Goal: Task Accomplishment & Management: Manage account settings

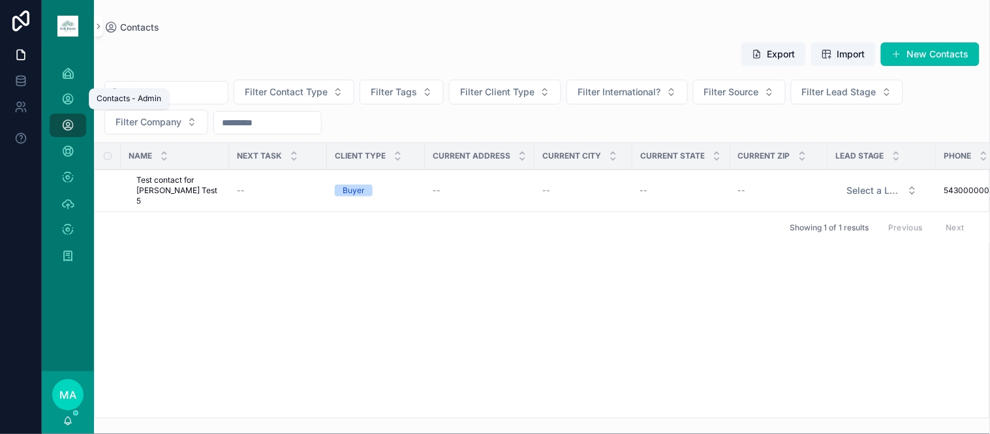
click at [70, 104] on icon "scrollable content" at bounding box center [67, 99] width 13 height 13
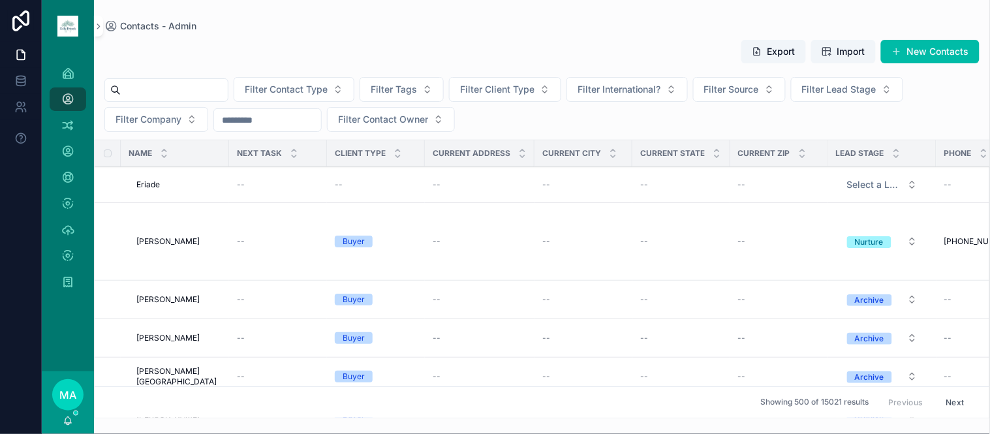
click at [189, 89] on input "scrollable content" at bounding box center [174, 90] width 107 height 18
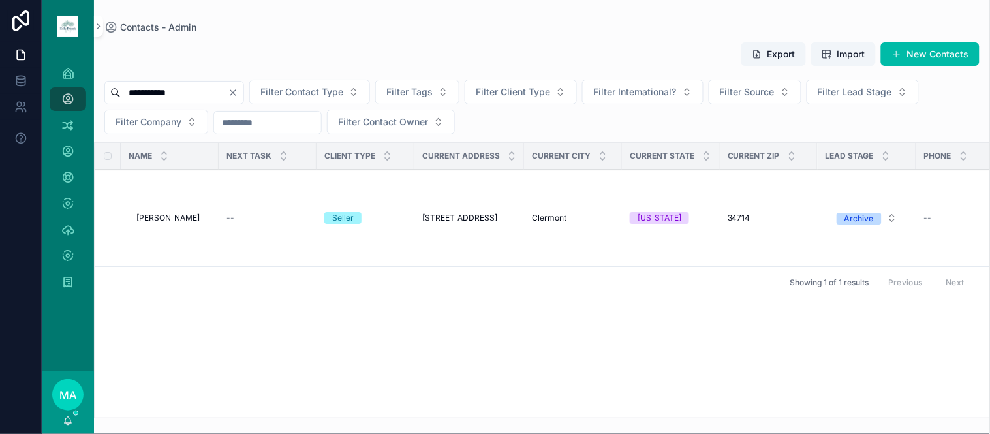
type input "**********"
click at [153, 217] on span "[PERSON_NAME]" at bounding box center [167, 218] width 63 height 10
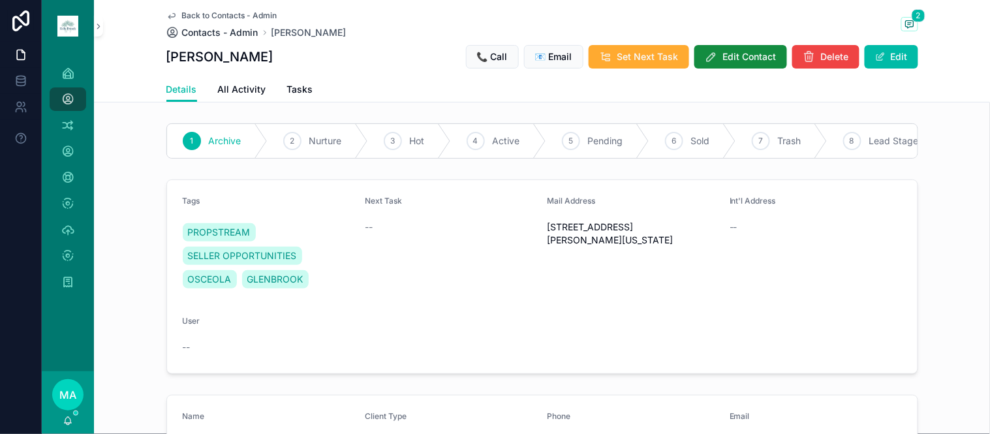
click at [217, 30] on span "Contacts - Admin" at bounding box center [220, 32] width 76 height 13
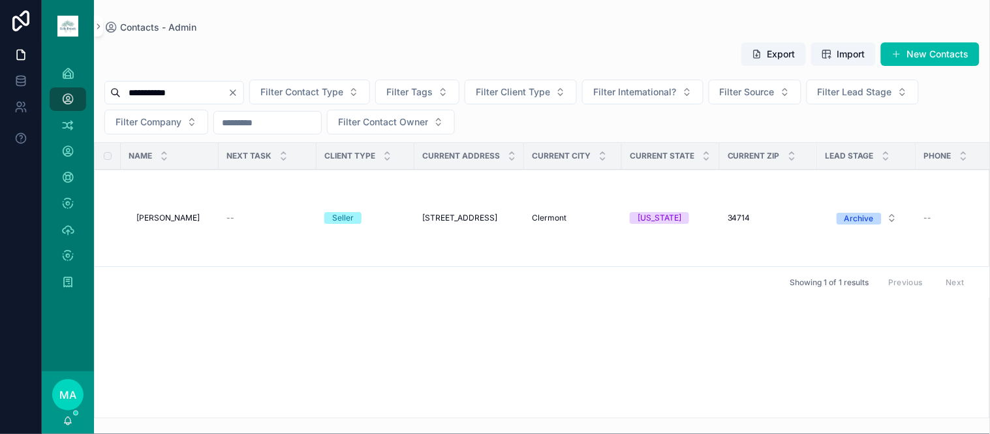
click at [238, 93] on icon "Clear" at bounding box center [233, 92] width 10 height 10
click at [228, 96] on input "scrollable content" at bounding box center [174, 93] width 107 height 18
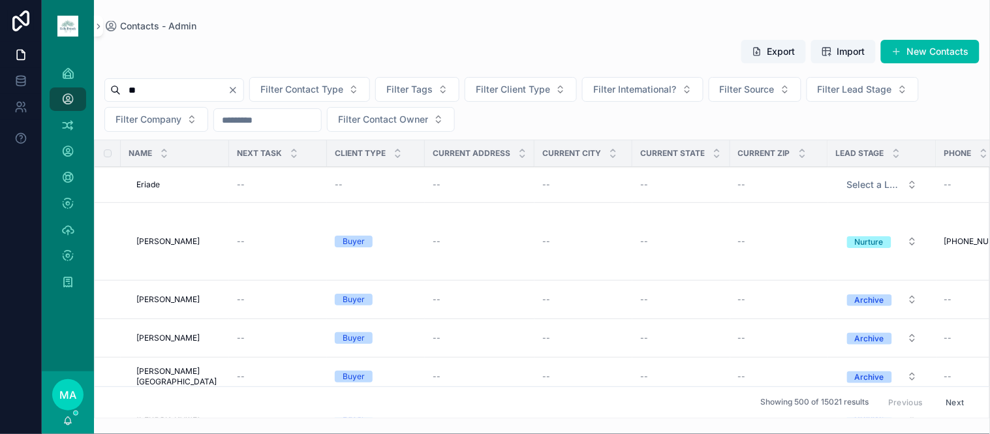
type input "*"
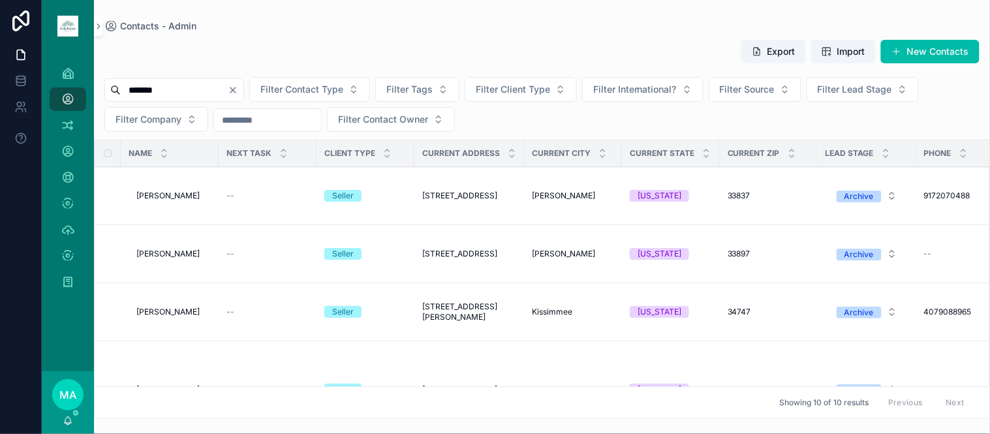
type input "*******"
click at [185, 193] on span "[PERSON_NAME]" at bounding box center [167, 196] width 63 height 10
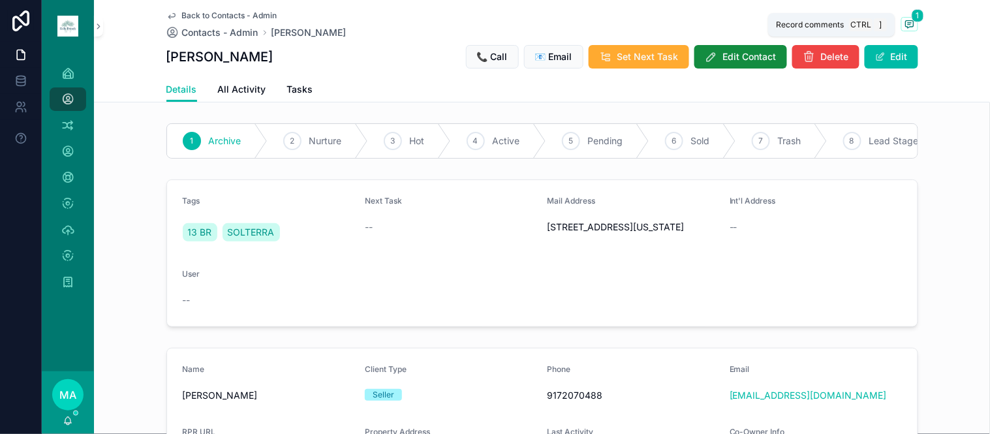
click at [907, 23] on icon "scrollable content" at bounding box center [908, 23] width 3 height 0
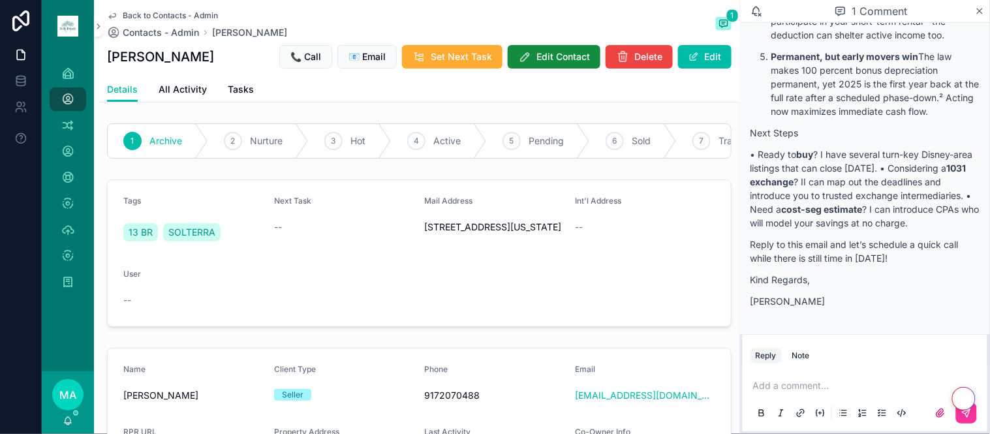
scroll to position [485, 0]
click at [983, 8] on icon "scrollable content" at bounding box center [980, 11] width 10 height 10
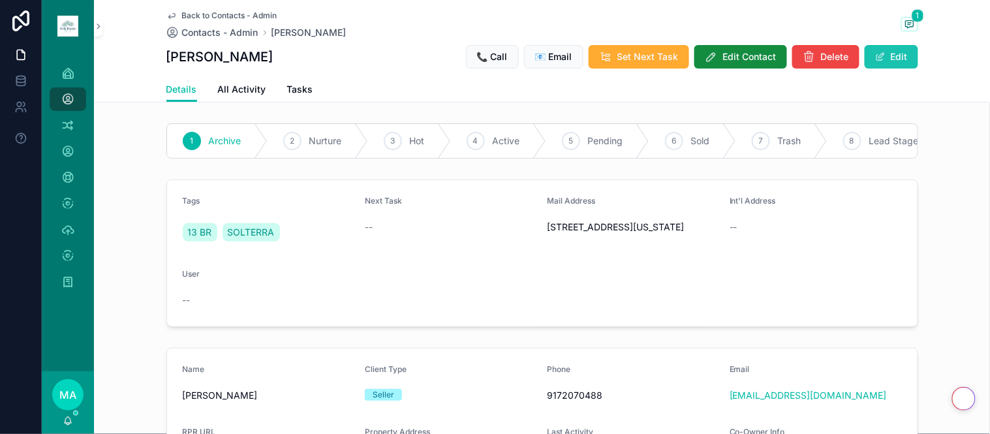
click at [904, 48] on button "Edit" at bounding box center [890, 56] width 53 height 23
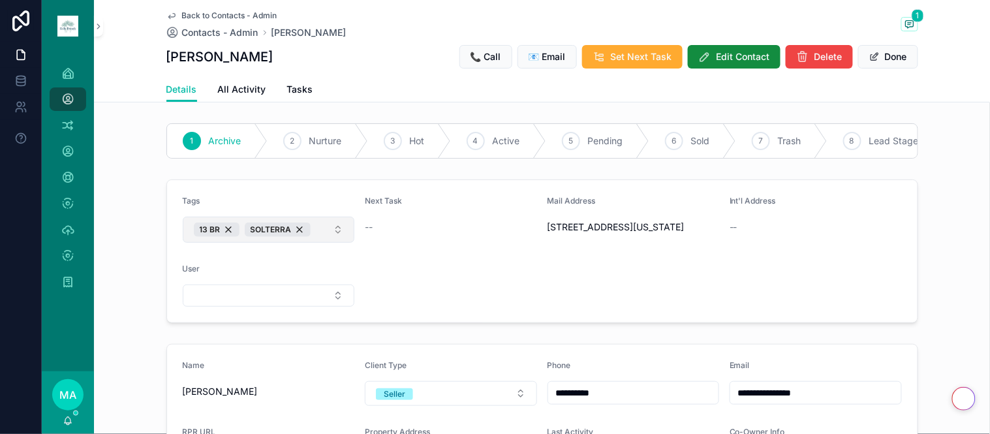
click at [321, 243] on button "13 BR SOLTERRA" at bounding box center [269, 230] width 172 height 26
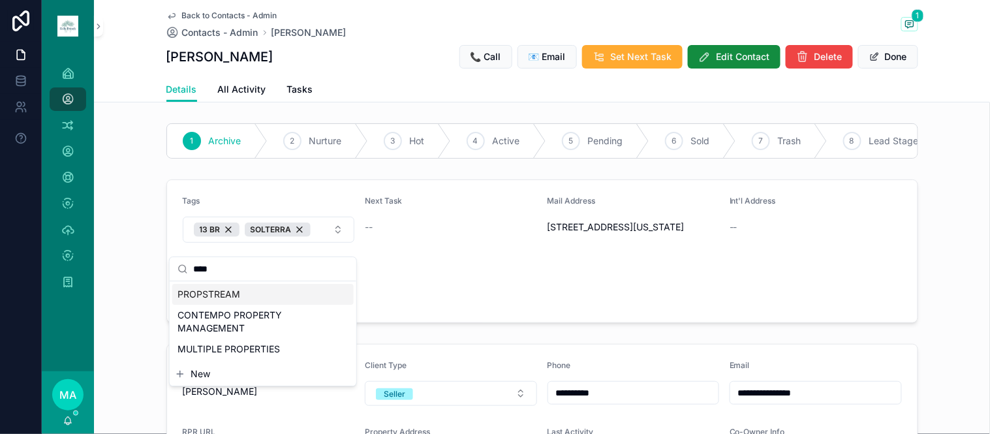
type input "****"
click at [222, 295] on span "PROPSTREAM" at bounding box center [208, 294] width 63 height 13
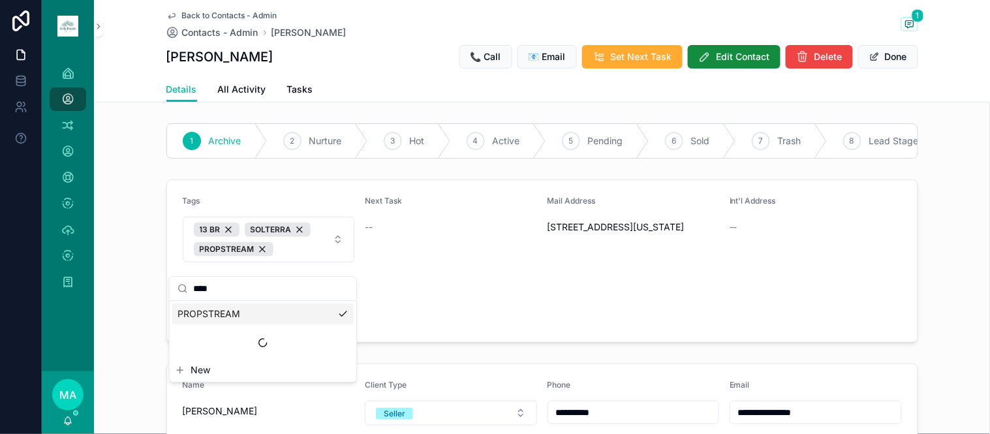
click at [207, 13] on span "Back to Contacts - Admin" at bounding box center [229, 15] width 95 height 10
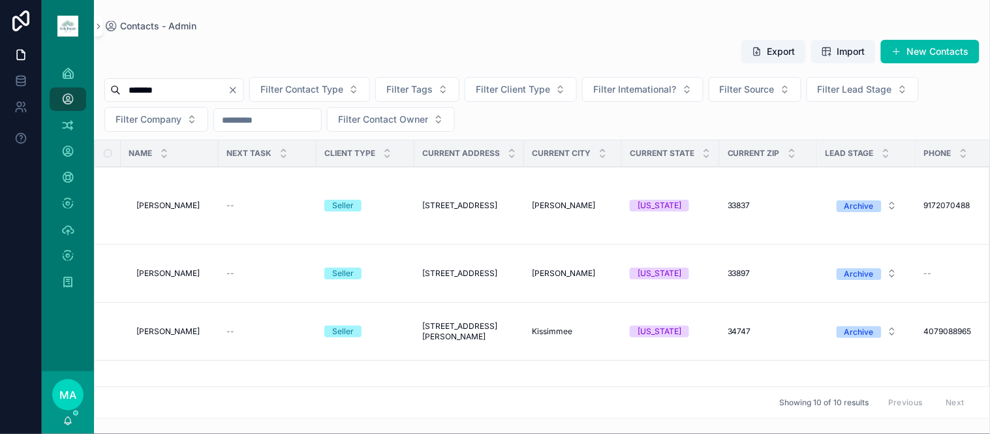
click at [238, 92] on icon "Clear" at bounding box center [233, 90] width 10 height 10
click at [228, 91] on input "scrollable content" at bounding box center [174, 90] width 107 height 18
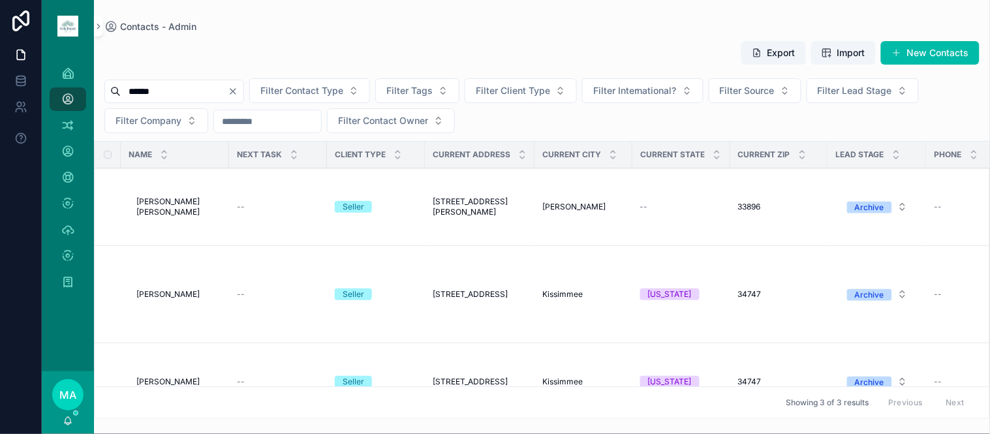
type input "******"
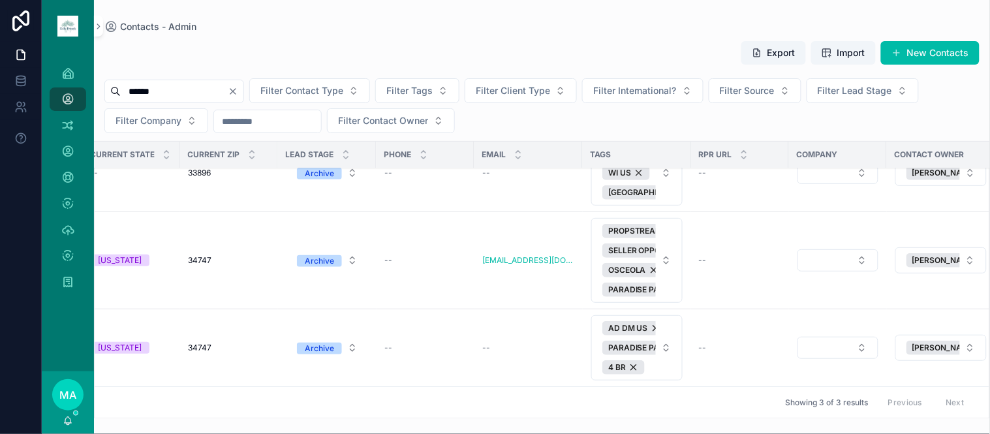
scroll to position [46, 551]
click at [0, 0] on span "Delete" at bounding box center [0, 0] width 0 height 0
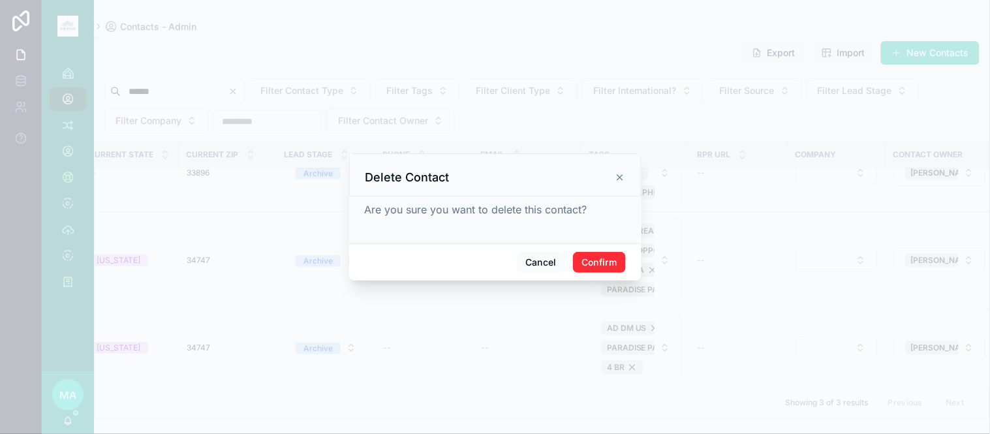
click at [602, 262] on button "Confirm" at bounding box center [599, 262] width 52 height 21
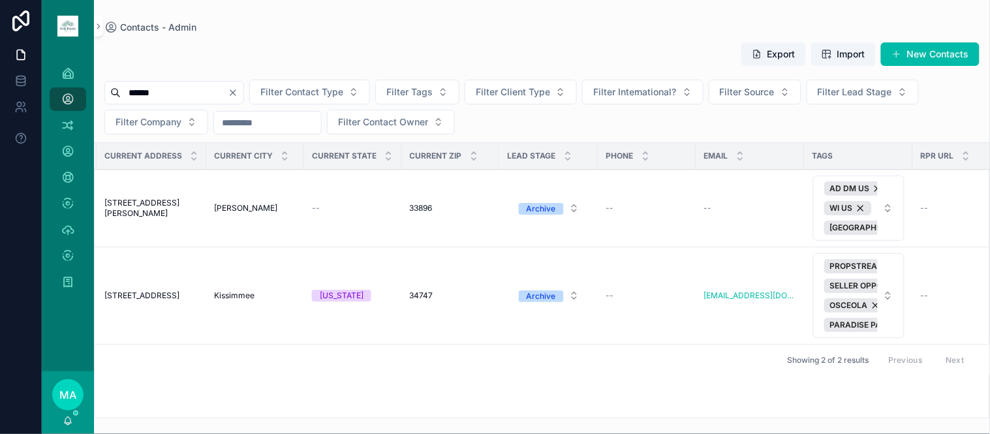
scroll to position [0, 0]
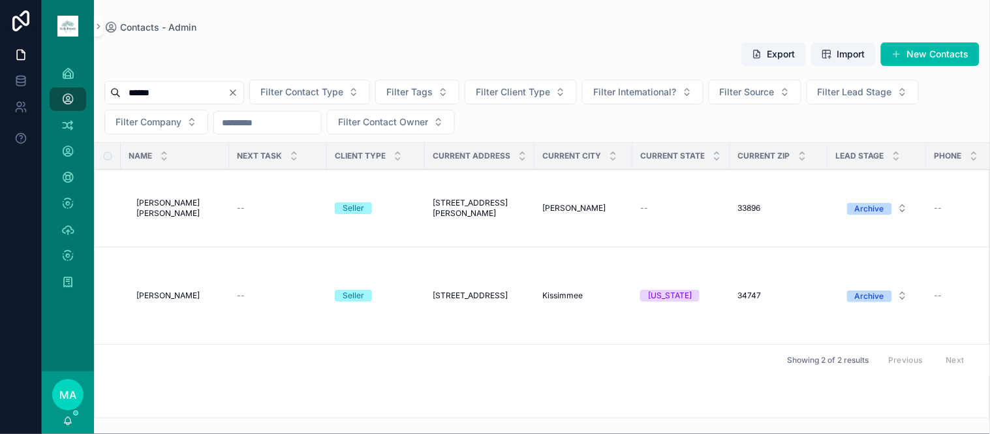
click at [190, 203] on span "[PERSON_NAME] [PERSON_NAME]" at bounding box center [178, 208] width 85 height 21
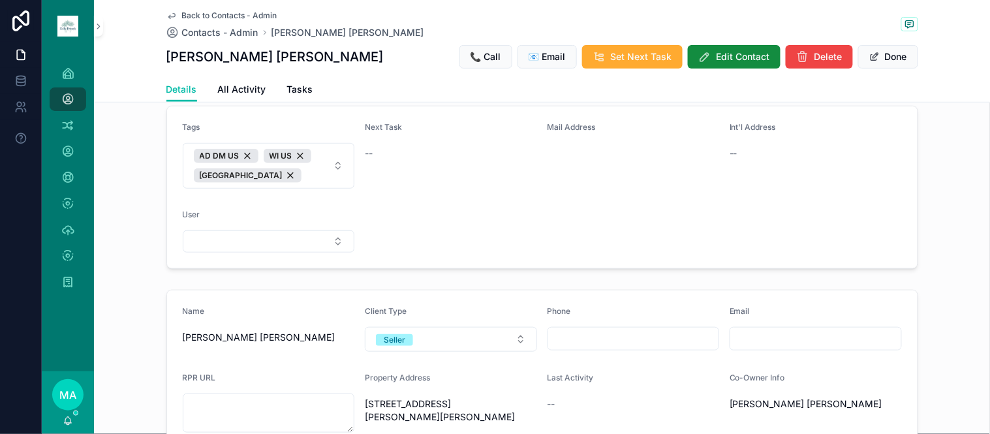
scroll to position [145, 0]
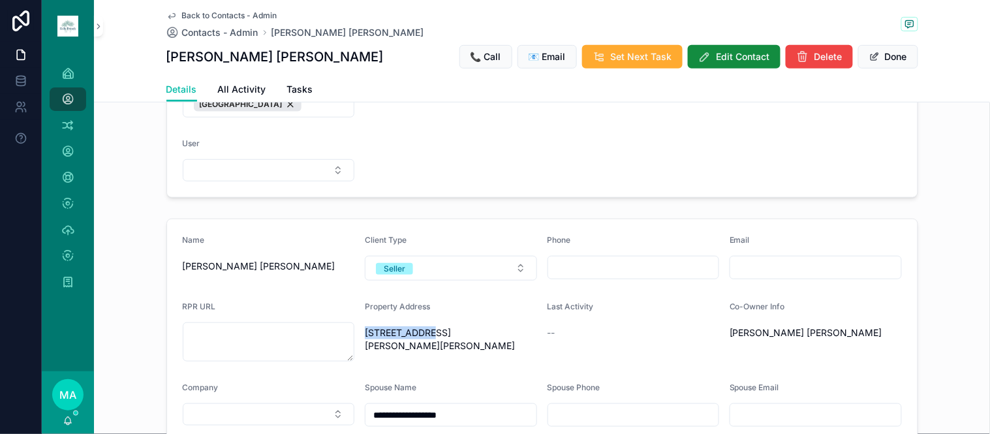
drag, startPoint x: 442, startPoint y: 341, endPoint x: 361, endPoint y: 343, distance: 80.3
click at [365, 343] on span "[STREET_ADDRESS][PERSON_NAME][PERSON_NAME]" at bounding box center [451, 339] width 172 height 26
copy span "[STREET_ADDRESS][PERSON_NAME]"
click at [190, 11] on span "Back to Contacts - Admin" at bounding box center [229, 15] width 95 height 10
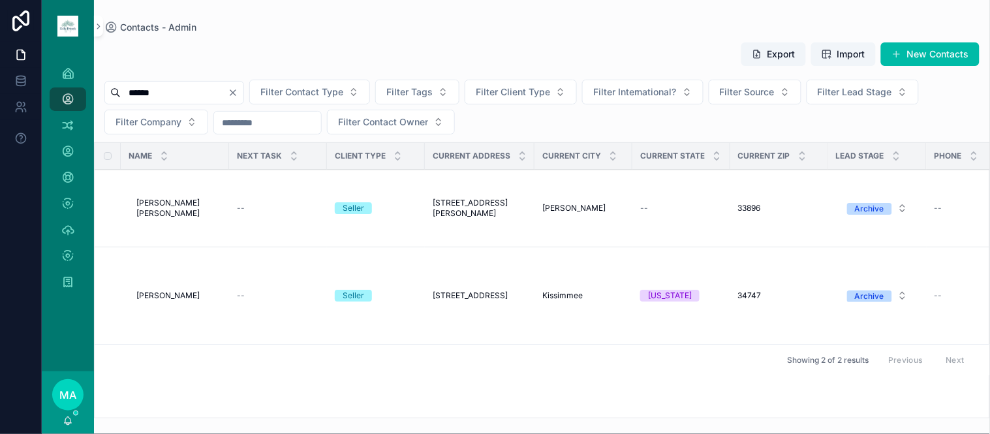
click at [179, 297] on span "[PERSON_NAME]" at bounding box center [167, 295] width 63 height 10
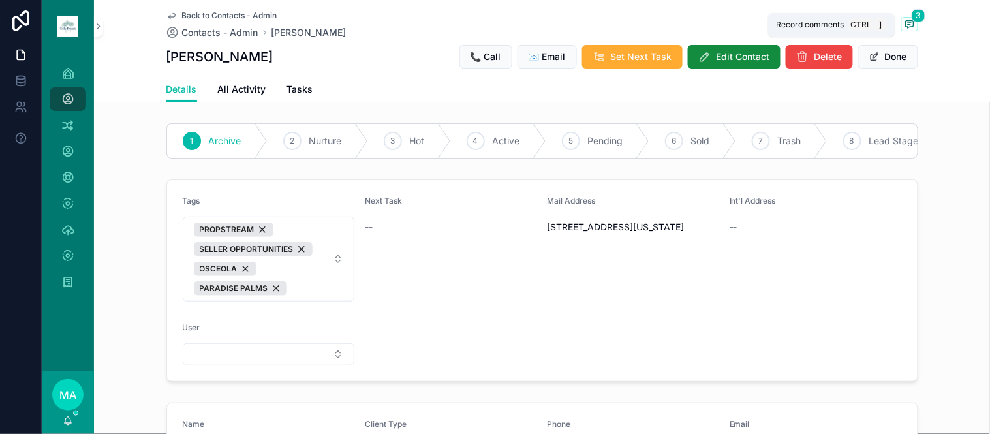
click at [906, 27] on icon "scrollable content" at bounding box center [910, 23] width 8 height 7
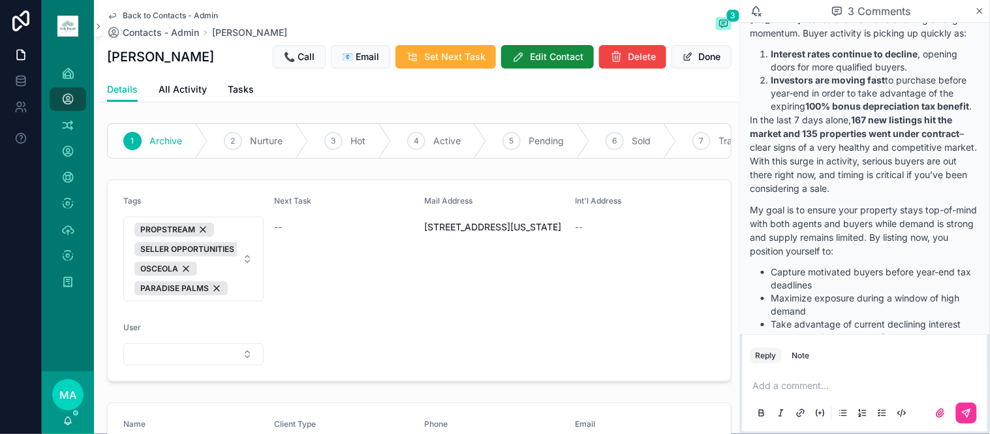
scroll to position [1450, 0]
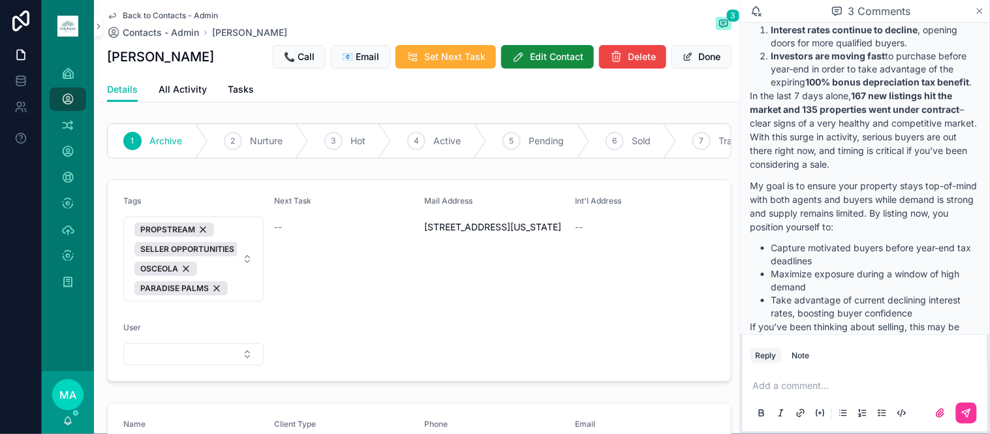
click at [981, 8] on icon "scrollable content" at bounding box center [980, 11] width 10 height 10
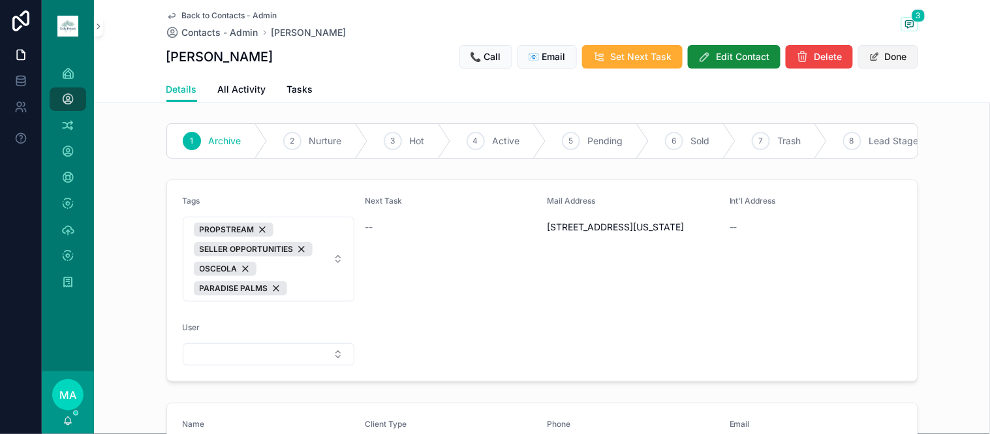
click at [903, 55] on button "Done" at bounding box center [888, 56] width 60 height 23
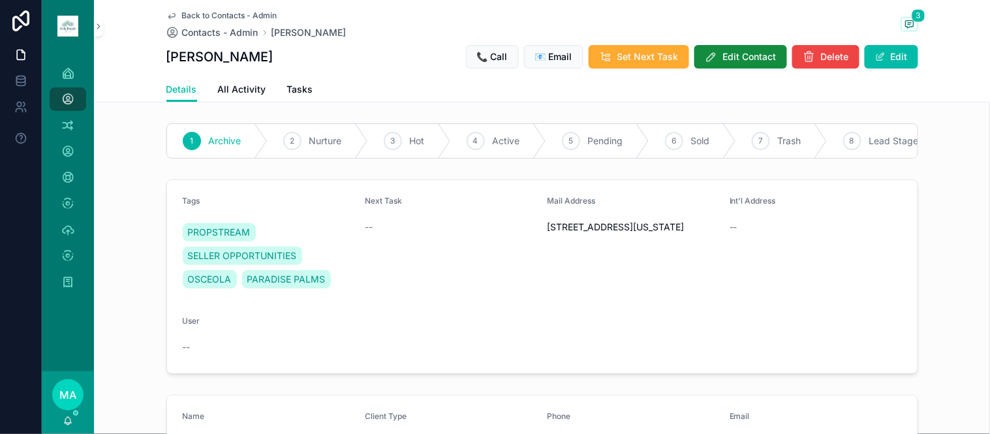
click at [227, 17] on span "Back to Contacts - Admin" at bounding box center [229, 15] width 95 height 10
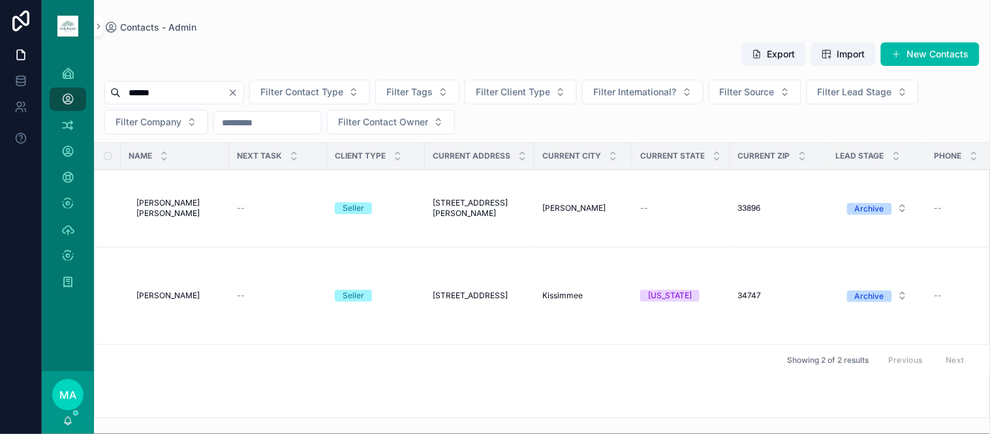
click at [172, 297] on span "[PERSON_NAME]" at bounding box center [167, 295] width 63 height 10
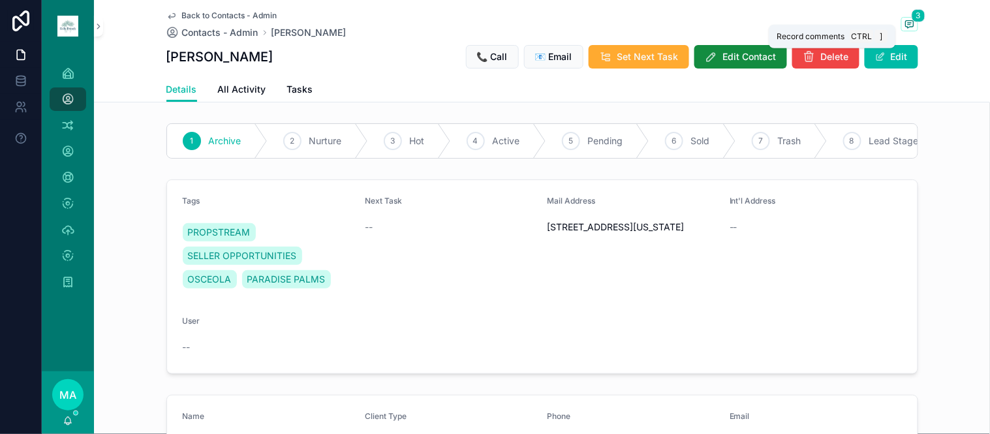
click at [911, 20] on span "3" at bounding box center [918, 15] width 14 height 13
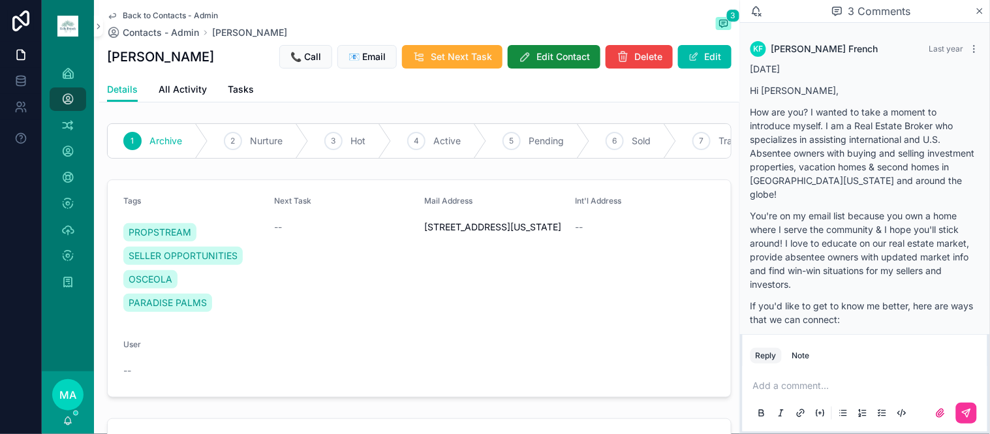
scroll to position [1660, 0]
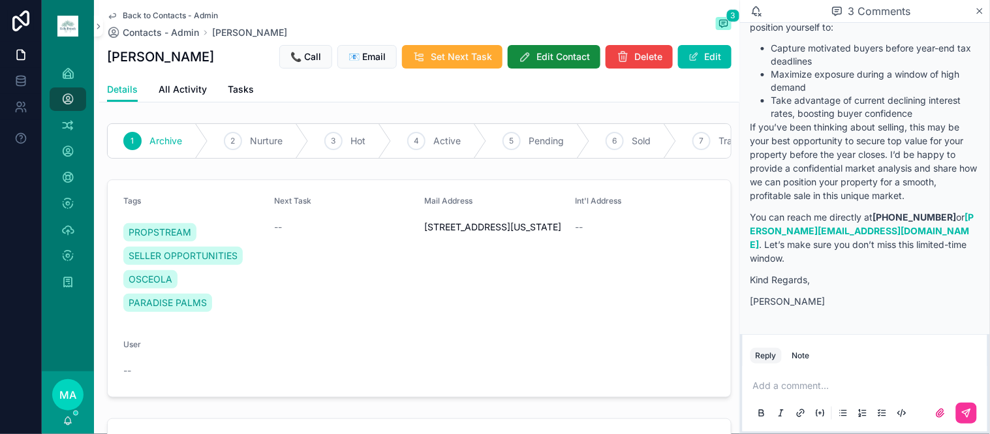
click at [816, 386] on p "scrollable content" at bounding box center [867, 385] width 229 height 13
click at [753, 386] on span "**********" at bounding box center [775, 385] width 44 height 9
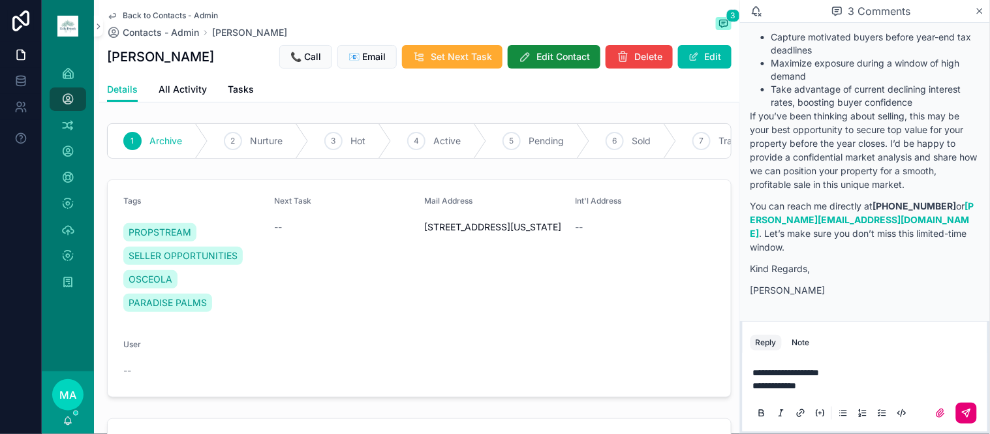
click at [967, 412] on icon "scrollable content" at bounding box center [966, 413] width 10 height 10
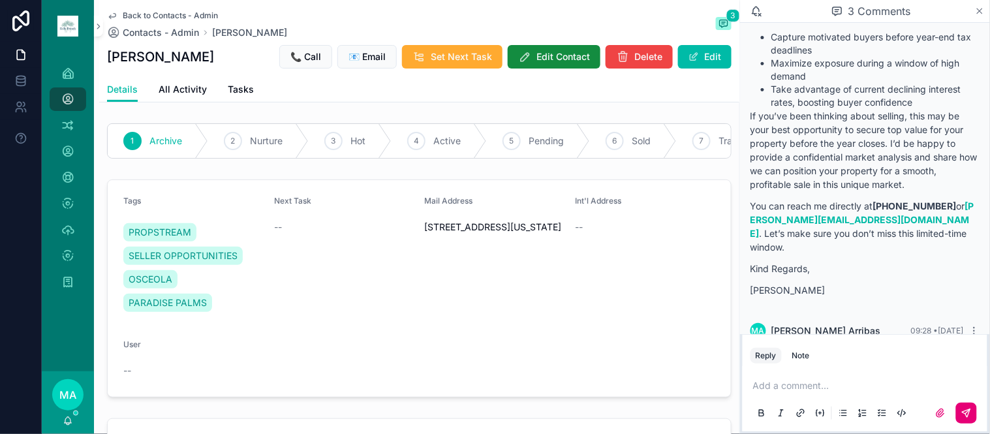
click at [979, 10] on icon "scrollable content" at bounding box center [979, 10] width 5 height 5
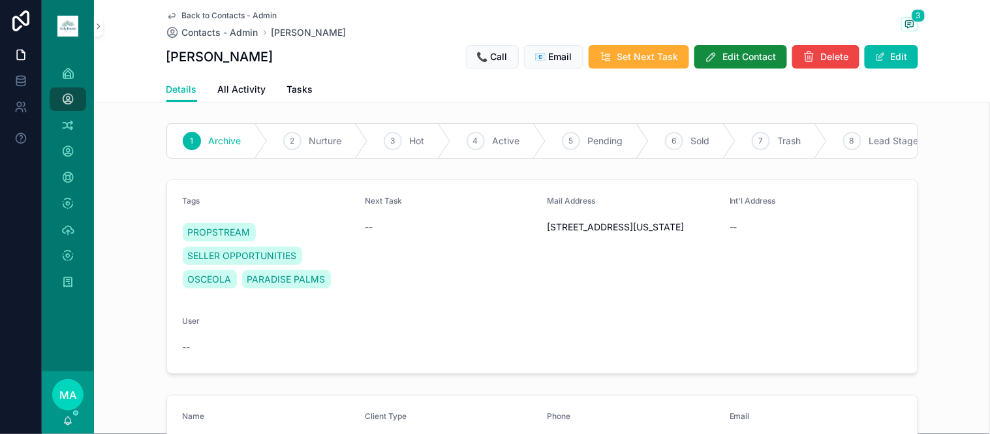
click at [290, 309] on form "Tags PROPSTREAM SELLER OPPORTUNITIES OSCEOLA PARADISE PALMS Next Task -- Mail A…" at bounding box center [542, 276] width 750 height 193
click at [889, 47] on button "Edit" at bounding box center [890, 56] width 53 height 23
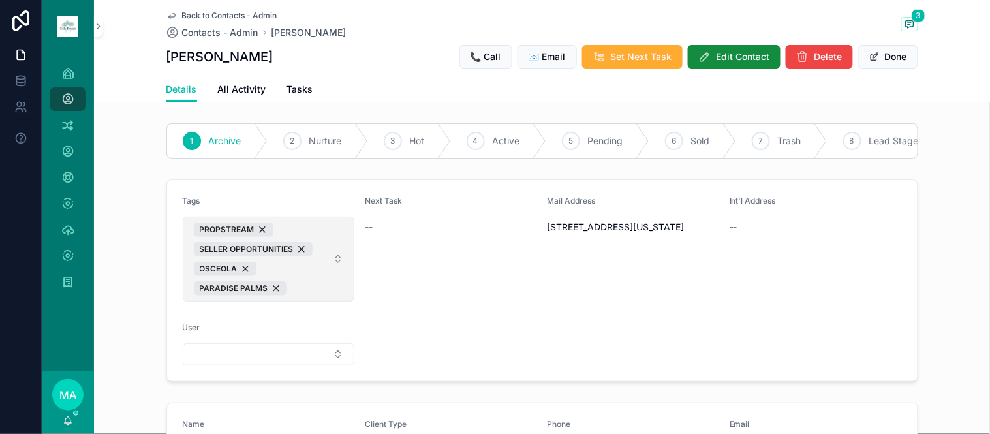
drag, startPoint x: 301, startPoint y: 287, endPoint x: 301, endPoint y: 274, distance: 13.1
click at [301, 286] on span "PROPSTREAM SELLER OPPORTUNITIES OSCEOLA PARADISE PALMS" at bounding box center [261, 258] width 134 height 73
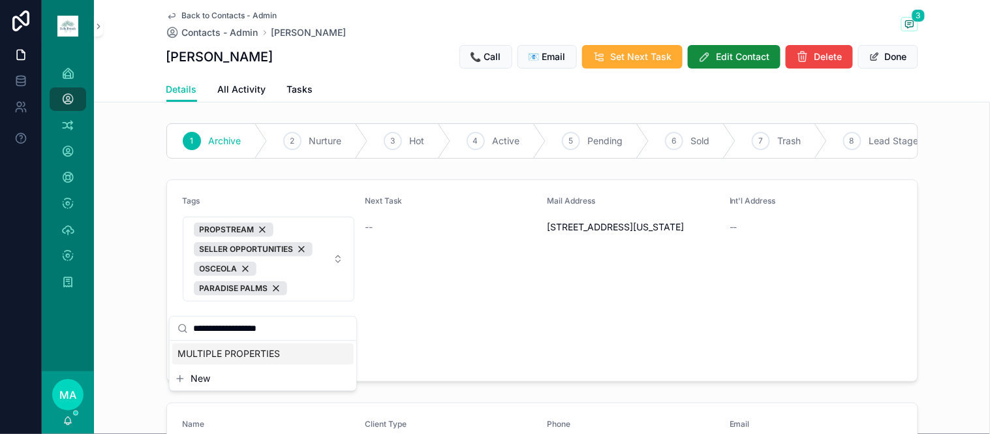
click at [252, 354] on span "MULTIPLE PROPERTIES" at bounding box center [228, 353] width 102 height 13
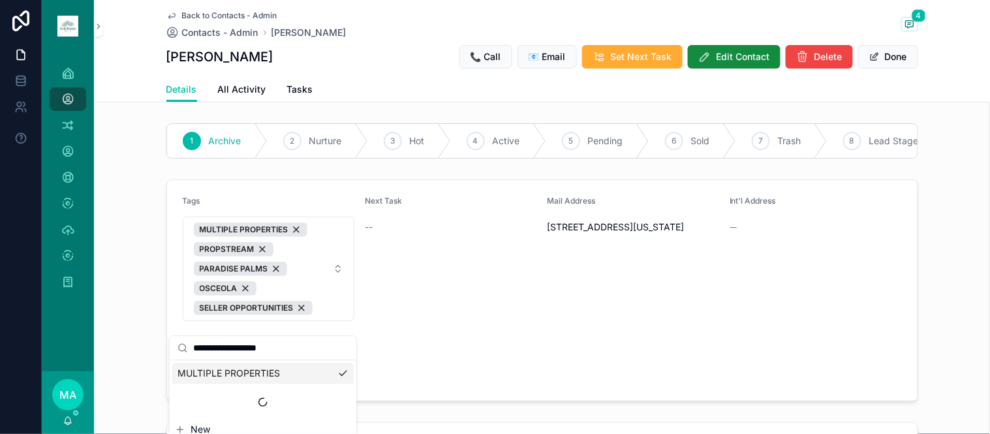
drag, startPoint x: 288, startPoint y: 341, endPoint x: 151, endPoint y: 335, distance: 136.5
click at [151, 335] on div "**********" at bounding box center [516, 217] width 948 height 434
drag, startPoint x: 294, startPoint y: 354, endPoint x: 189, endPoint y: 353, distance: 104.4
click at [189, 353] on div "**********" at bounding box center [263, 348] width 187 height 24
type input "**********"
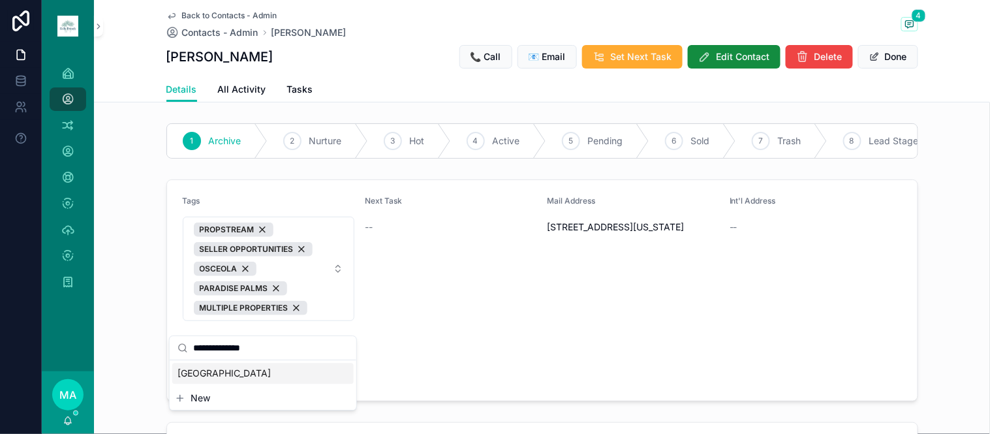
click at [230, 373] on span "[GEOGRAPHIC_DATA]" at bounding box center [223, 373] width 93 height 13
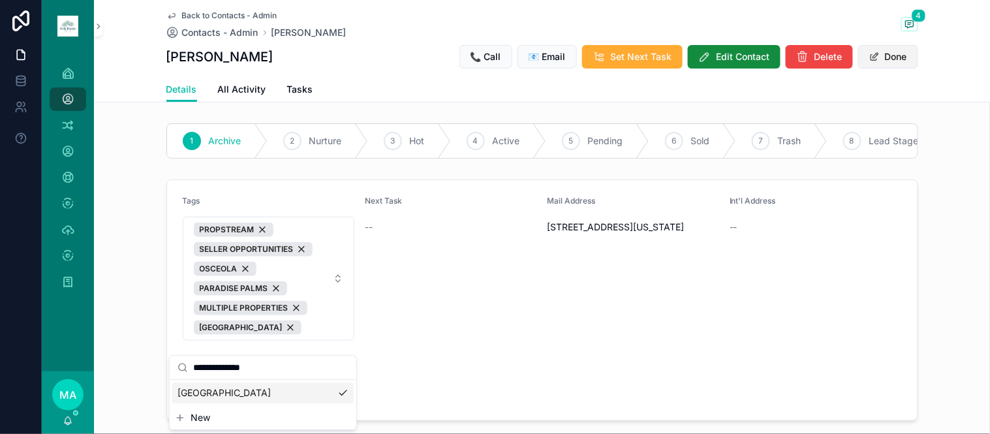
click at [903, 56] on button "Done" at bounding box center [888, 56] width 60 height 23
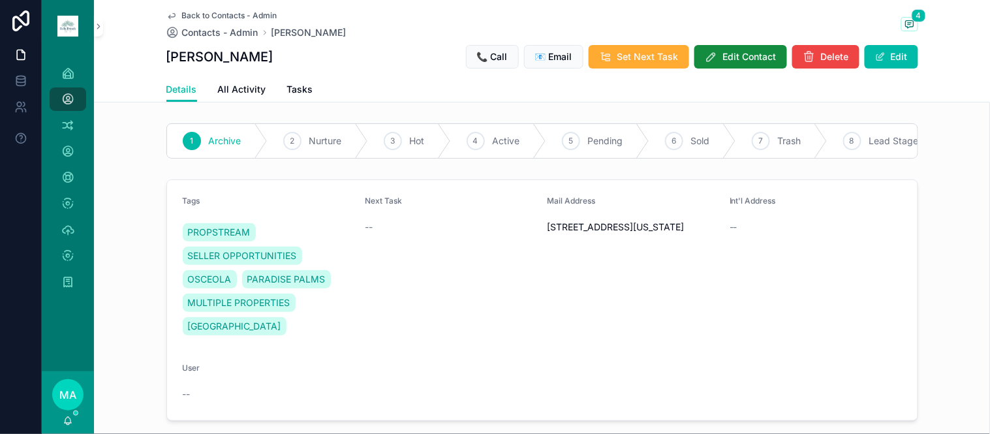
click at [219, 10] on span "Back to Contacts - Admin" at bounding box center [229, 15] width 95 height 10
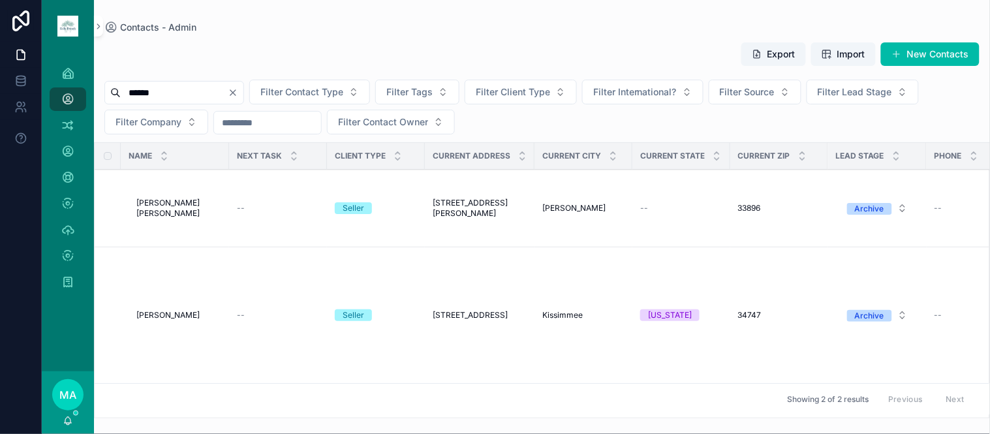
click at [0, 0] on span "Delete" at bounding box center [0, 0] width 0 height 0
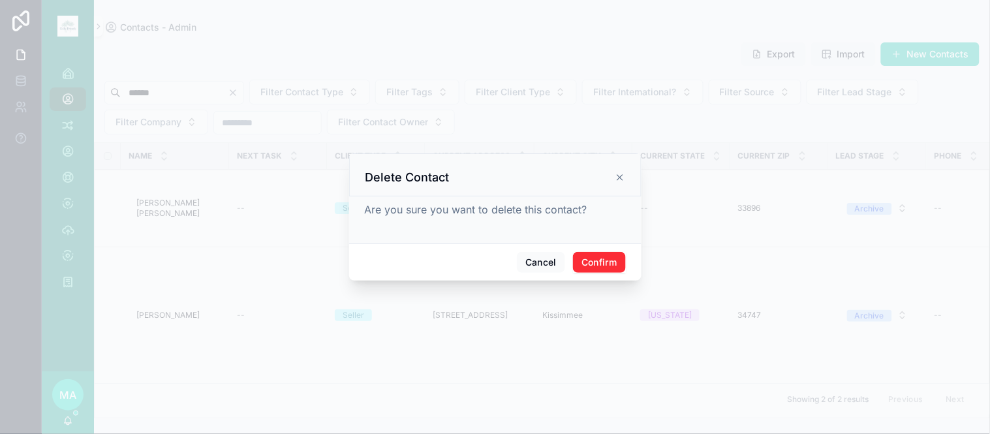
click at [624, 266] on button "Confirm" at bounding box center [599, 262] width 52 height 21
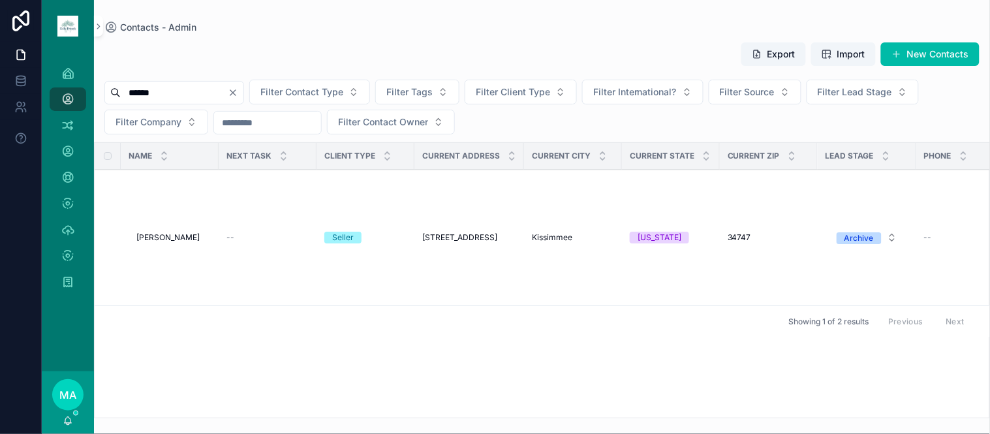
click at [236, 92] on icon "Clear" at bounding box center [232, 92] width 5 height 5
click at [228, 95] on input "scrollable content" at bounding box center [174, 93] width 107 height 18
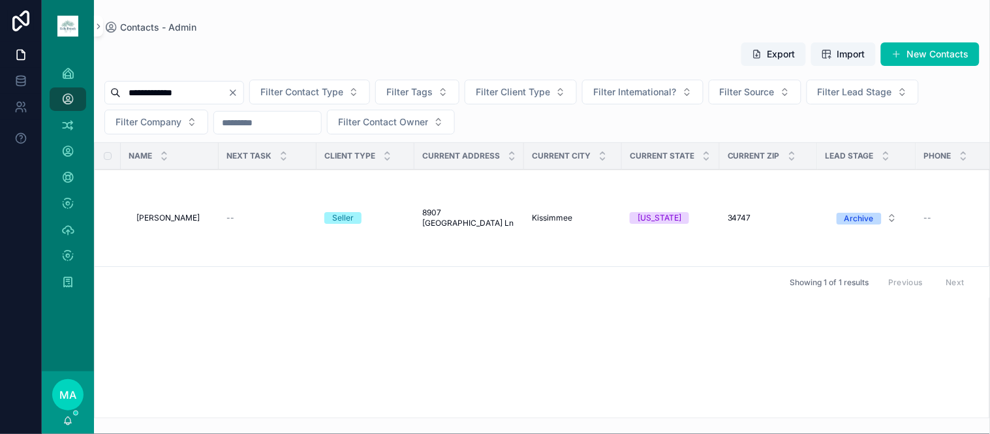
click at [153, 89] on input "**********" at bounding box center [174, 93] width 107 height 18
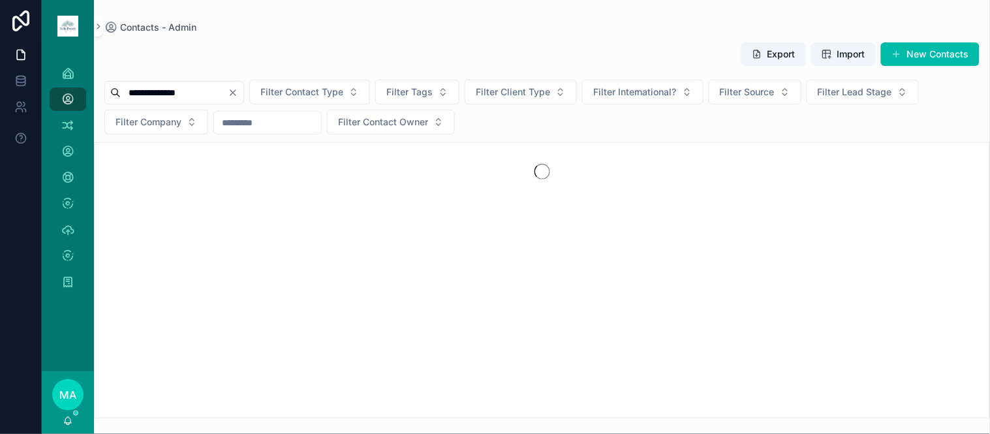
type input "**********"
click at [181, 217] on div "scrollable content" at bounding box center [542, 280] width 896 height 276
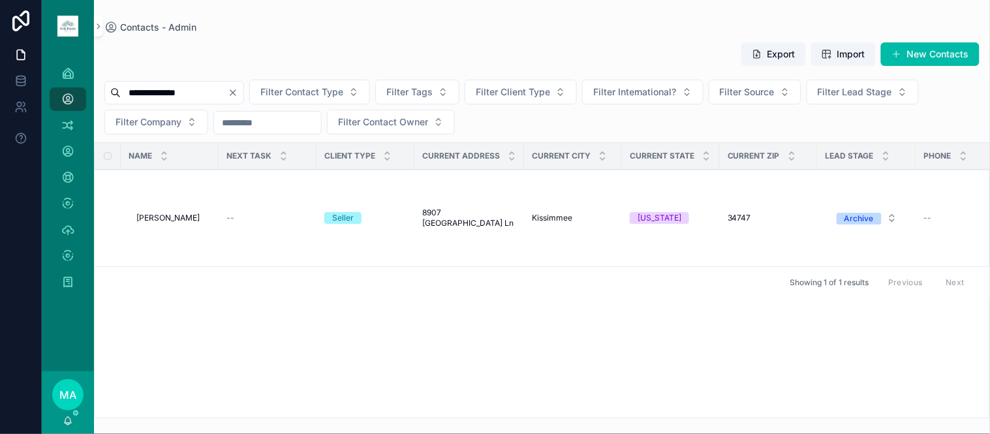
click at [181, 217] on span "[PERSON_NAME]" at bounding box center [167, 218] width 63 height 10
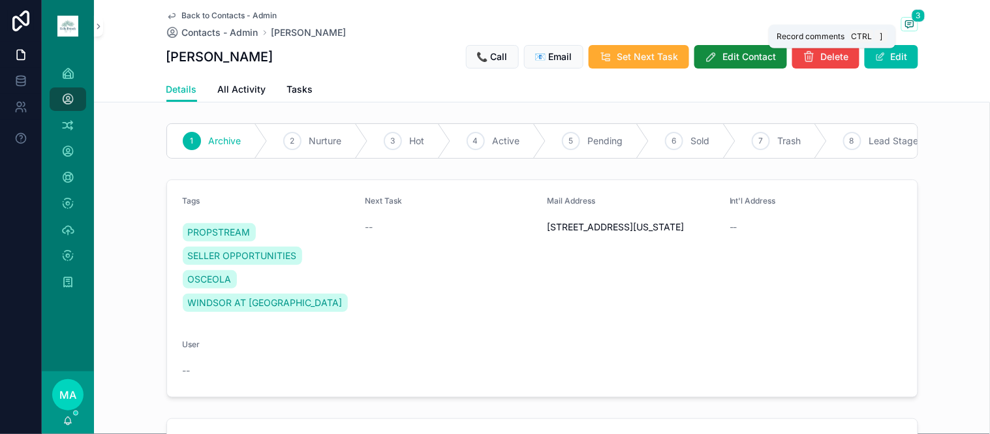
click at [904, 22] on icon "scrollable content" at bounding box center [909, 24] width 10 height 10
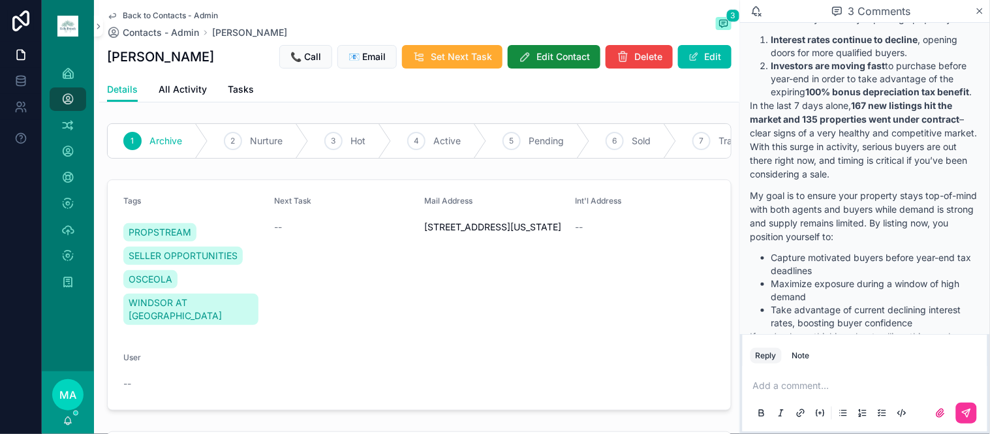
scroll to position [1414, 0]
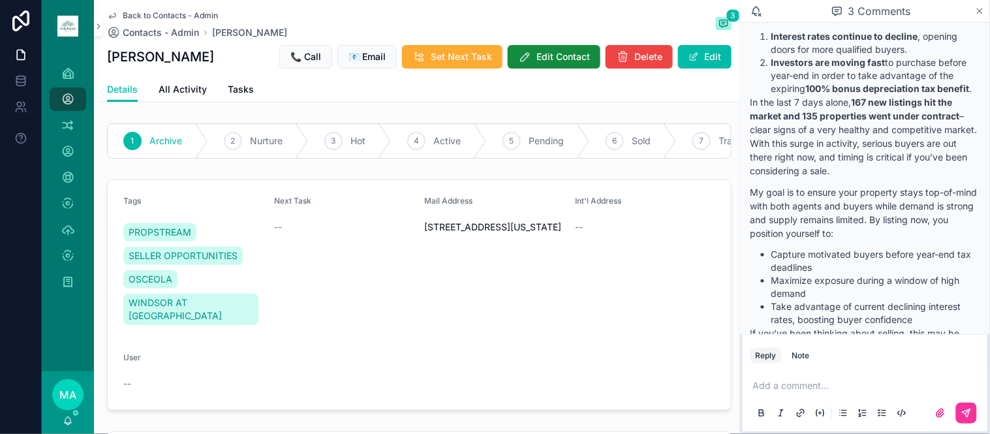
click at [977, 9] on icon "scrollable content" at bounding box center [979, 10] width 5 height 5
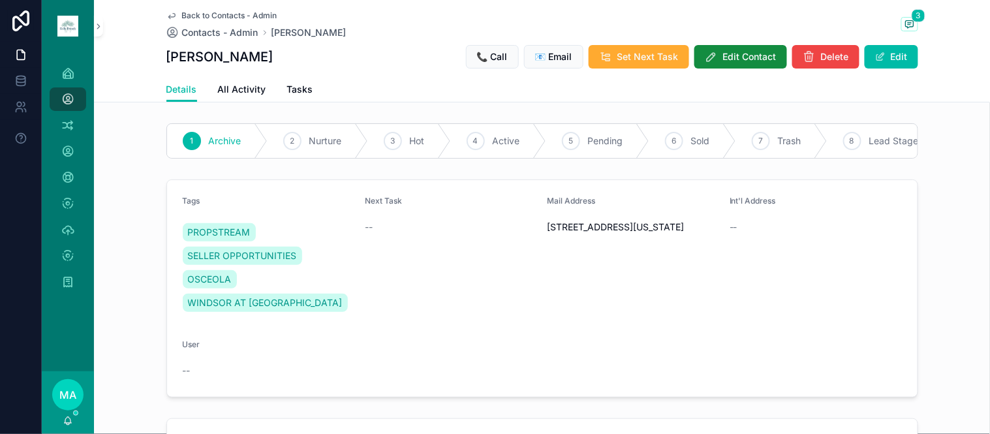
click at [207, 18] on span "Back to Contacts - Admin" at bounding box center [229, 15] width 95 height 10
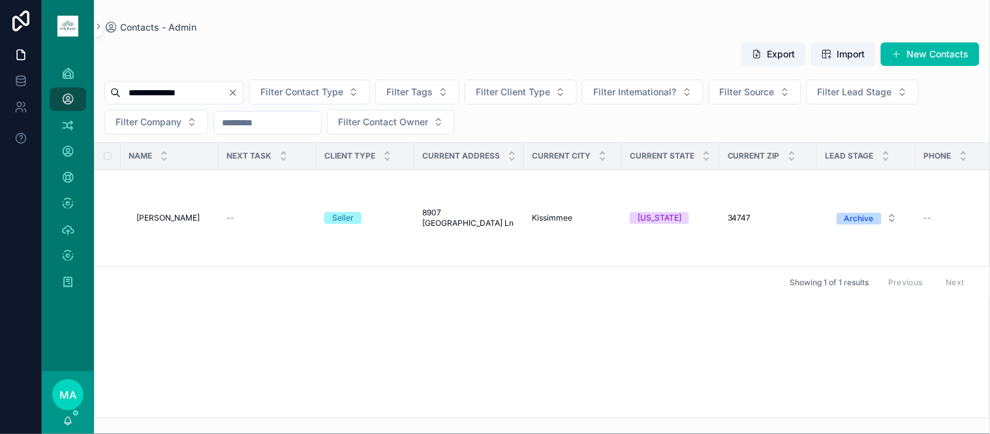
drag, startPoint x: 261, startPoint y: 95, endPoint x: 245, endPoint y: 100, distance: 16.5
click at [238, 95] on icon "Clear" at bounding box center [233, 92] width 10 height 10
click at [210, 98] on input "scrollable content" at bounding box center [174, 93] width 107 height 18
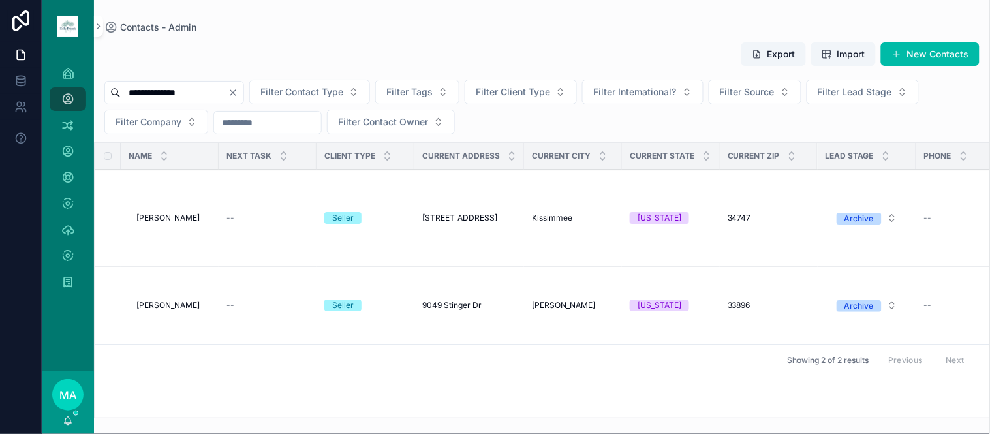
type input "**********"
click at [162, 301] on span "[PERSON_NAME]" at bounding box center [167, 305] width 63 height 10
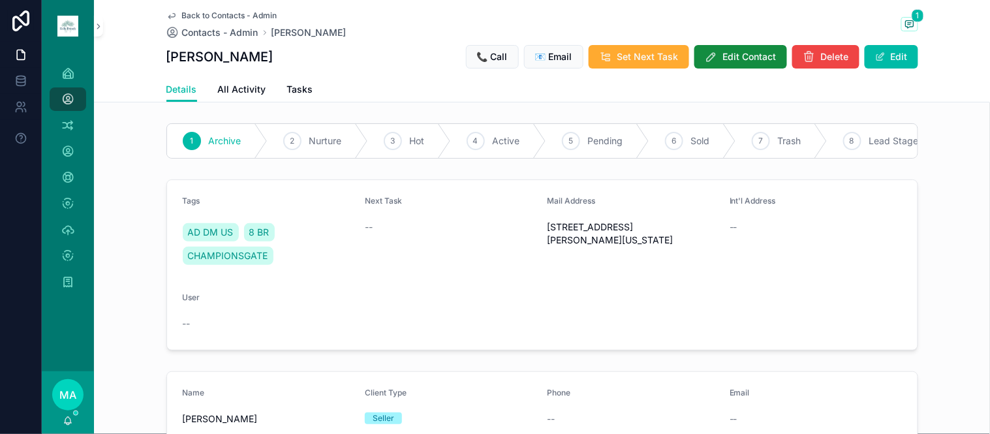
click at [182, 12] on span "Back to Contacts - Admin" at bounding box center [229, 15] width 95 height 10
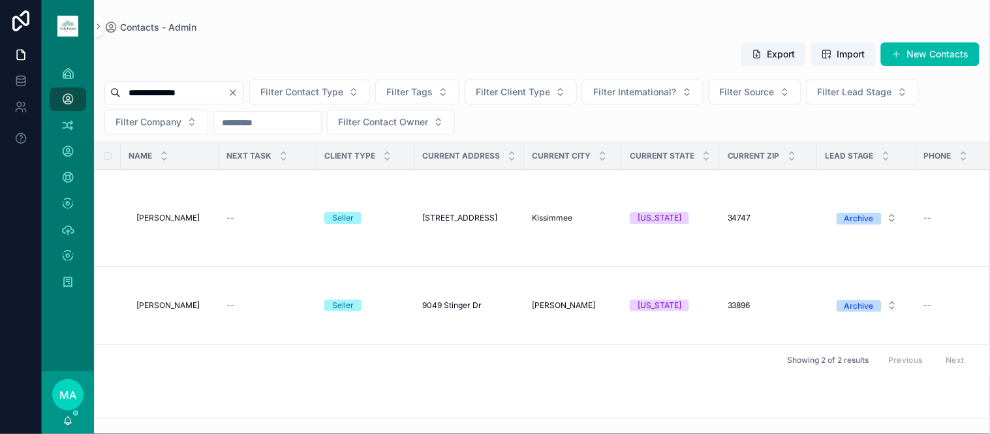
click at [177, 218] on span "[PERSON_NAME]" at bounding box center [167, 218] width 63 height 10
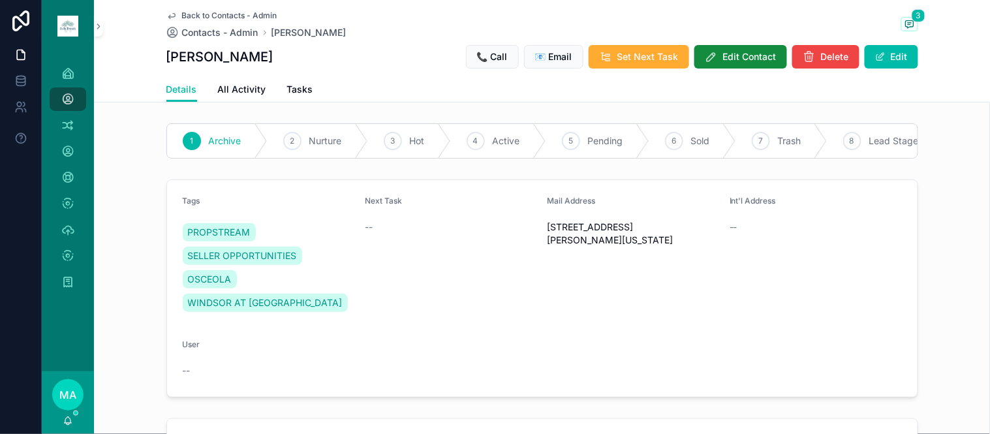
click at [210, 13] on span "Back to Contacts - Admin" at bounding box center [229, 15] width 95 height 10
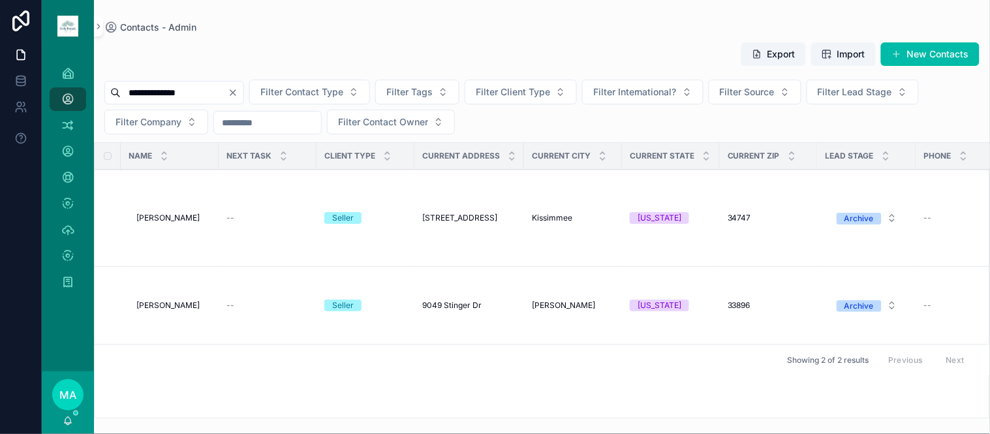
click at [192, 311] on span "[PERSON_NAME]" at bounding box center [167, 305] width 63 height 10
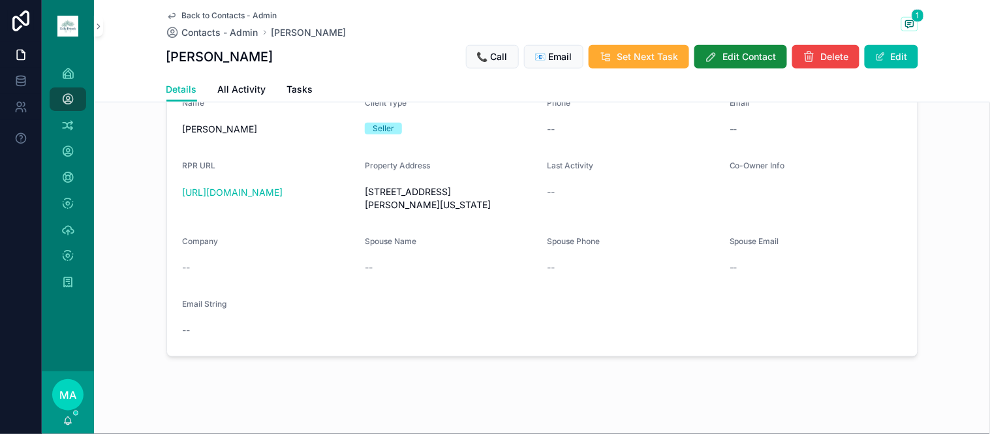
scroll to position [334, 0]
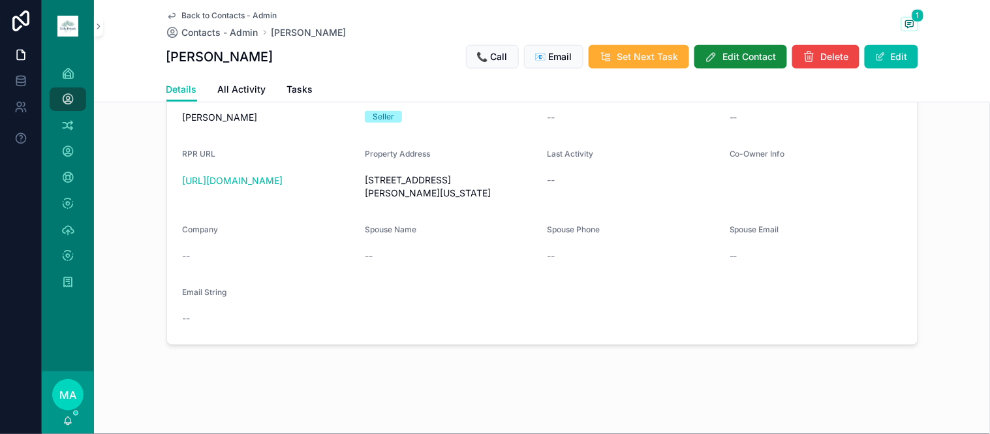
click at [447, 174] on span "[STREET_ADDRESS][PERSON_NAME][US_STATE]" at bounding box center [451, 187] width 172 height 26
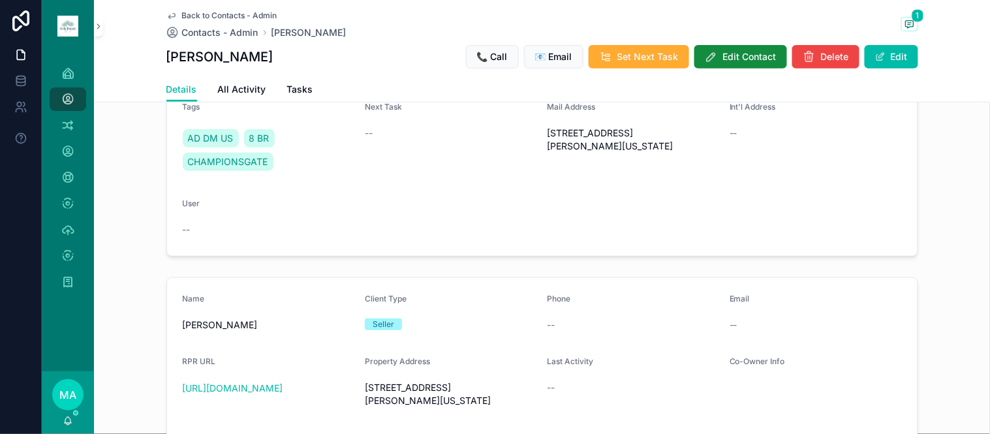
scroll to position [44, 0]
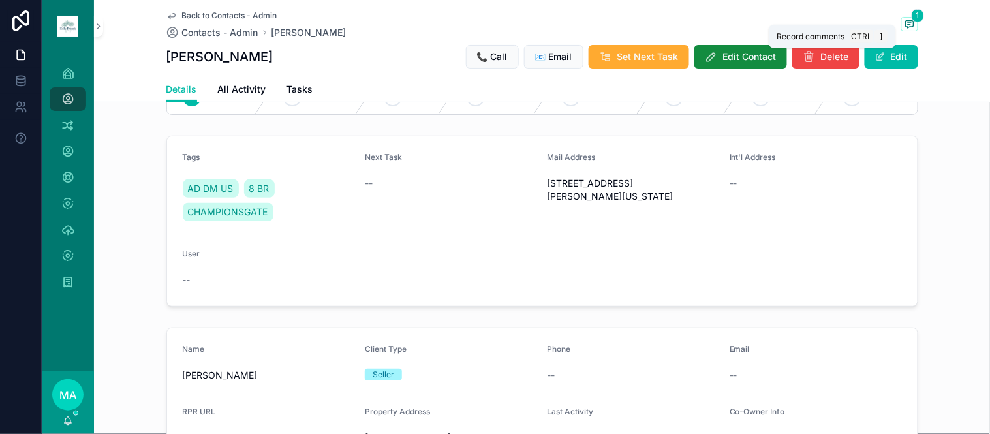
click at [907, 23] on icon "scrollable content" at bounding box center [909, 24] width 10 height 10
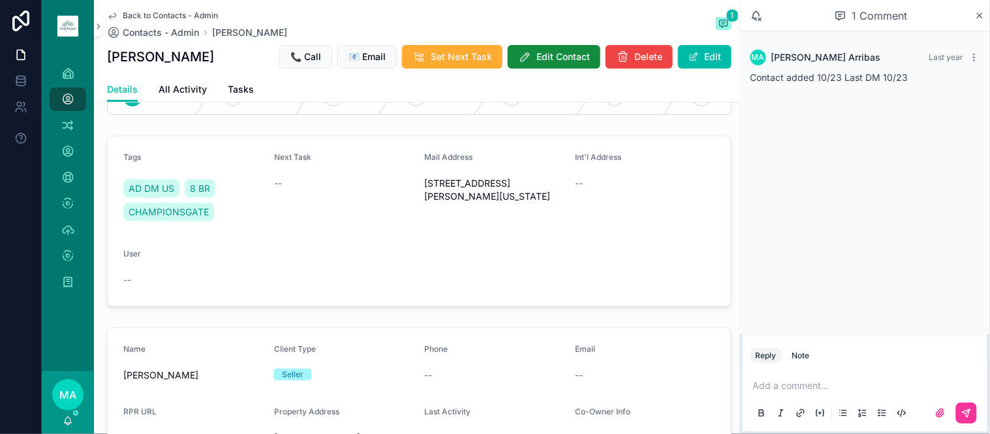
click at [976, 12] on icon "scrollable content" at bounding box center [980, 15] width 10 height 10
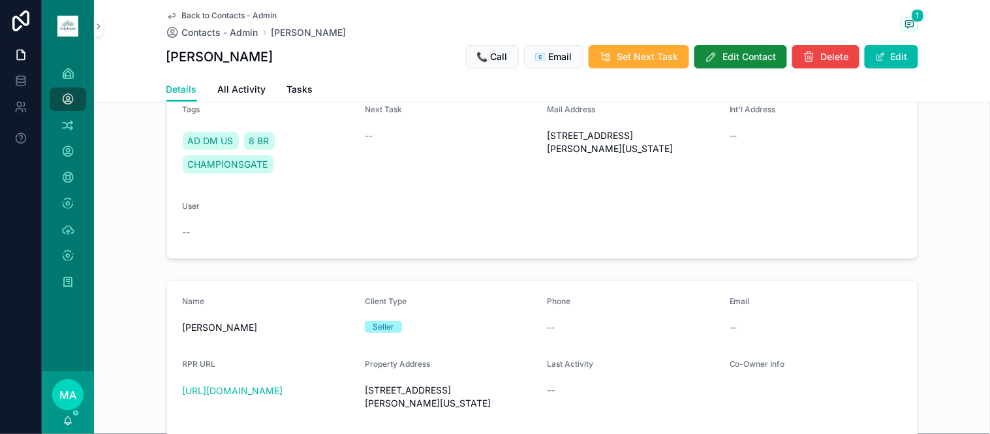
scroll to position [116, 0]
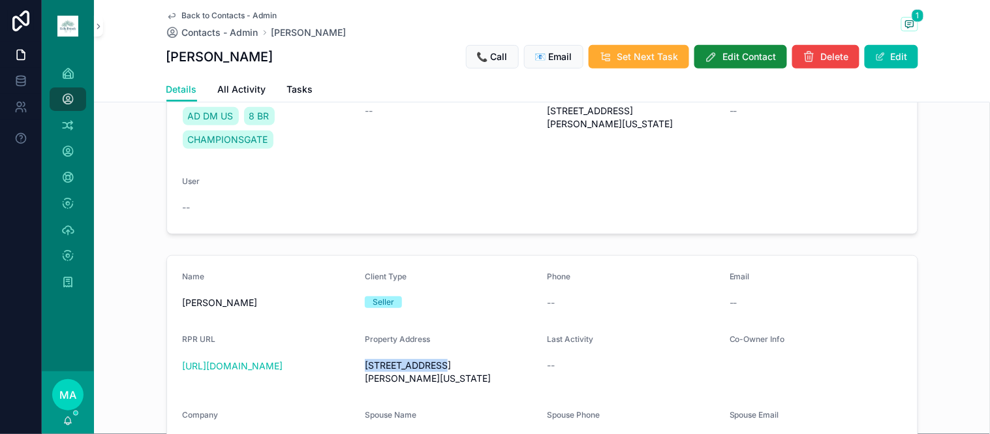
drag, startPoint x: 435, startPoint y: 375, endPoint x: 360, endPoint y: 374, distance: 74.4
click at [365, 374] on span "[STREET_ADDRESS][PERSON_NAME][US_STATE]" at bounding box center [451, 372] width 172 height 26
copy span "9049 Stinger Dr"
click at [190, 17] on span "Back to Contacts - Admin" at bounding box center [229, 15] width 95 height 10
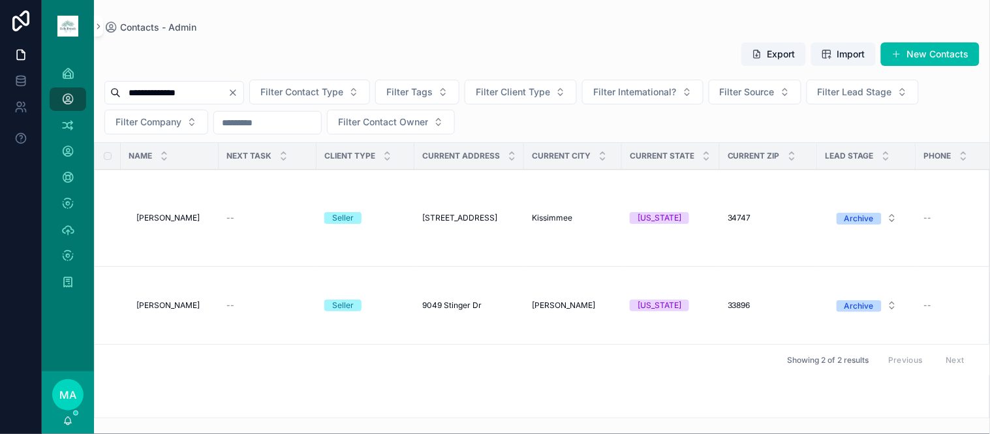
click at [172, 214] on span "[PERSON_NAME]" at bounding box center [167, 218] width 63 height 10
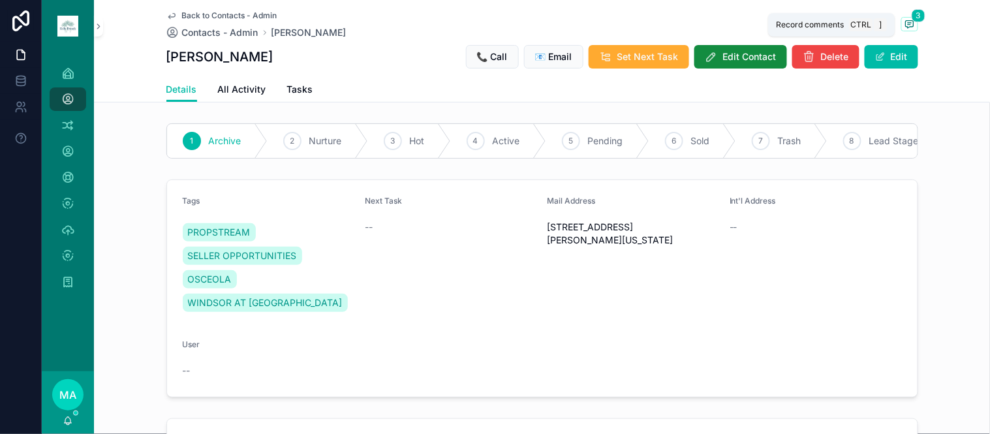
click at [909, 23] on span "scrollable content" at bounding box center [909, 24] width 17 height 14
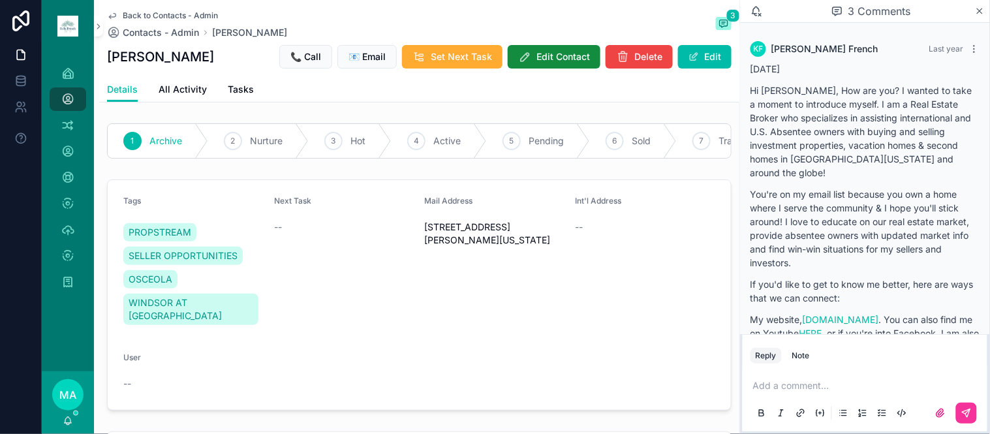
scroll to position [1596, 0]
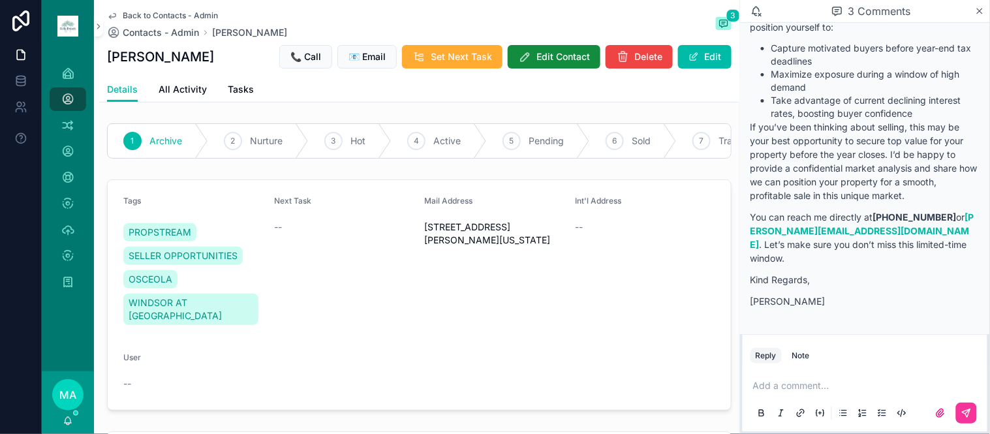
click at [803, 380] on p "scrollable content" at bounding box center [867, 385] width 229 height 13
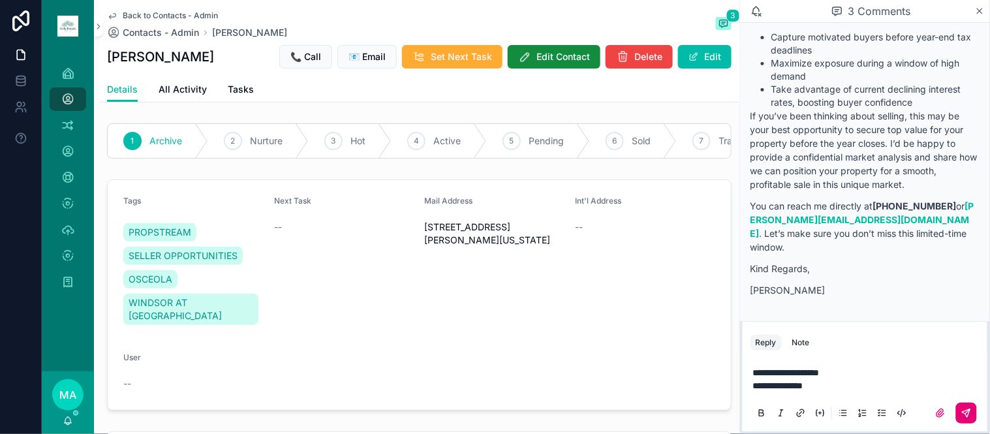
click at [971, 414] on icon "scrollable content" at bounding box center [966, 413] width 10 height 10
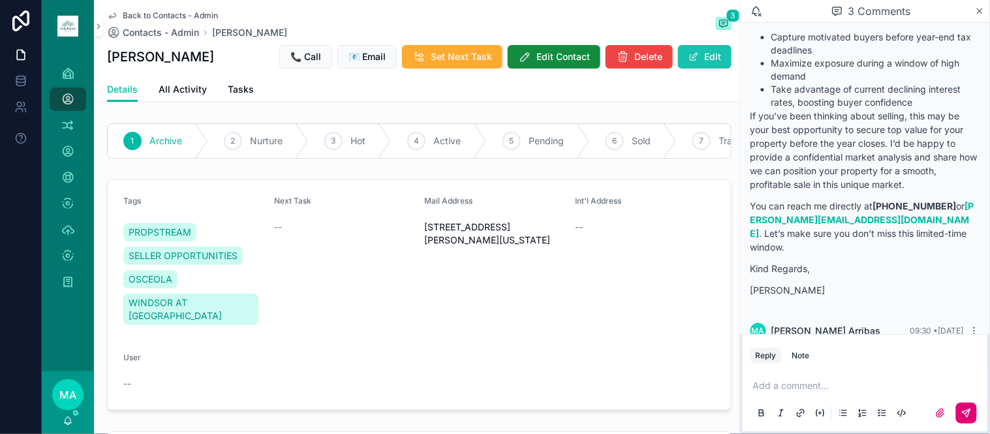
click at [690, 61] on button "Edit" at bounding box center [704, 56] width 53 height 23
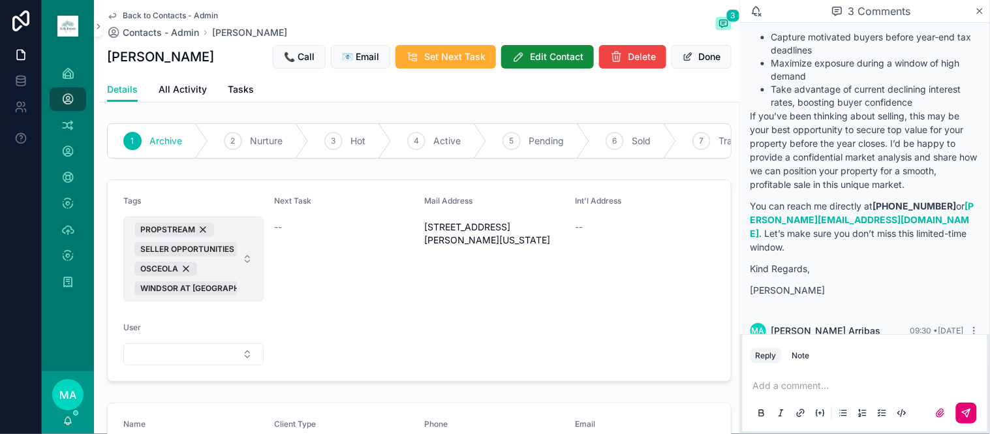
drag, startPoint x: 231, startPoint y: 270, endPoint x: 248, endPoint y: 277, distance: 18.2
click at [232, 270] on span "PROPSTREAM SELLER OPPORTUNITIES OSCEOLA [GEOGRAPHIC_DATA] AT [GEOGRAPHIC_DATA]" at bounding box center [185, 258] width 102 height 73
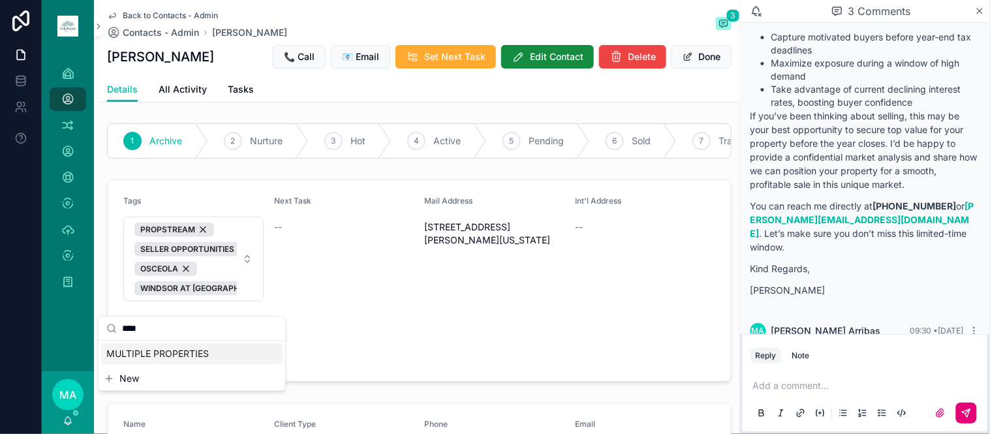
click at [183, 360] on span "MULTIPLE PROPERTIES" at bounding box center [157, 353] width 102 height 13
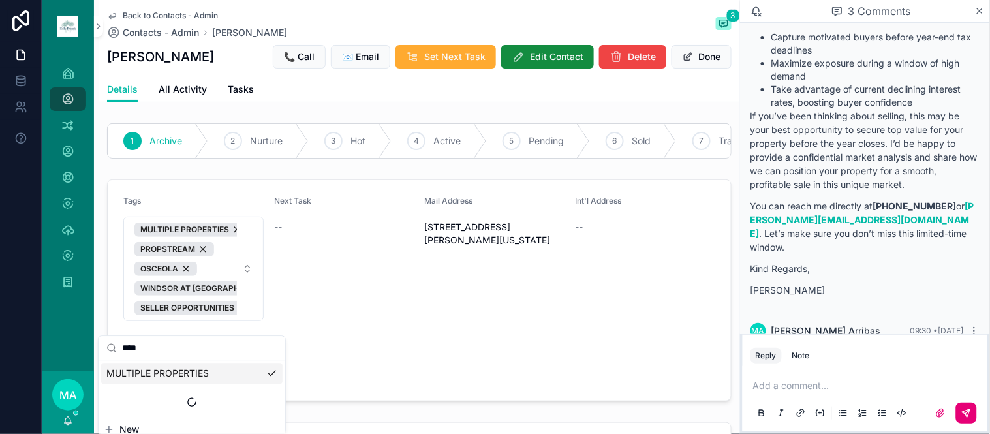
drag, startPoint x: 198, startPoint y: 346, endPoint x: 80, endPoint y: 350, distance: 117.5
click at [80, 350] on div "**********" at bounding box center [516, 217] width 948 height 434
type input "*"
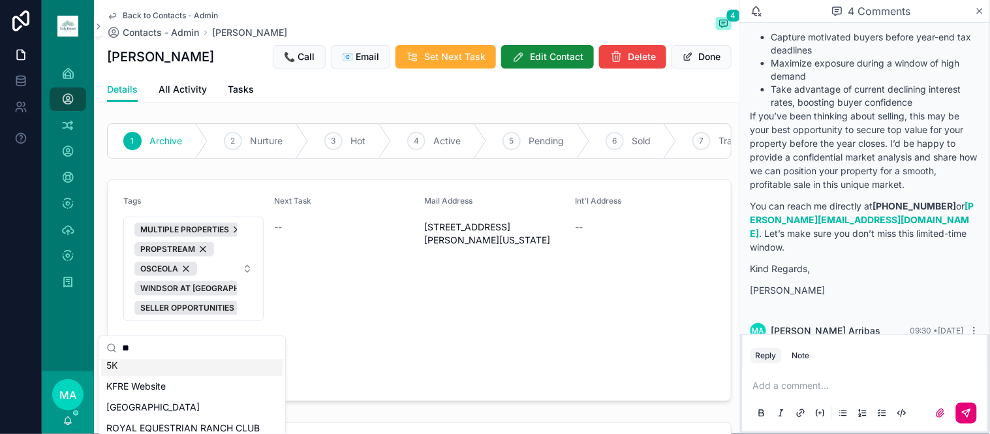
scroll to position [0, 0]
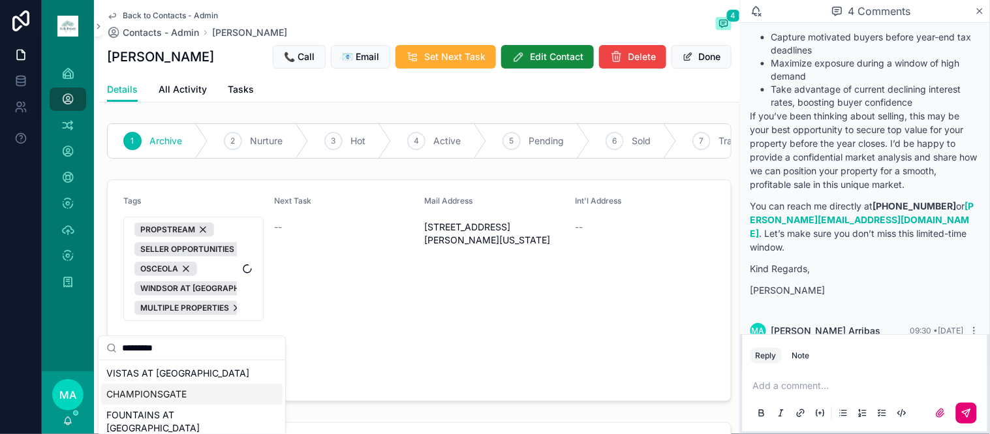
type input "*********"
click at [132, 393] on span "CHAMPIONSGATE" at bounding box center [146, 394] width 80 height 13
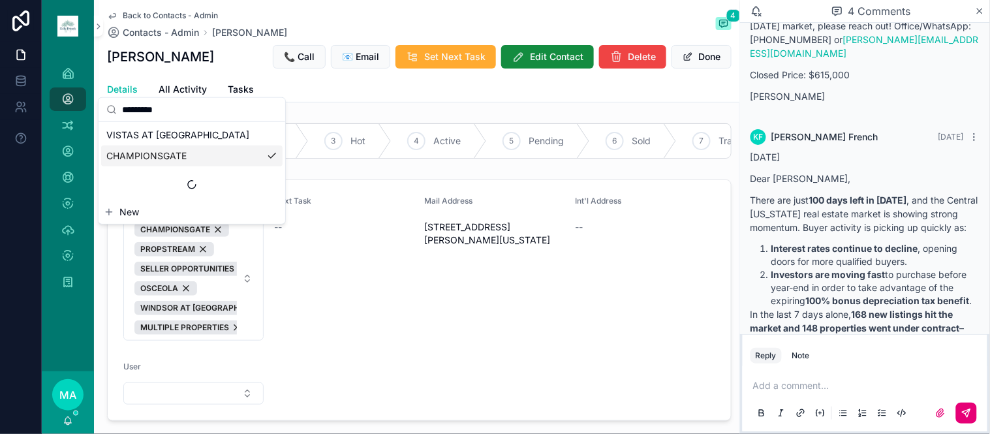
scroll to position [1161, 0]
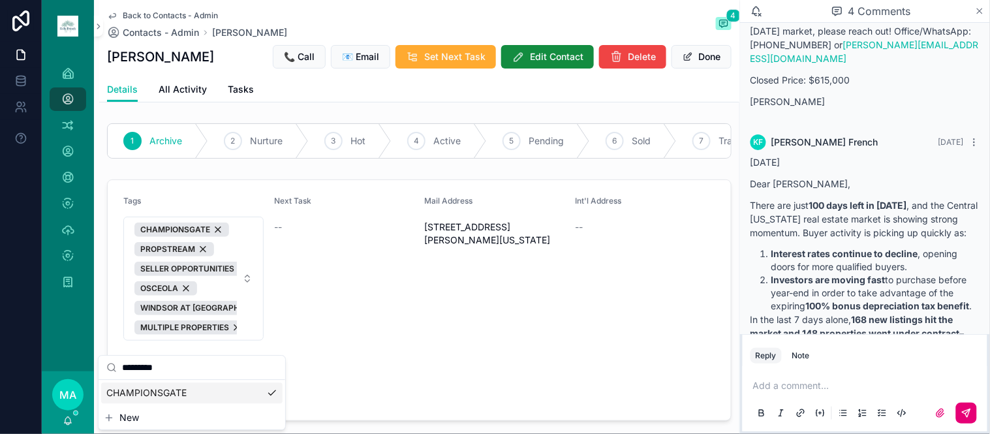
click at [977, 12] on icon "scrollable content" at bounding box center [980, 11] width 10 height 10
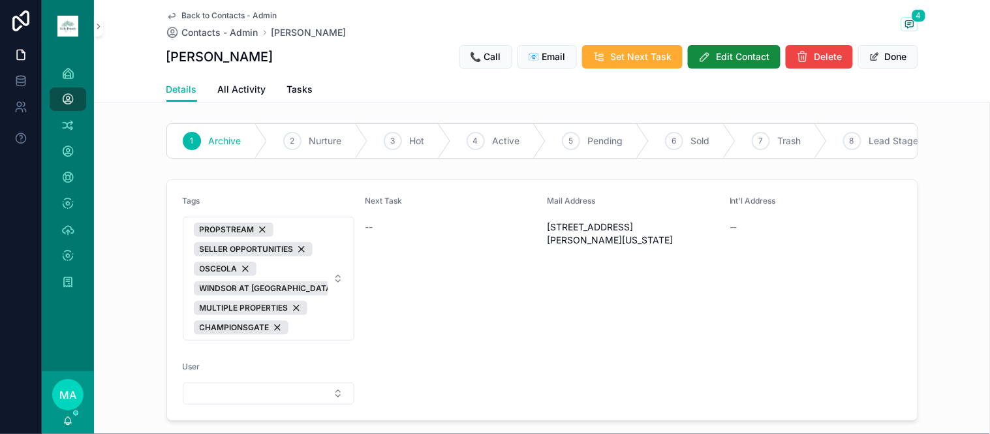
click at [199, 11] on span "Back to Contacts - Admin" at bounding box center [229, 15] width 95 height 10
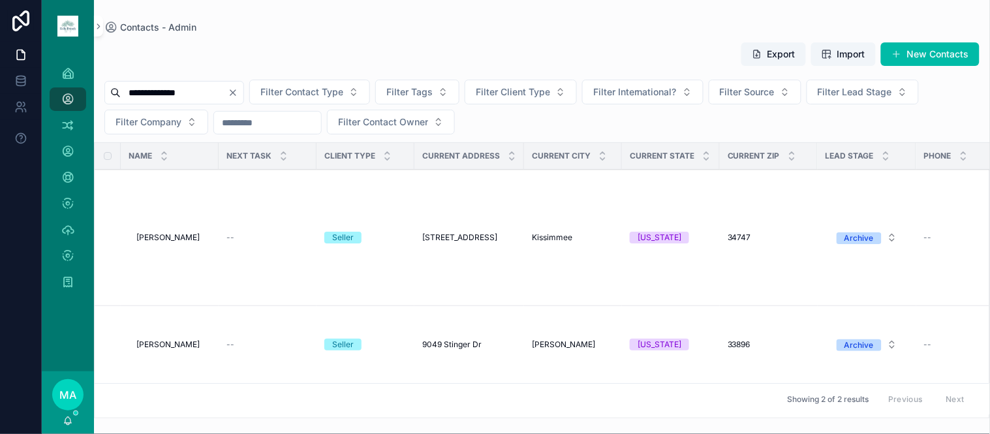
click at [238, 95] on icon "Clear" at bounding box center [233, 92] width 10 height 10
click at [228, 93] on input "scrollable content" at bounding box center [174, 93] width 107 height 18
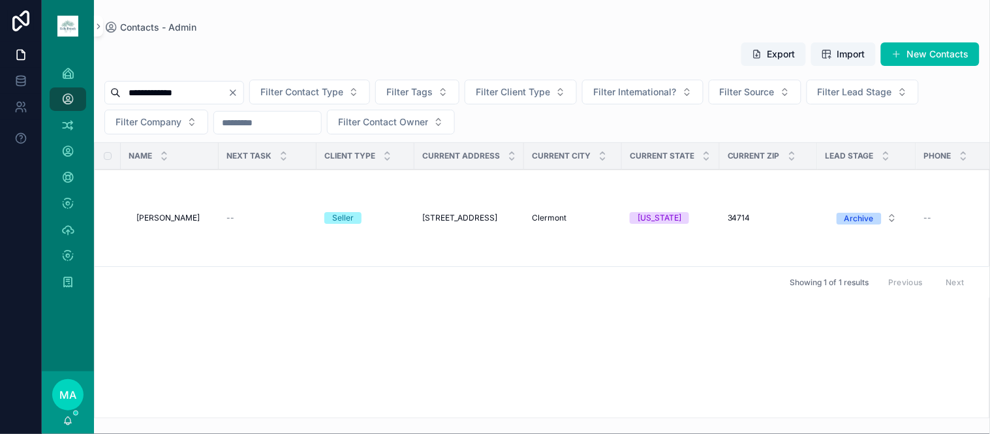
type input "**********"
click at [176, 215] on span "[PERSON_NAME]" at bounding box center [167, 218] width 63 height 10
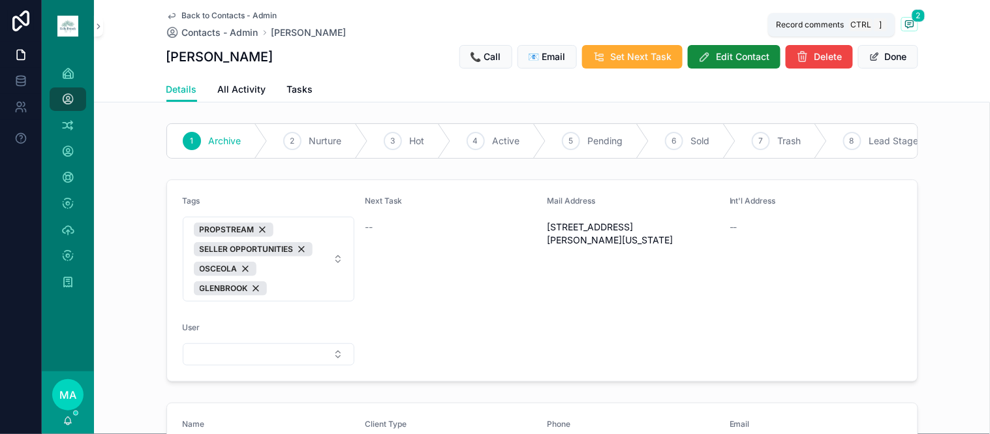
click at [909, 23] on span "scrollable content" at bounding box center [909, 24] width 17 height 14
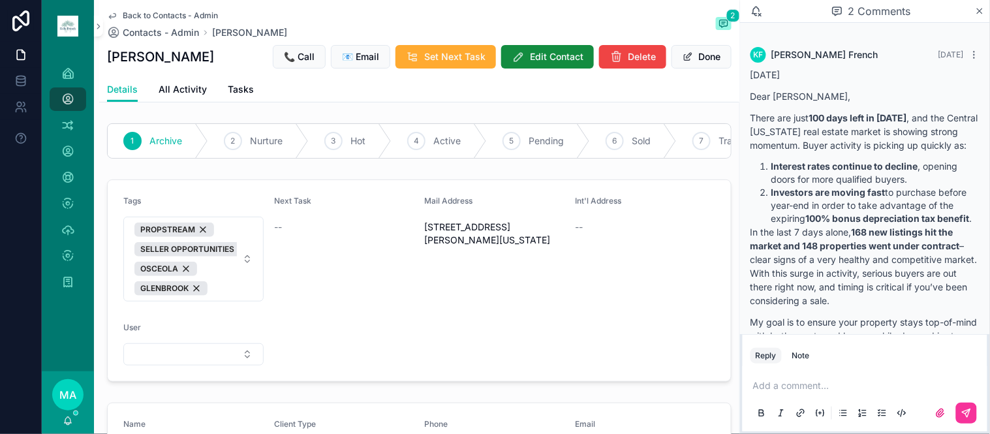
scroll to position [742, 0]
click at [981, 9] on icon "scrollable content" at bounding box center [980, 11] width 10 height 10
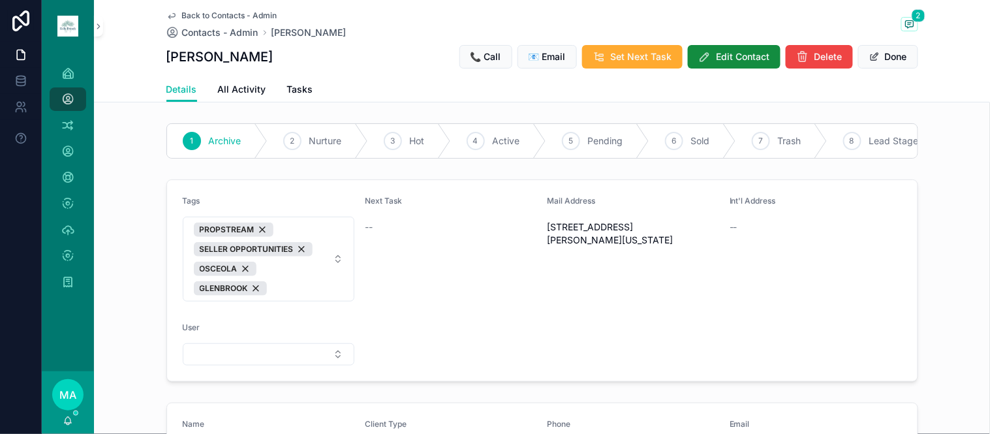
click at [239, 16] on span "Back to Contacts - Admin" at bounding box center [229, 15] width 95 height 10
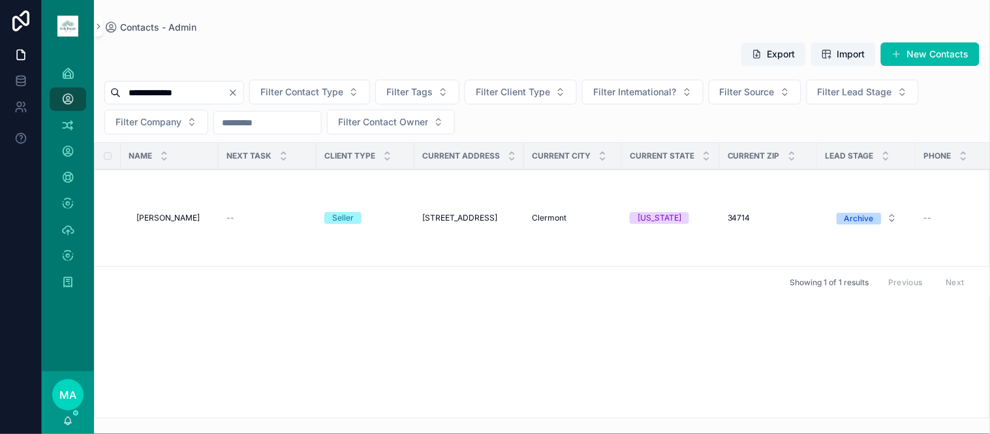
click at [243, 92] on button "Clear" at bounding box center [236, 92] width 16 height 10
click at [228, 100] on div "scrollable content" at bounding box center [166, 92] width 124 height 23
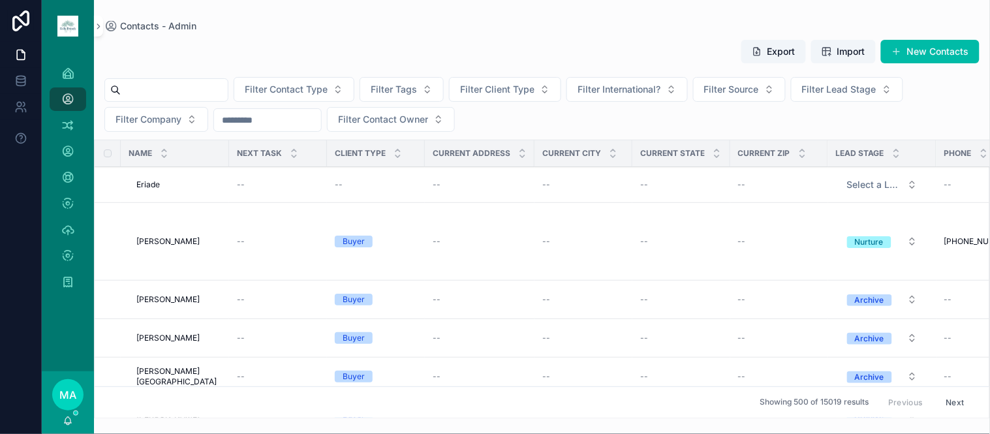
click at [140, 89] on input "scrollable content" at bounding box center [174, 90] width 107 height 18
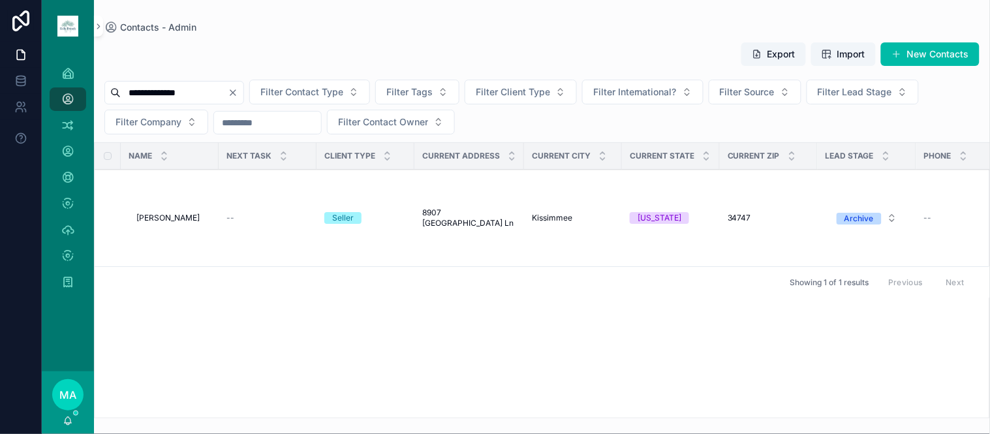
type input "**********"
click at [172, 214] on span "[PERSON_NAME]" at bounding box center [167, 218] width 63 height 10
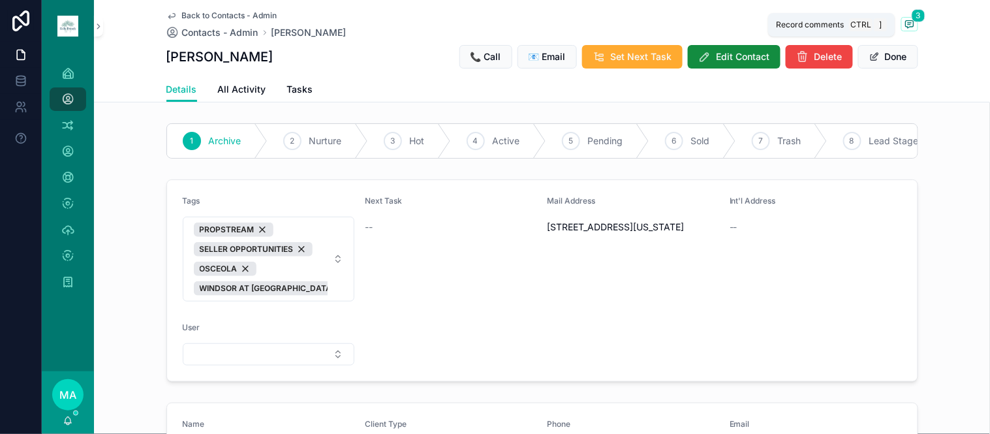
click at [911, 16] on span "3" at bounding box center [918, 15] width 14 height 13
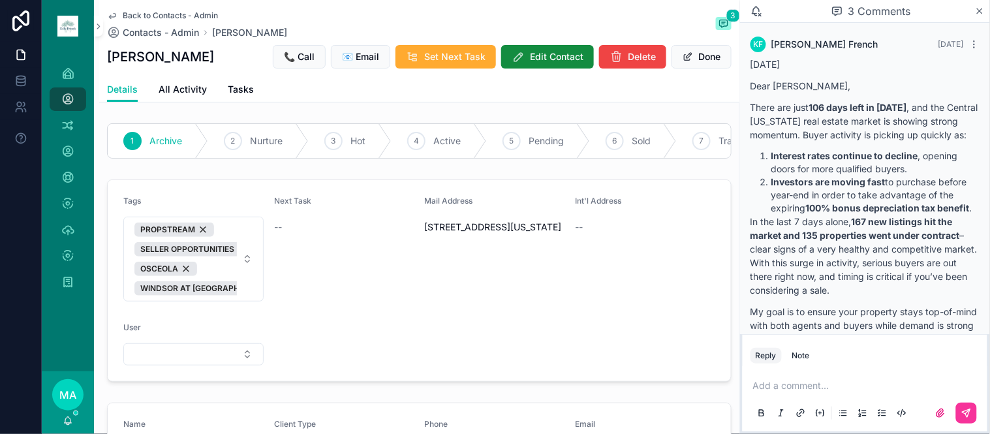
scroll to position [1269, 0]
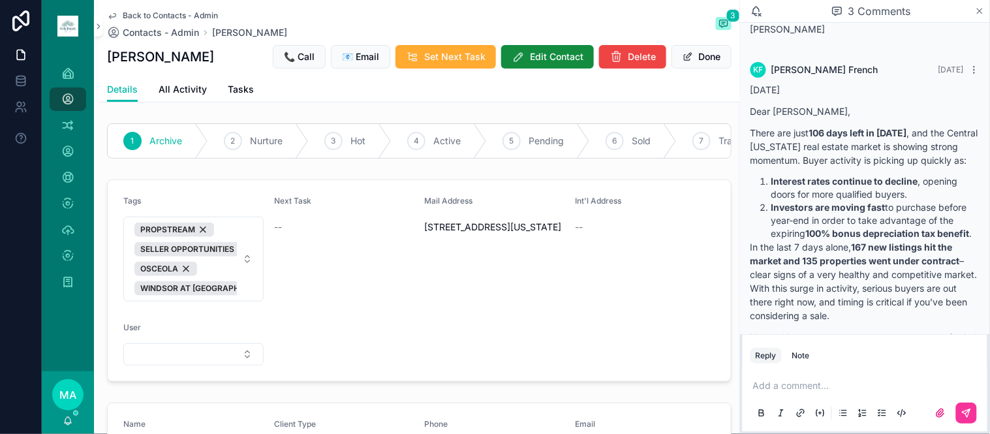
click at [977, 7] on icon "scrollable content" at bounding box center [980, 11] width 10 height 10
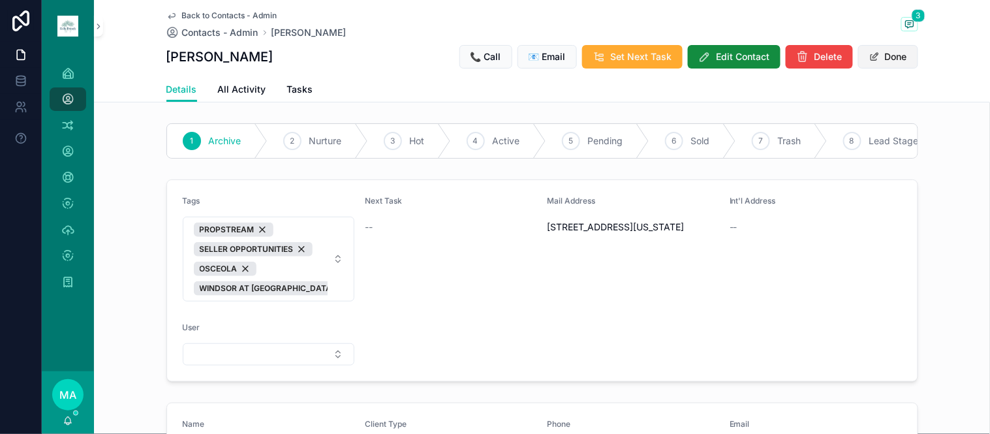
click at [891, 57] on button "Done" at bounding box center [888, 56] width 60 height 23
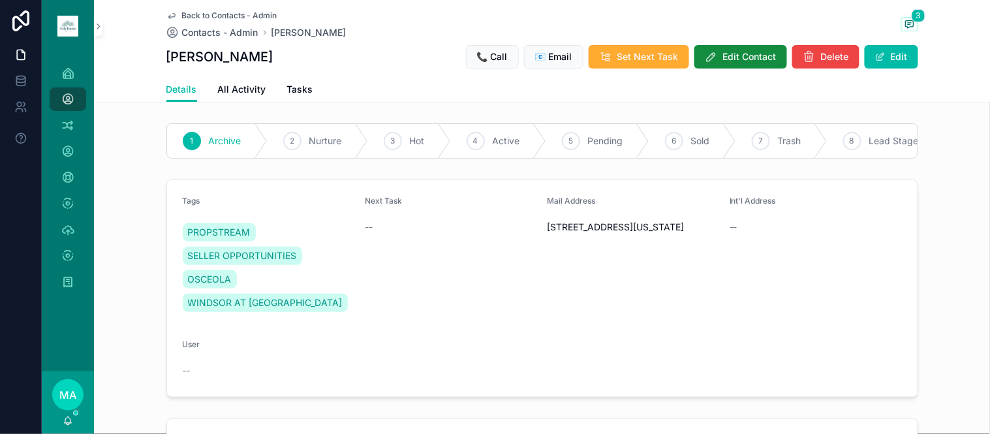
click at [204, 15] on span "Back to Contacts - Admin" at bounding box center [229, 15] width 95 height 10
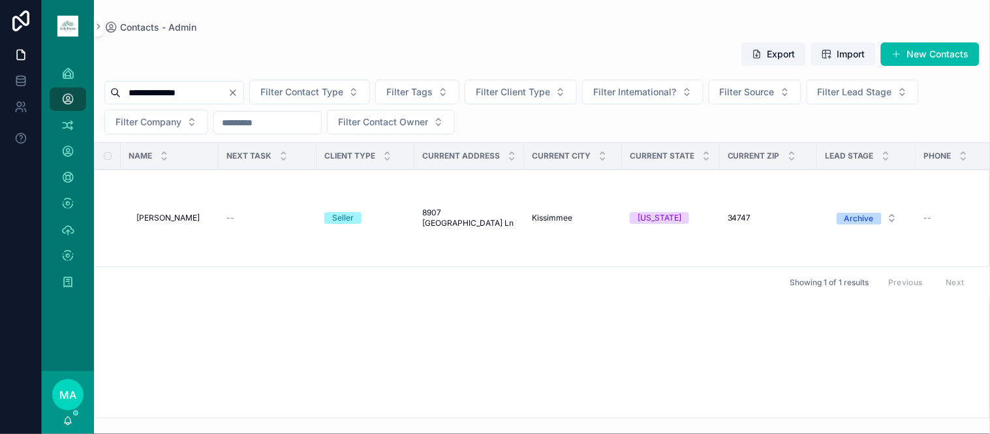
click at [238, 89] on icon "Clear" at bounding box center [233, 92] width 10 height 10
click at [214, 99] on input "scrollable content" at bounding box center [174, 93] width 107 height 18
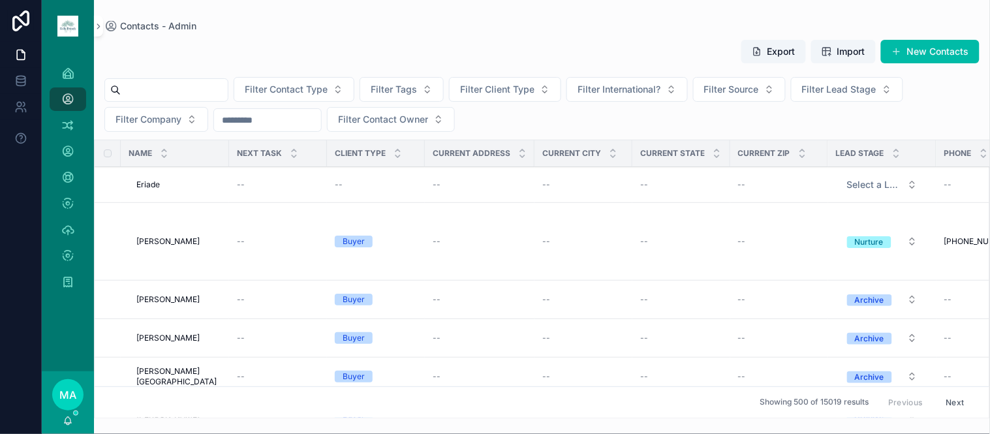
click at [183, 93] on input "scrollable content" at bounding box center [174, 90] width 107 height 18
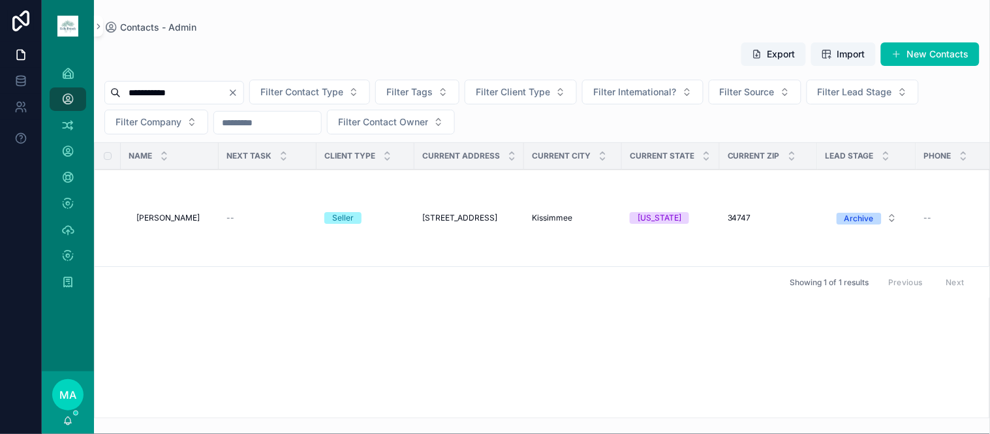
type input "**********"
click at [168, 215] on span "[PERSON_NAME]" at bounding box center [167, 218] width 63 height 10
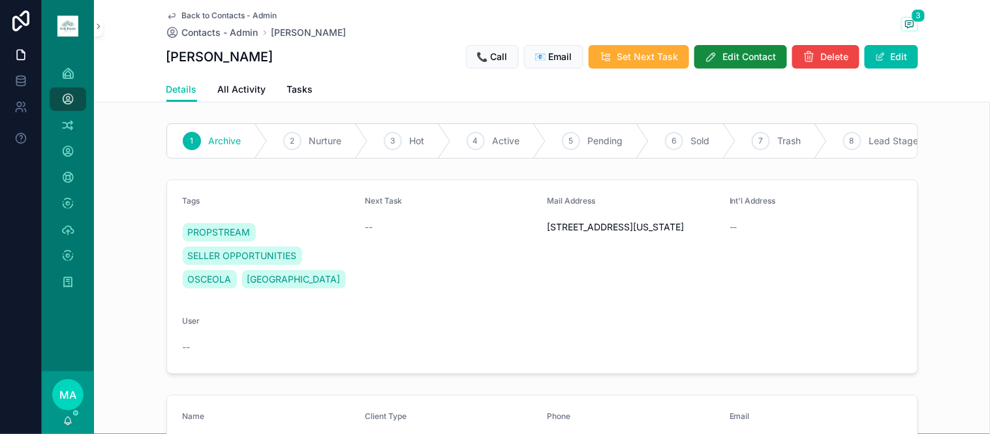
click at [902, 15] on div "Back to Contacts - Admin Contacts - Admin [PERSON_NAME] 3" at bounding box center [542, 24] width 752 height 29
click at [904, 22] on icon "scrollable content" at bounding box center [909, 24] width 10 height 10
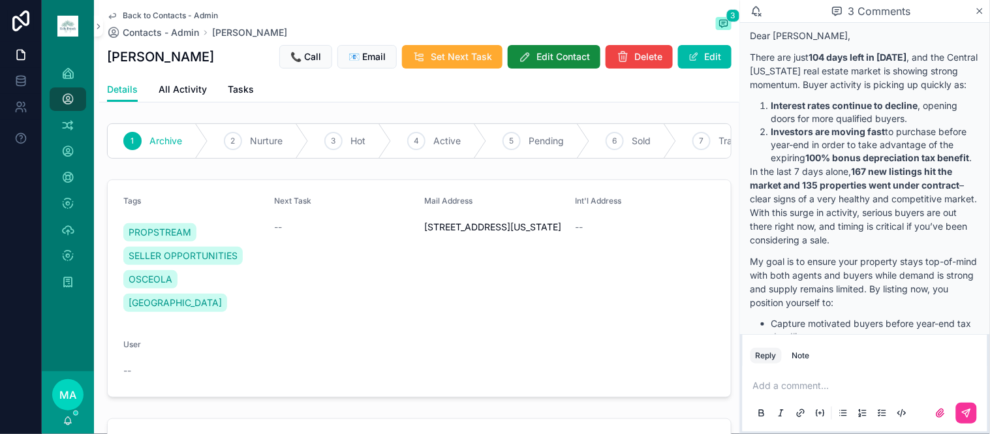
scroll to position [1298, 0]
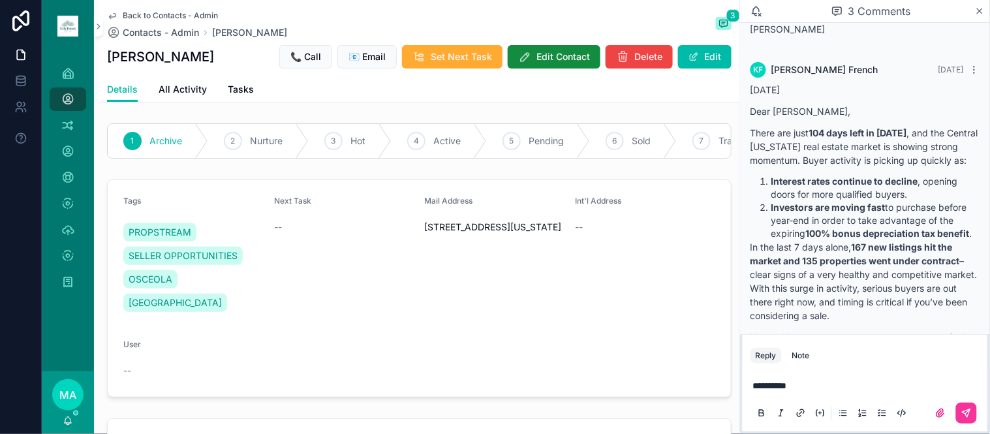
click at [157, 14] on span "Back to Contacts - Admin" at bounding box center [170, 15] width 95 height 10
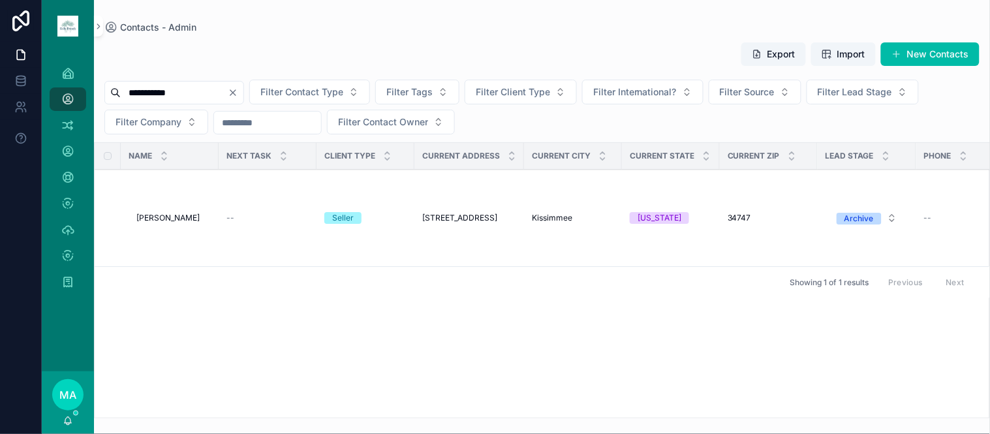
click at [238, 93] on icon "Clear" at bounding box center [233, 92] width 10 height 10
click at [228, 93] on input "scrollable content" at bounding box center [174, 93] width 107 height 18
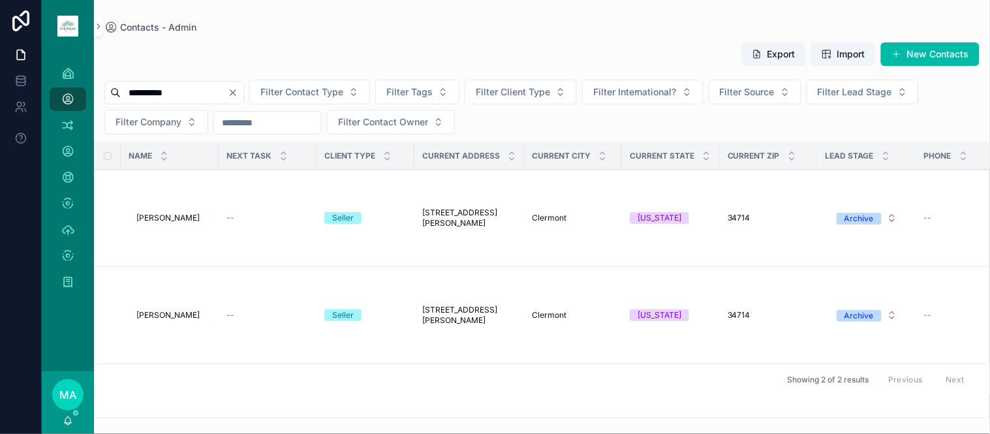
type input "**********"
click at [147, 314] on span "[PERSON_NAME]" at bounding box center [167, 315] width 63 height 10
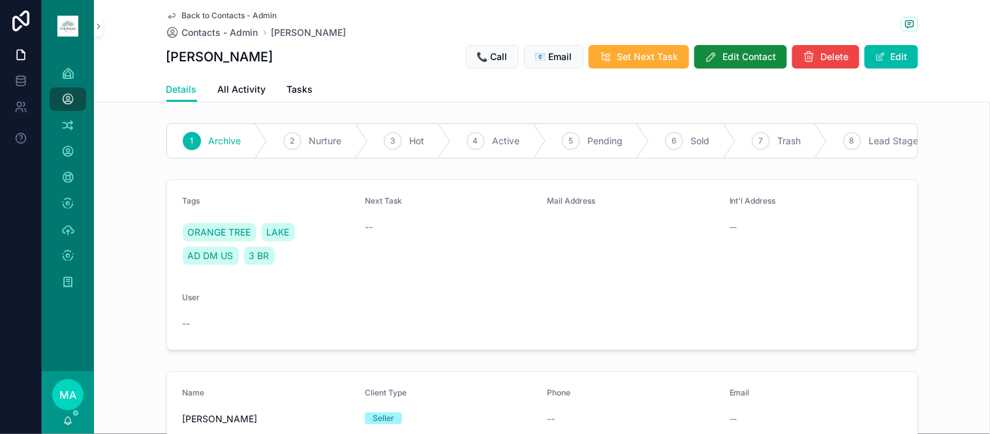
click at [226, 10] on span "Back to Contacts - Admin" at bounding box center [229, 15] width 95 height 10
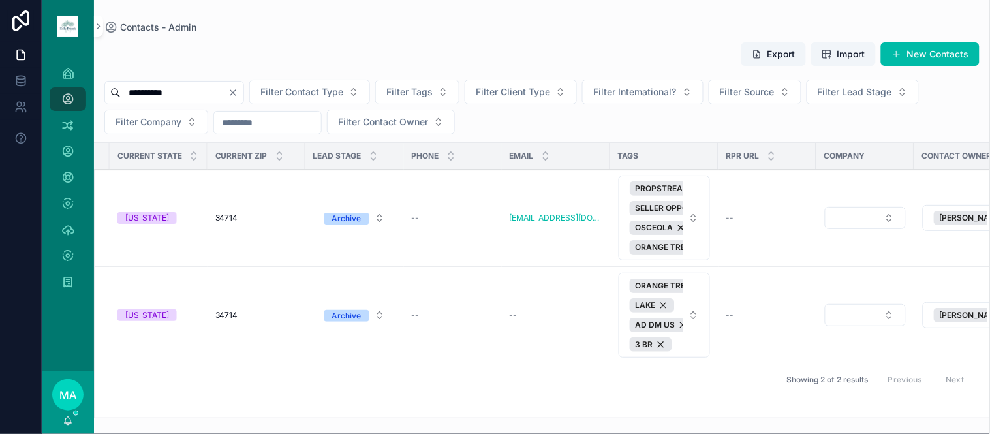
scroll to position [0, 549]
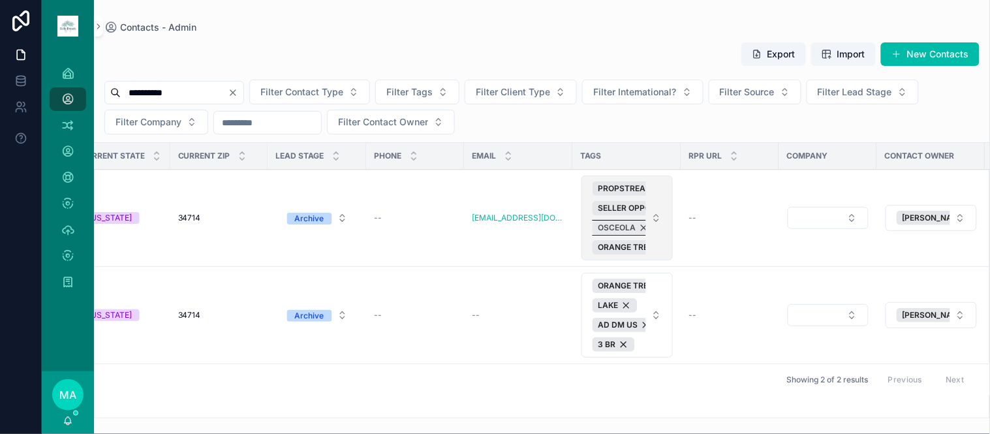
click at [632, 228] on div "OSCEOLA" at bounding box center [623, 228] width 63 height 14
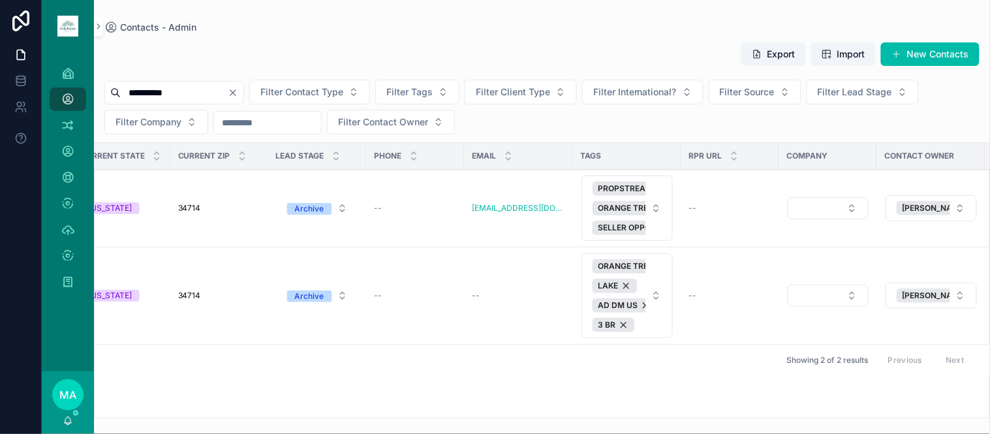
click at [0, 0] on span "Delete" at bounding box center [0, 0] width 0 height 0
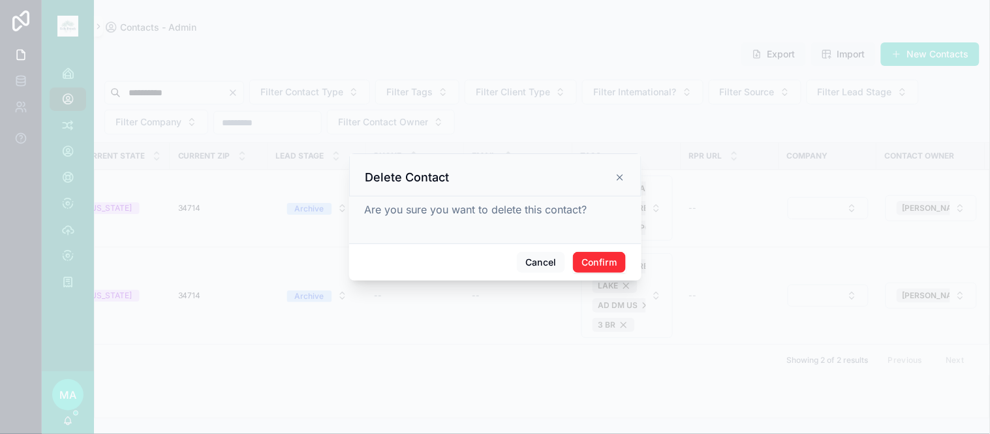
click at [601, 258] on button "Confirm" at bounding box center [599, 262] width 52 height 21
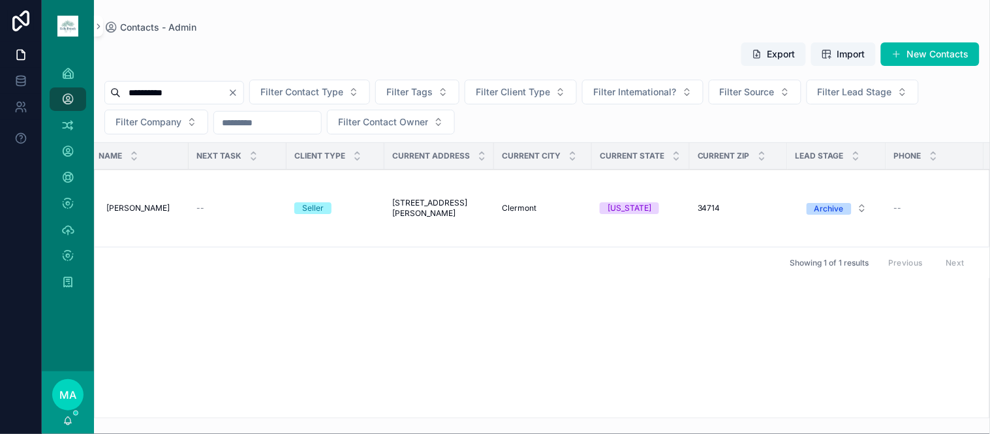
scroll to position [0, 0]
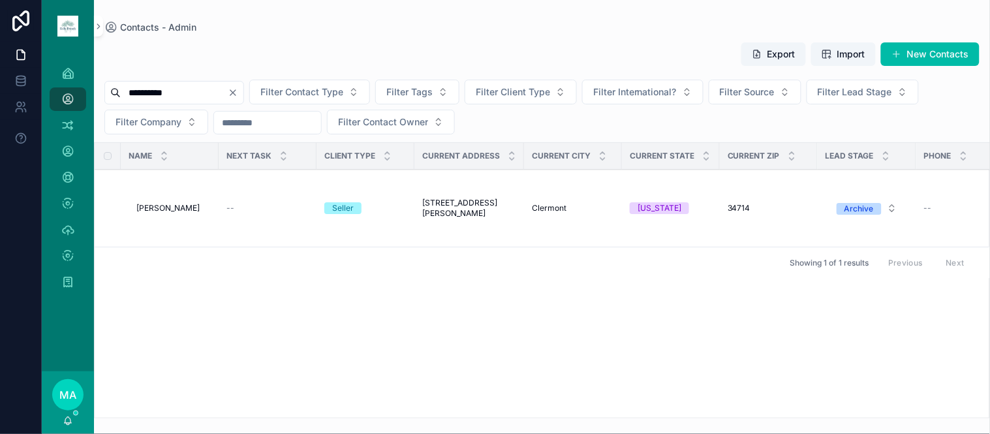
click at [166, 205] on span "[PERSON_NAME]" at bounding box center [167, 208] width 63 height 10
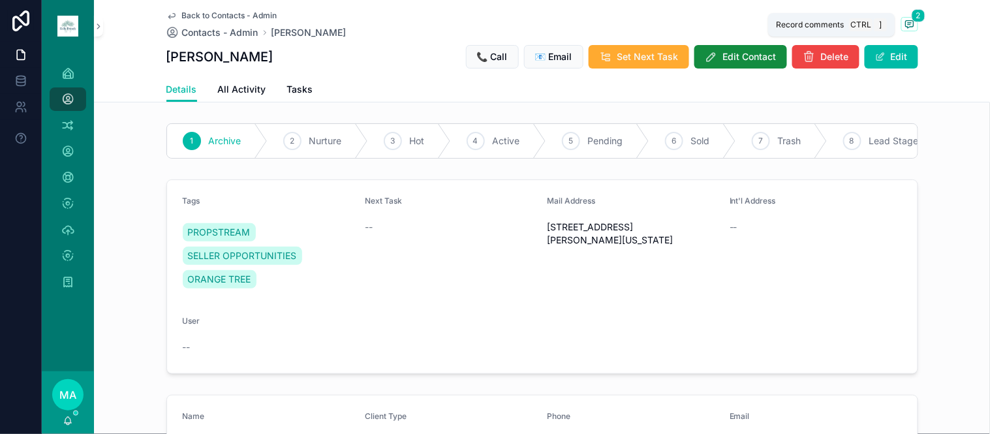
click at [911, 18] on span "2" at bounding box center [918, 15] width 14 height 13
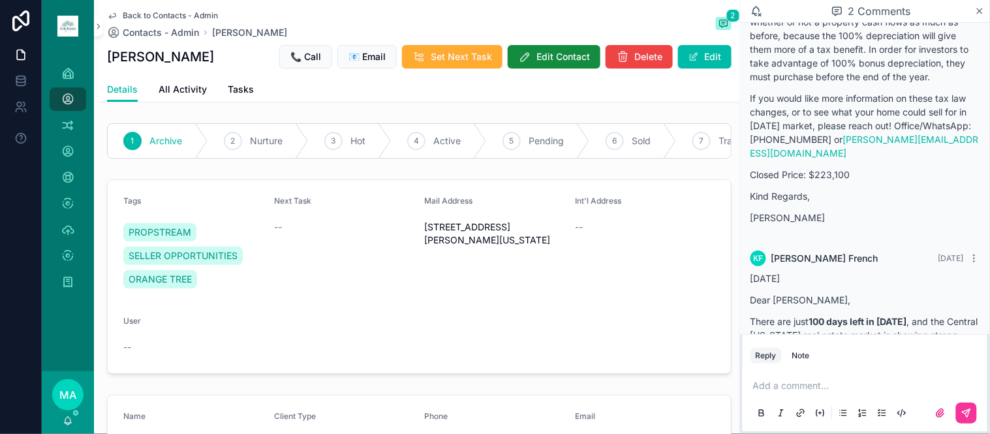
scroll to position [598, 0]
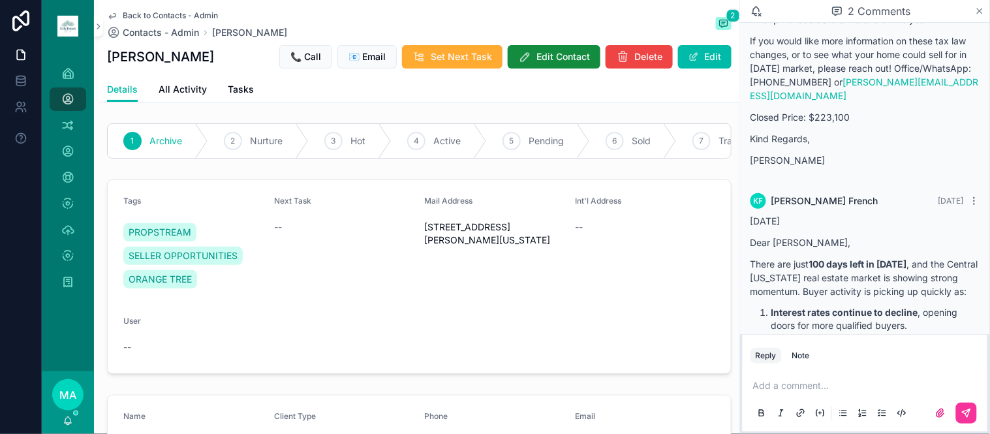
click at [981, 8] on icon "scrollable content" at bounding box center [980, 11] width 10 height 10
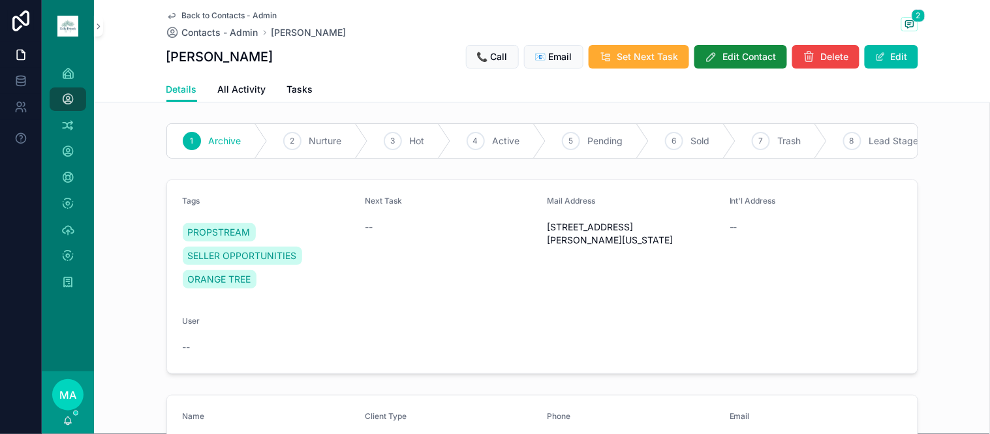
click at [213, 12] on span "Back to Contacts - Admin" at bounding box center [229, 15] width 95 height 10
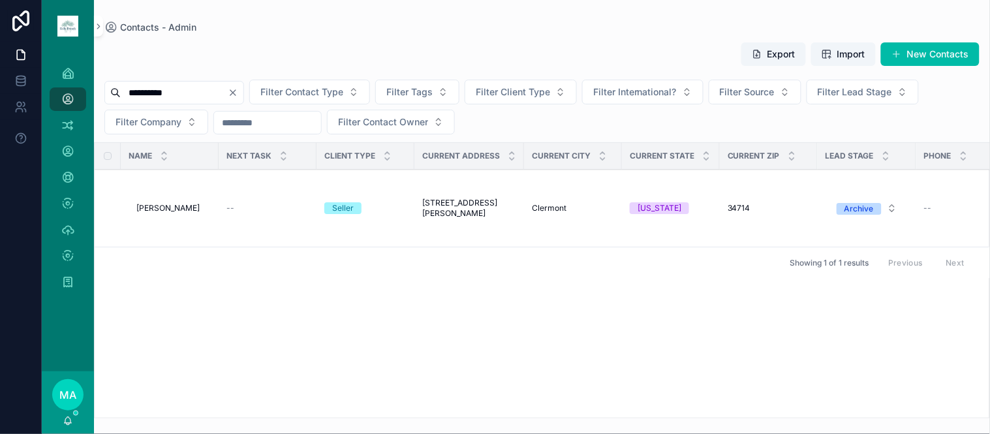
click at [238, 94] on icon "Clear" at bounding box center [233, 92] width 10 height 10
click at [196, 91] on input "scrollable content" at bounding box center [174, 93] width 107 height 18
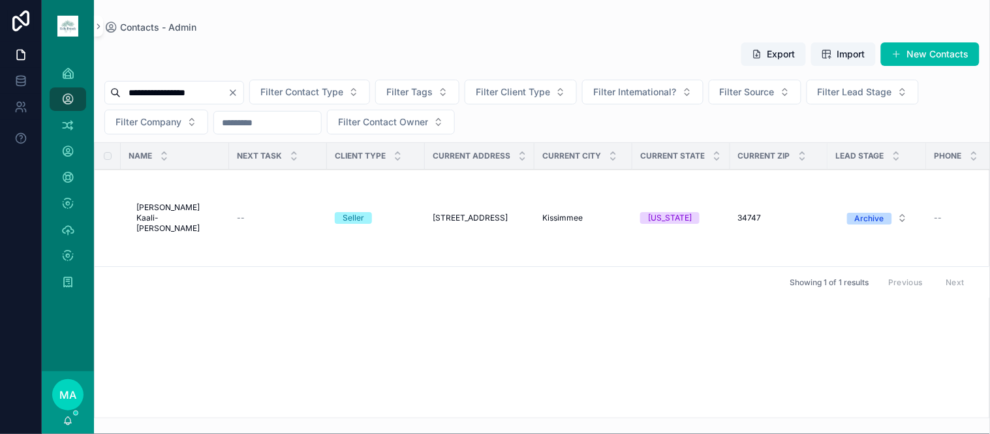
type input "**********"
click at [181, 215] on span "[PERSON_NAME] Kaali-[PERSON_NAME]" at bounding box center [178, 217] width 85 height 31
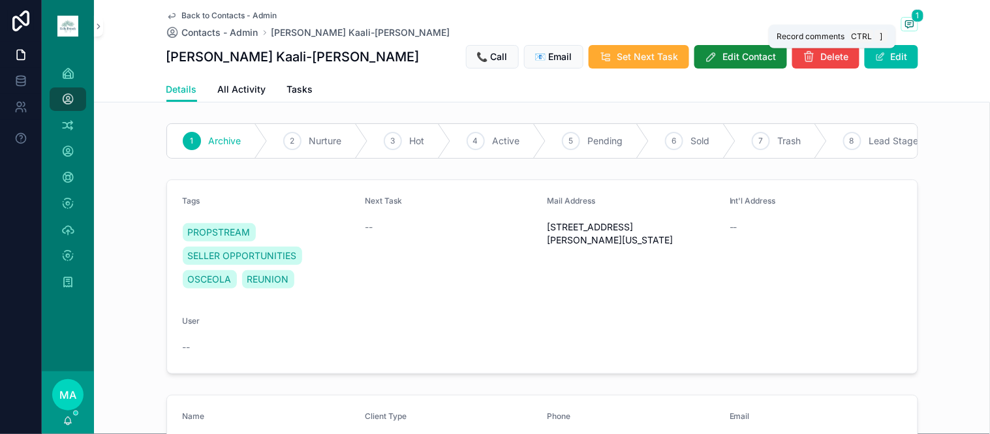
click at [911, 20] on span "1" at bounding box center [917, 15] width 12 height 13
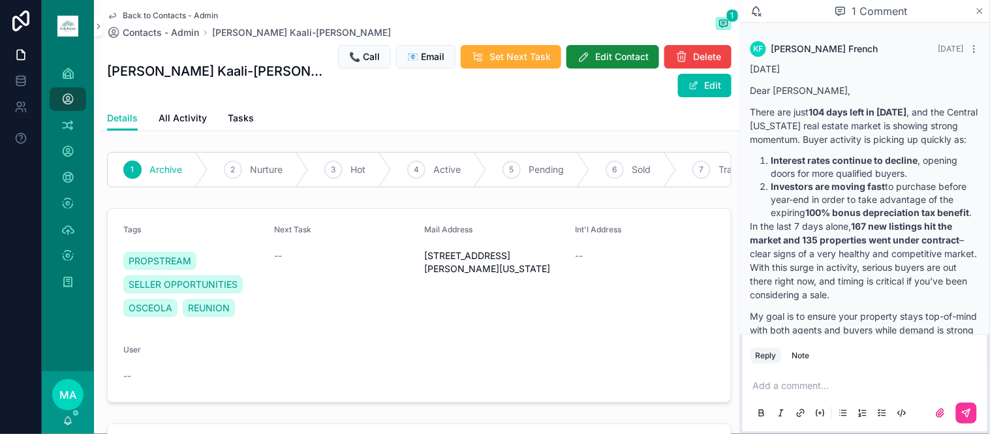
click at [979, 12] on icon "scrollable content" at bounding box center [979, 10] width 5 height 5
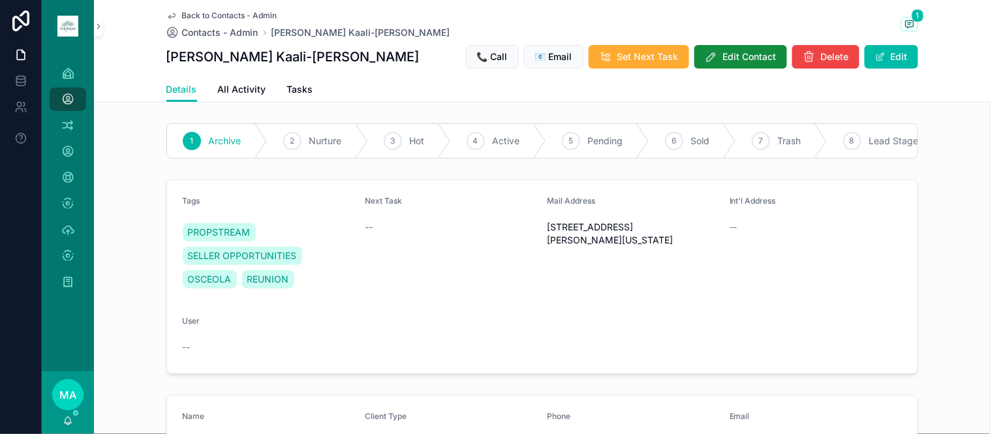
click at [219, 10] on span "Back to Contacts - Admin" at bounding box center [229, 15] width 95 height 10
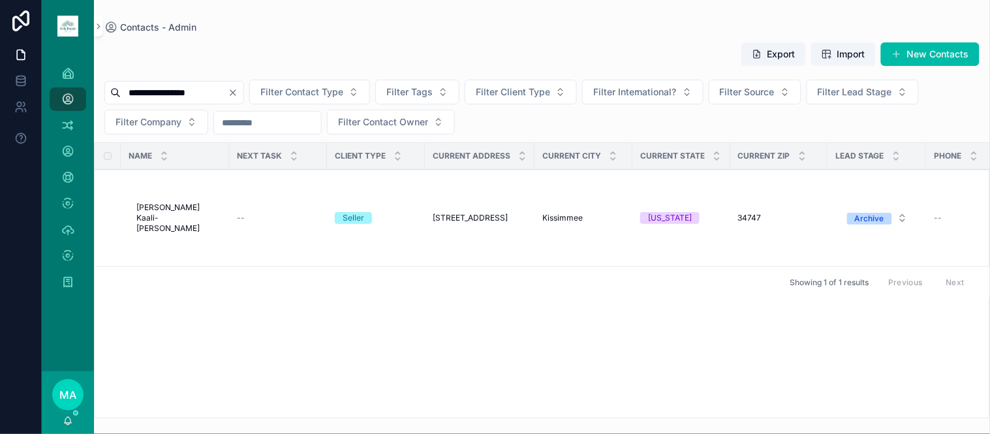
click at [238, 94] on icon "Clear" at bounding box center [233, 92] width 10 height 10
click at [218, 98] on input "scrollable content" at bounding box center [174, 93] width 107 height 18
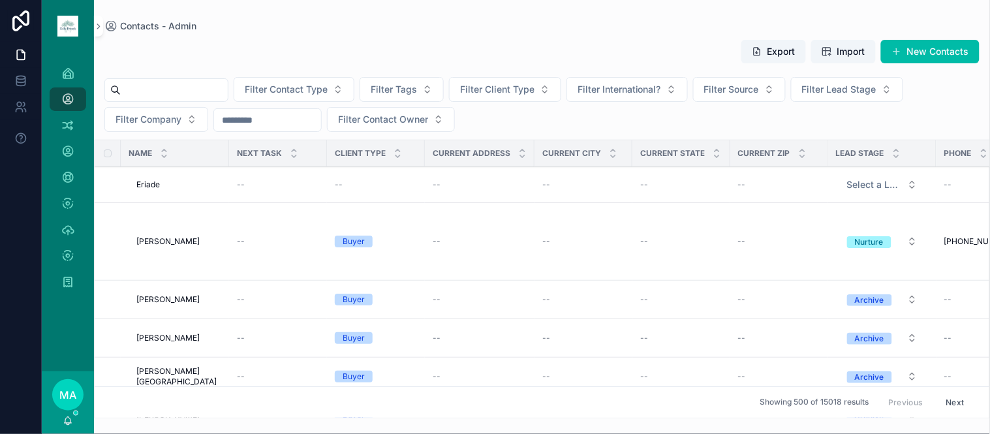
click at [203, 85] on input "scrollable content" at bounding box center [174, 90] width 107 height 18
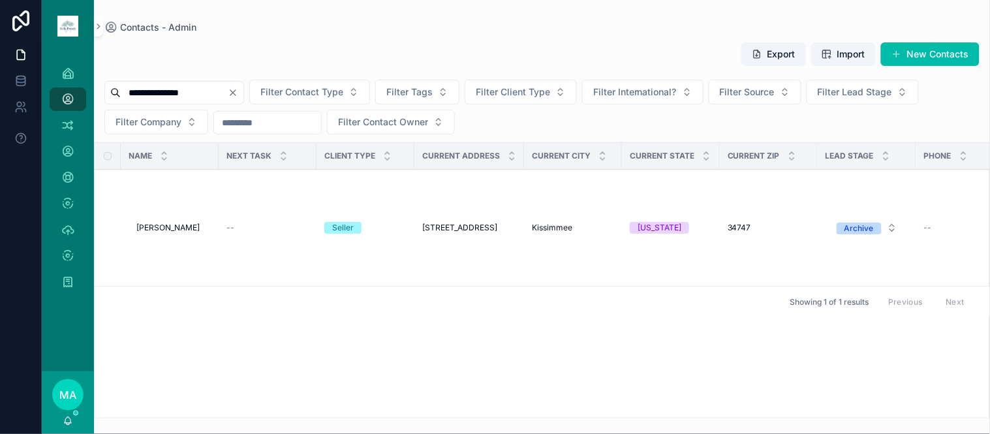
type input "**********"
click at [185, 225] on span "[PERSON_NAME]" at bounding box center [167, 227] width 63 height 10
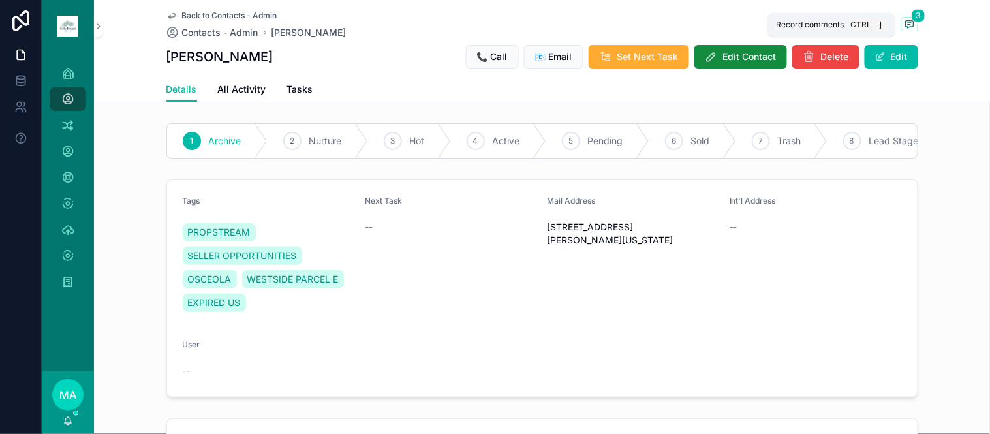
click at [907, 24] on icon "scrollable content" at bounding box center [908, 24] width 3 height 0
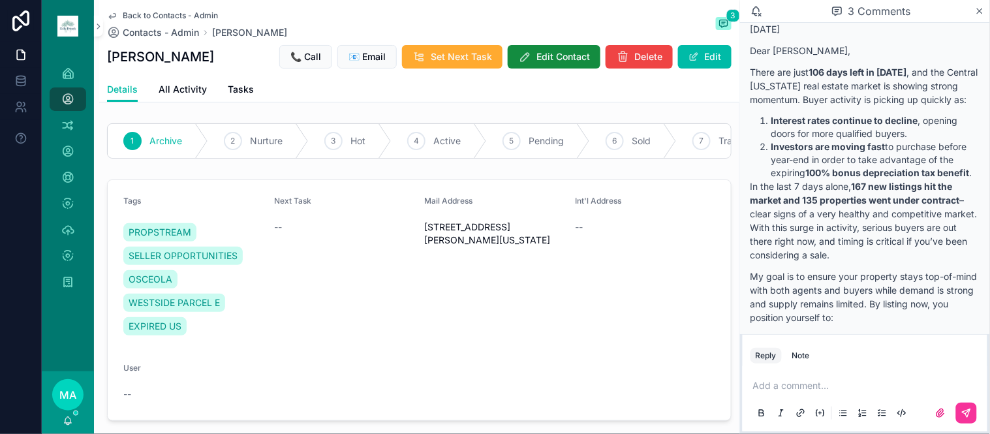
scroll to position [1384, 0]
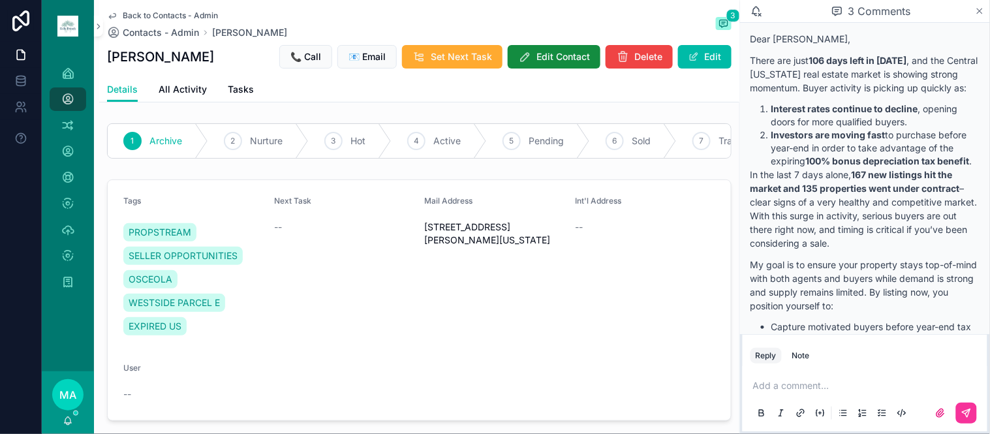
click at [975, 11] on icon "scrollable content" at bounding box center [980, 11] width 10 height 10
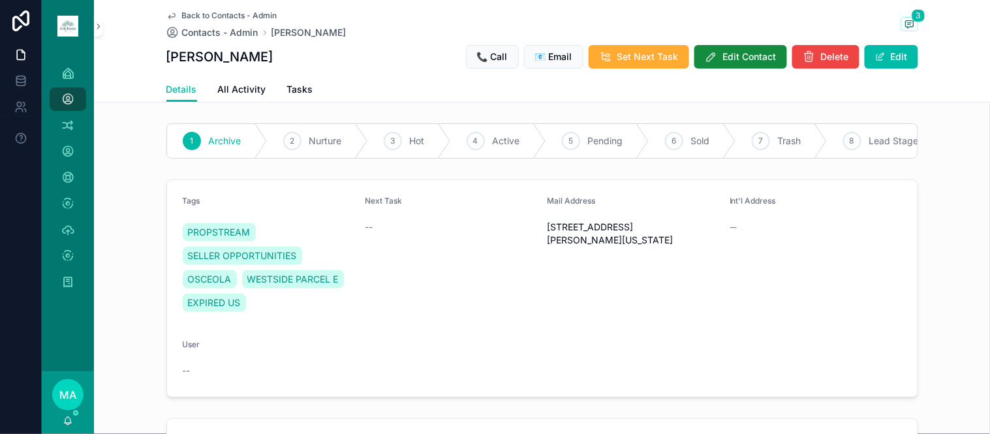
click at [191, 12] on span "Back to Contacts - Admin" at bounding box center [229, 15] width 95 height 10
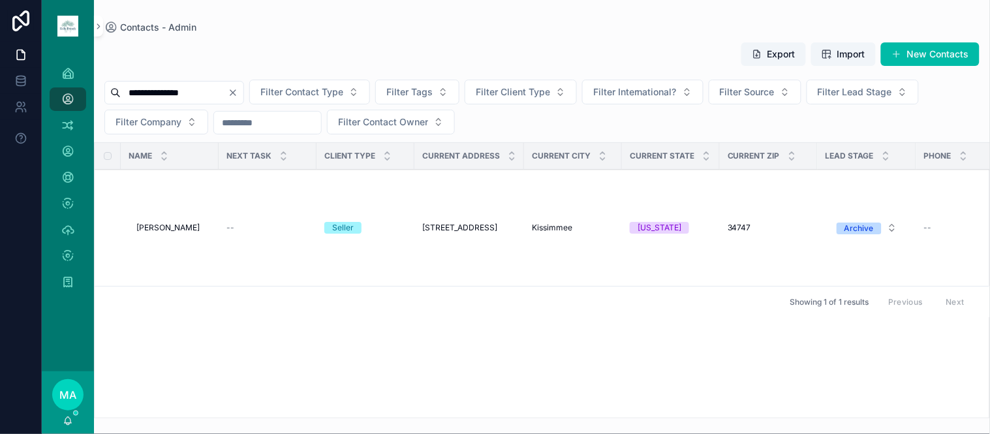
click at [238, 93] on icon "Clear" at bounding box center [233, 92] width 10 height 10
click at [222, 91] on input "scrollable content" at bounding box center [174, 93] width 107 height 18
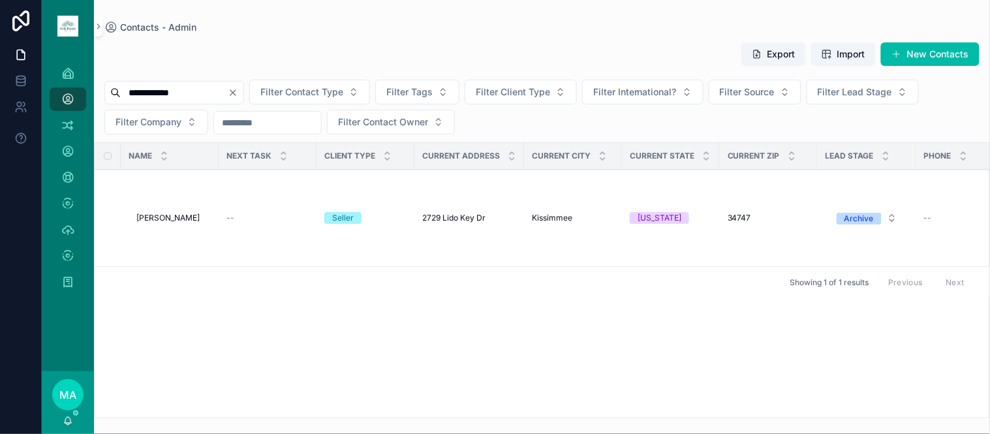
type input "**********"
click at [152, 216] on span "[PERSON_NAME]" at bounding box center [167, 218] width 63 height 10
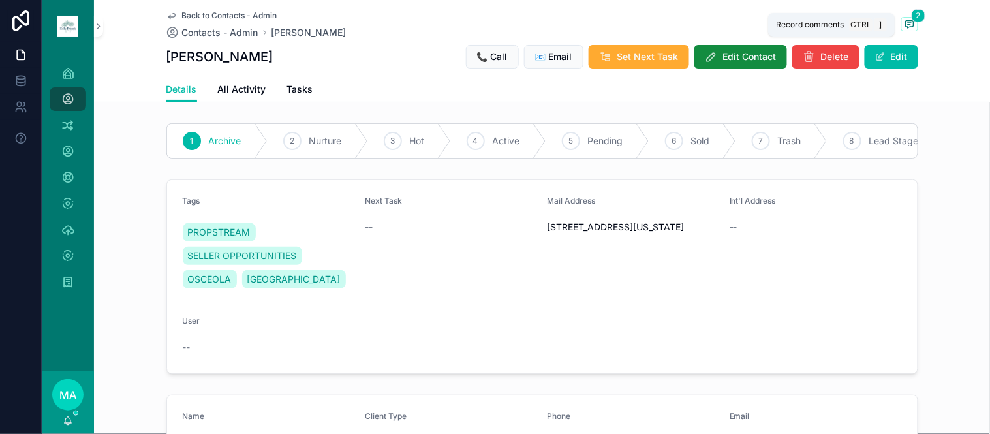
click at [904, 19] on icon "scrollable content" at bounding box center [909, 24] width 10 height 10
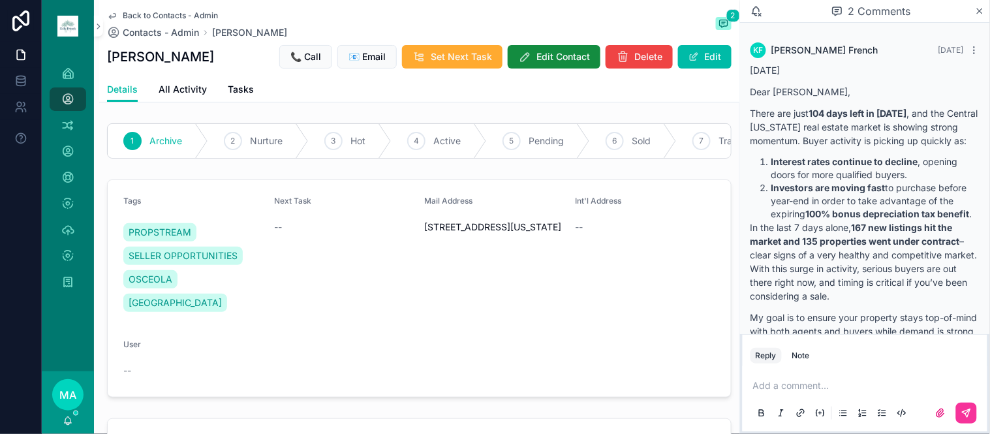
scroll to position [742, 0]
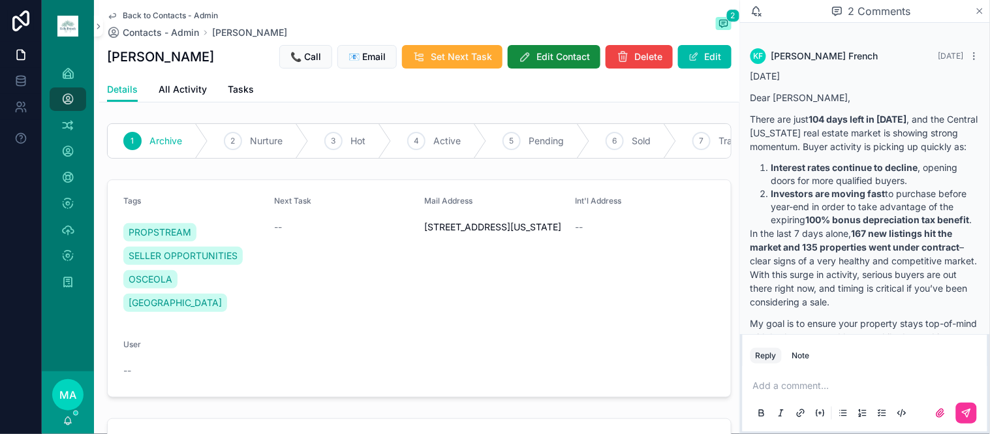
click at [975, 10] on icon "scrollable content" at bounding box center [980, 11] width 10 height 10
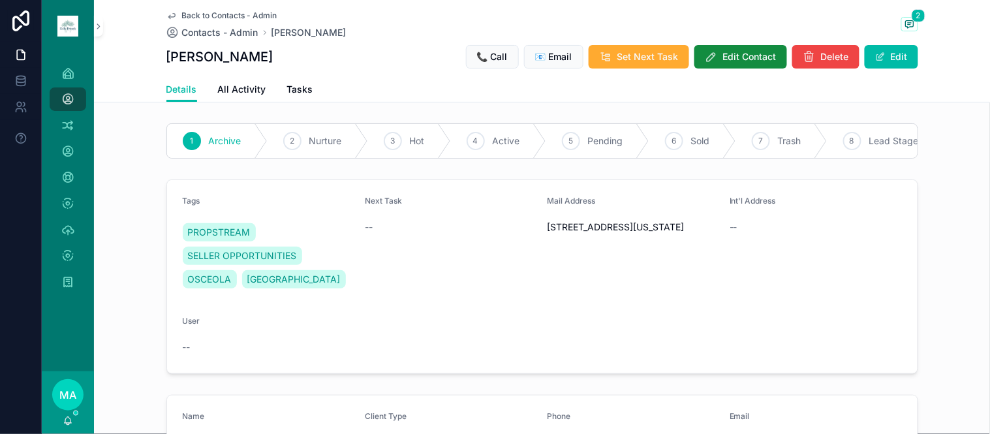
click at [216, 18] on span "Back to Contacts - Admin" at bounding box center [229, 15] width 95 height 10
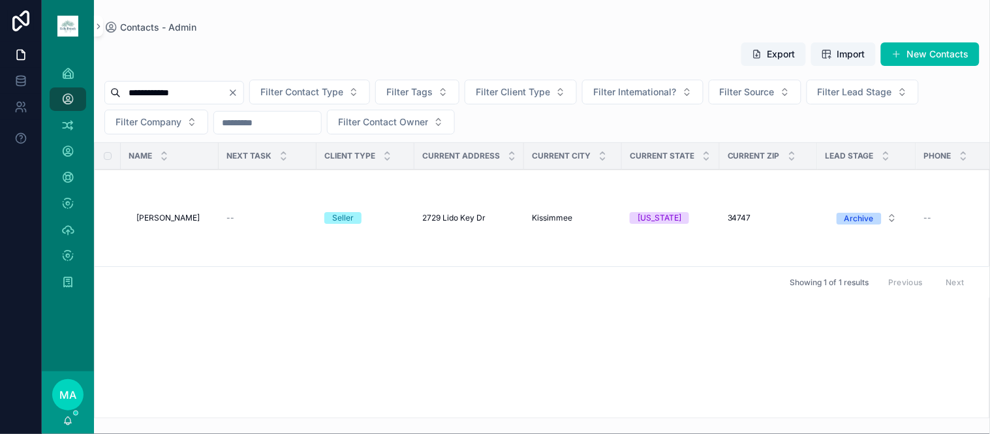
click at [236, 95] on icon "Clear" at bounding box center [232, 92] width 5 height 5
click at [228, 91] on input "scrollable content" at bounding box center [174, 93] width 107 height 18
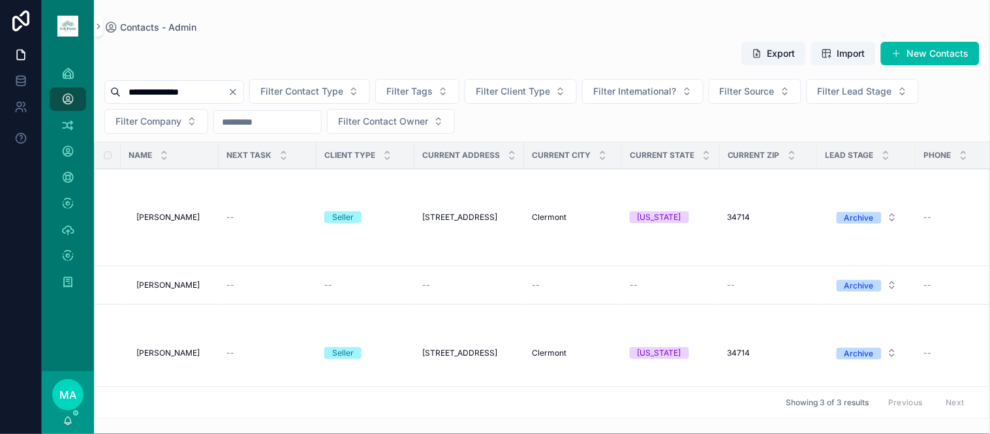
type input "**********"
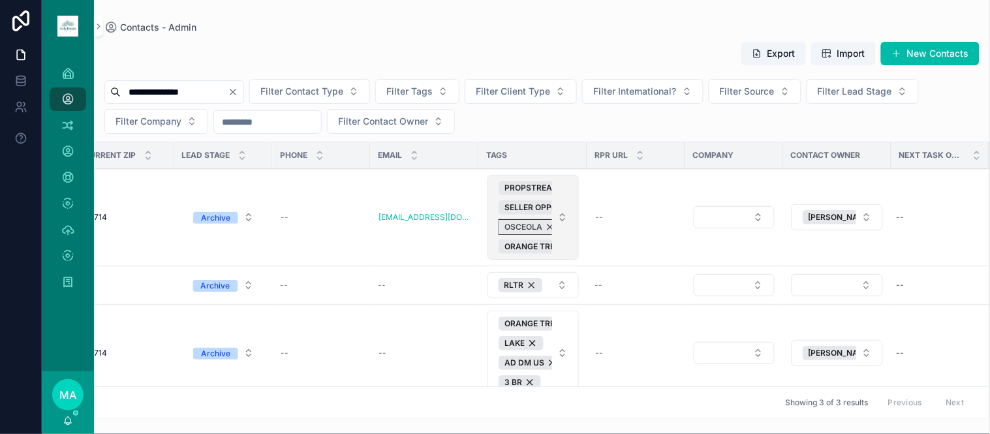
click at [536, 226] on div "OSCEOLA" at bounding box center [529, 227] width 63 height 14
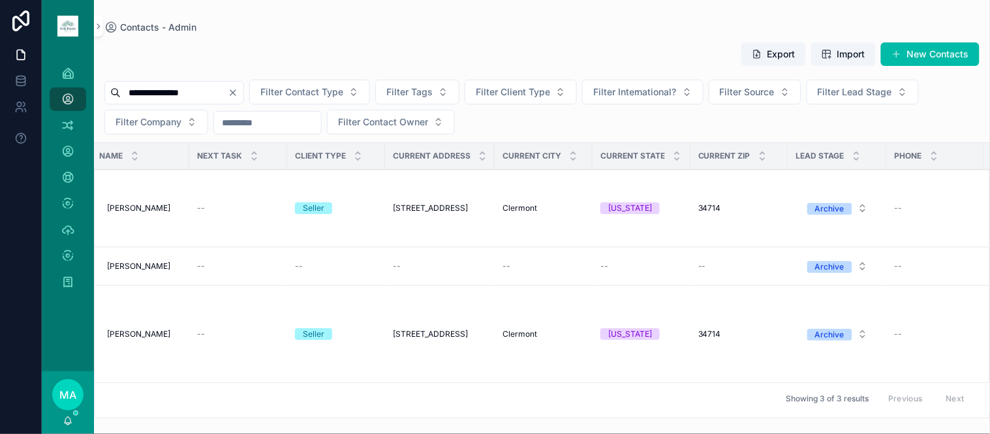
scroll to position [0, 0]
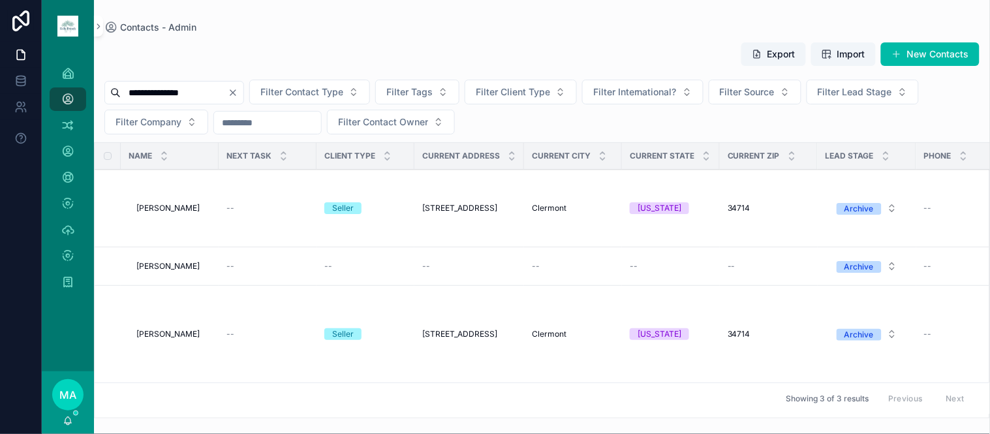
click at [174, 333] on span "[PERSON_NAME]" at bounding box center [167, 334] width 63 height 10
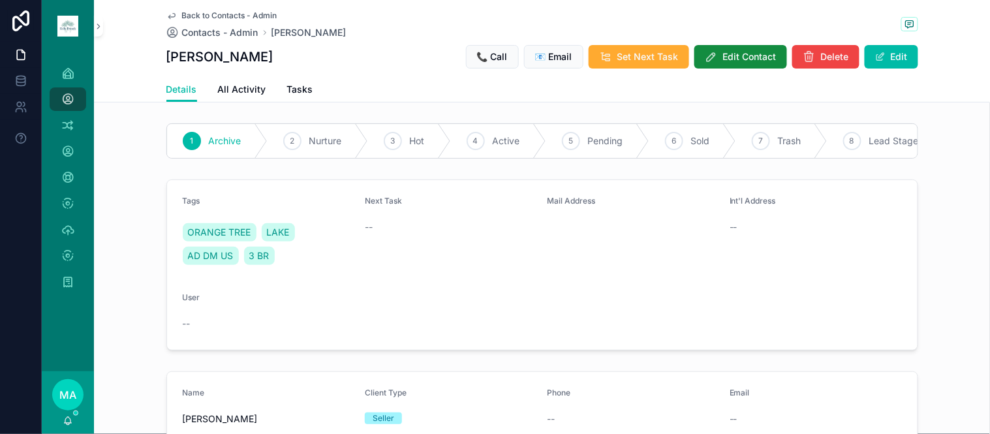
click at [216, 14] on span "Back to Contacts - Admin" at bounding box center [229, 15] width 95 height 10
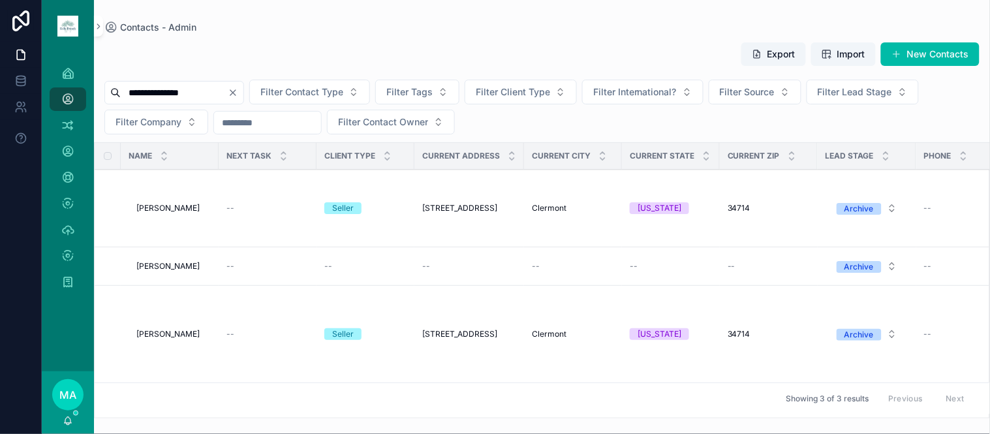
click at [0, 0] on button "Delete" at bounding box center [0, 0] width 0 height 0
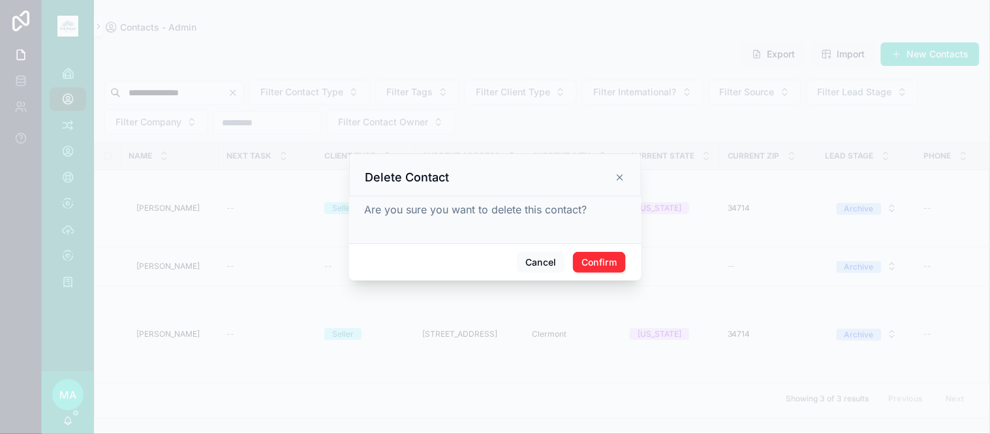
click at [605, 261] on button "Confirm" at bounding box center [599, 262] width 52 height 21
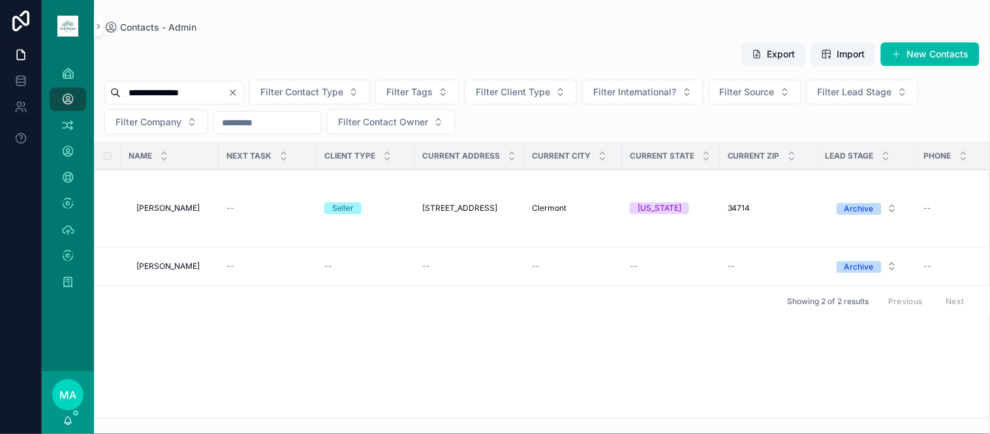
click at [356, 263] on div "--" at bounding box center [365, 266] width 82 height 10
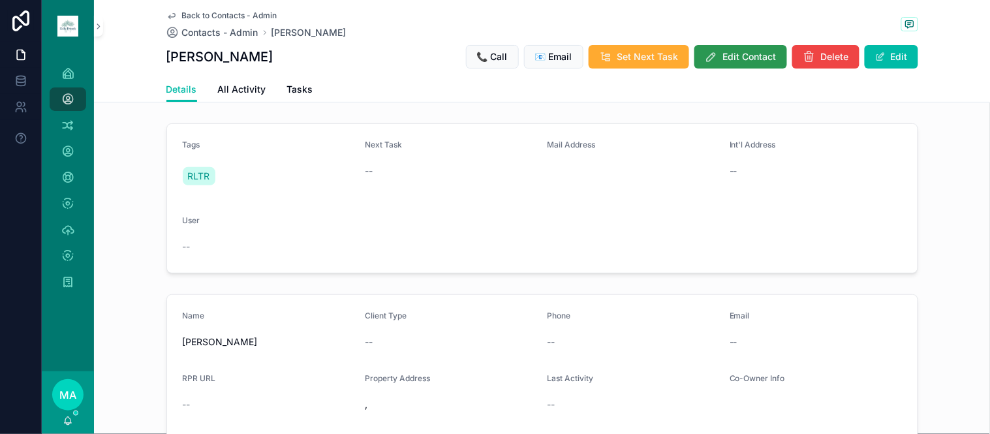
click at [752, 53] on span "Edit Contact" at bounding box center [749, 56] width 53 height 13
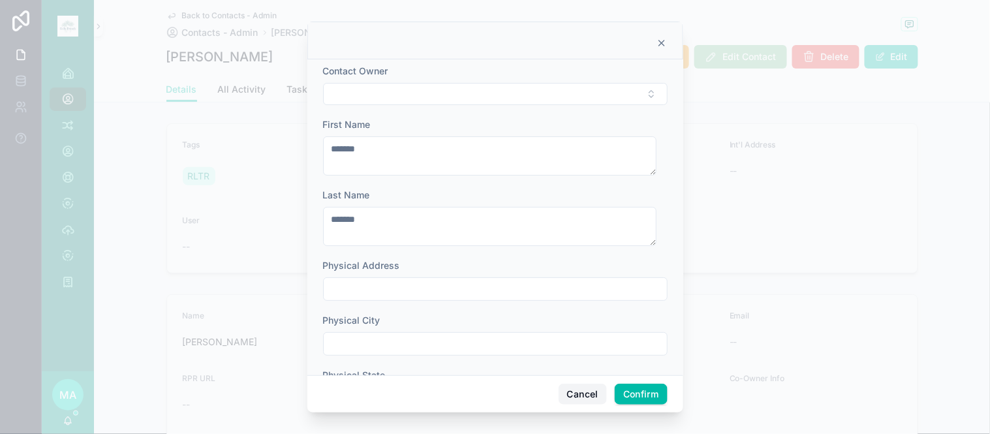
click at [588, 397] on button "Cancel" at bounding box center [582, 394] width 48 height 21
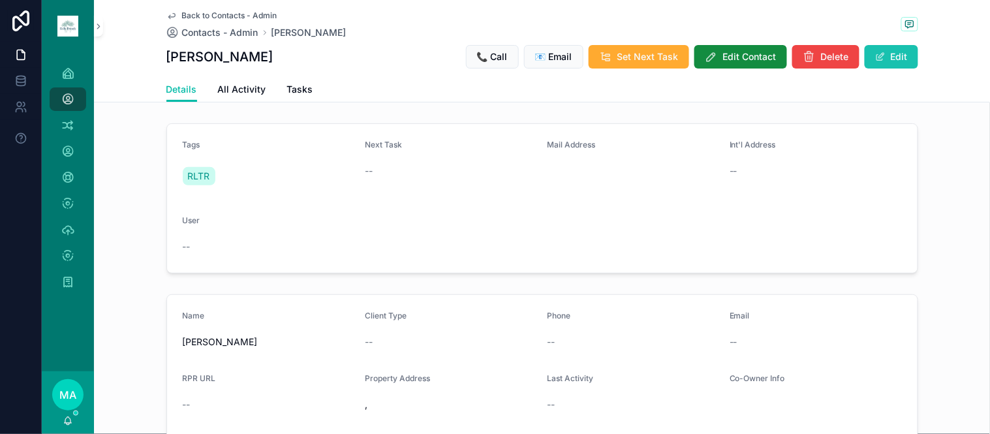
click at [901, 51] on button "Edit" at bounding box center [890, 56] width 53 height 23
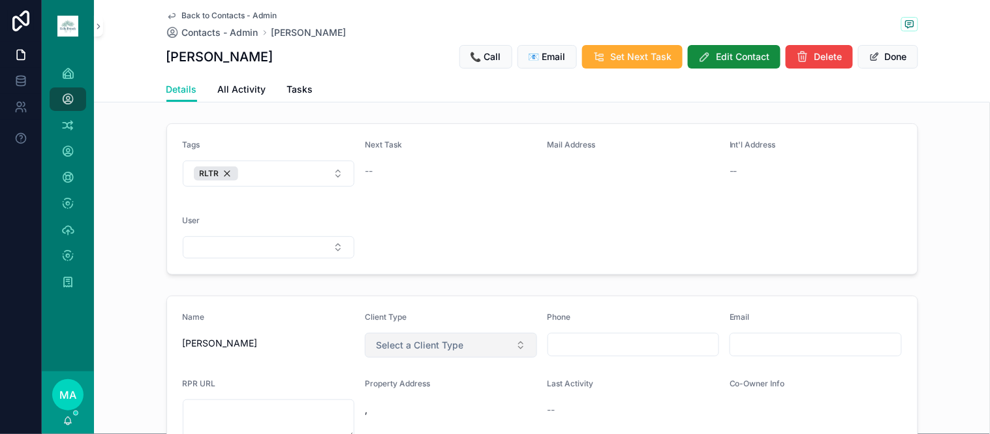
click at [440, 344] on span "Select a Client Type" at bounding box center [419, 345] width 87 height 13
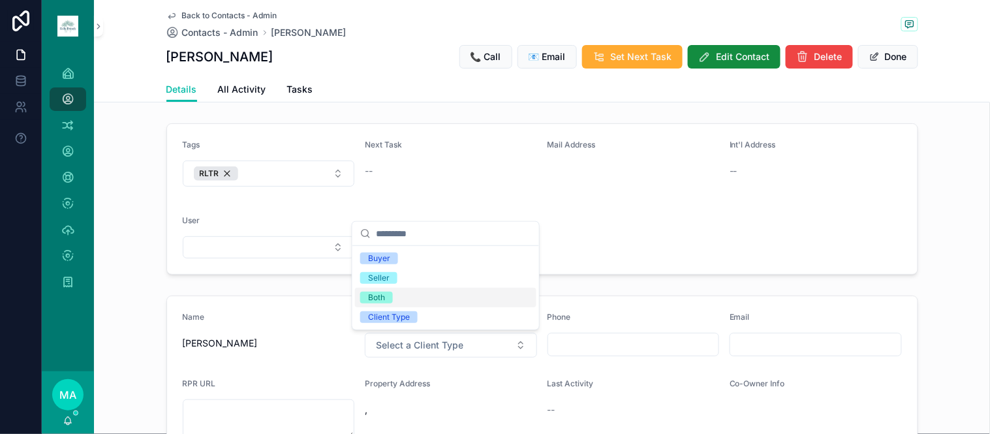
click at [634, 209] on form "Tags RLTR Next Task -- Mail Address Int'l Address -- User" at bounding box center [542, 199] width 750 height 150
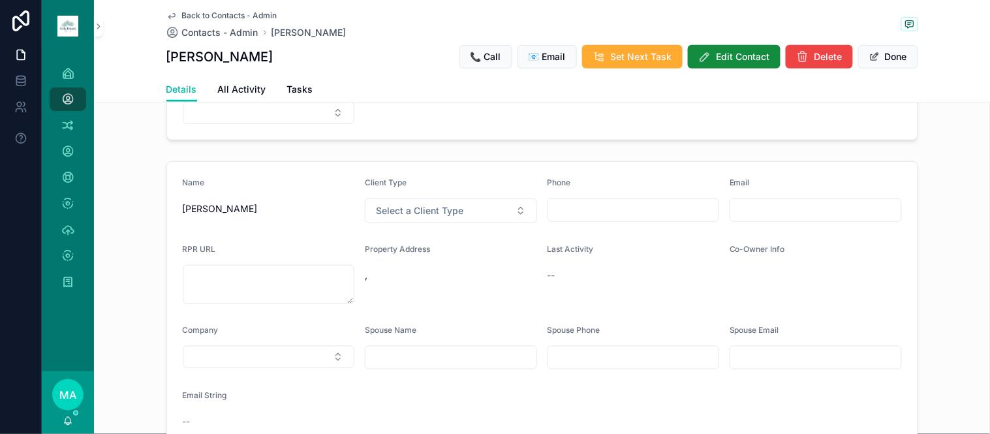
scroll to position [145, 0]
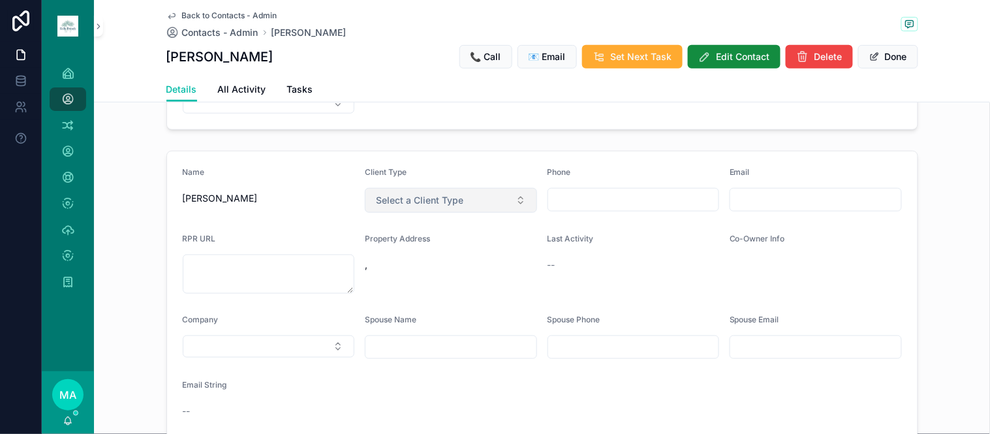
click at [444, 201] on span "Select a Client Type" at bounding box center [419, 200] width 87 height 13
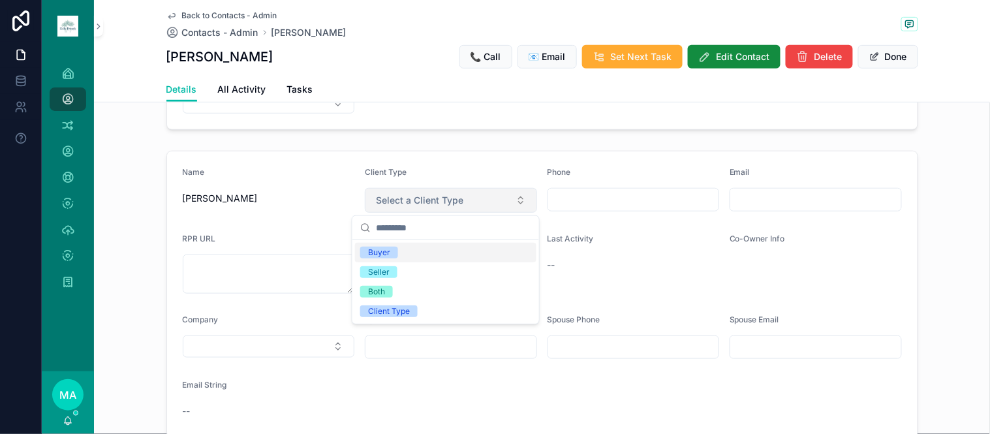
click at [446, 201] on span "Select a Client Type" at bounding box center [419, 200] width 87 height 13
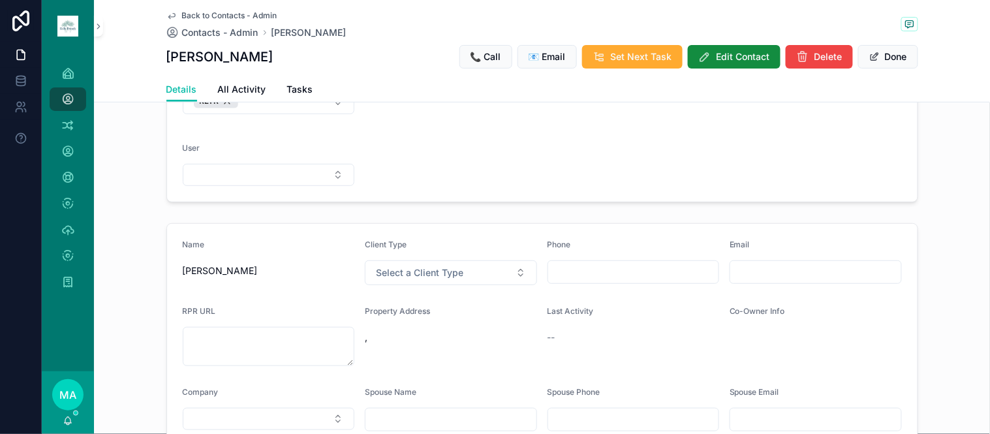
scroll to position [0, 0]
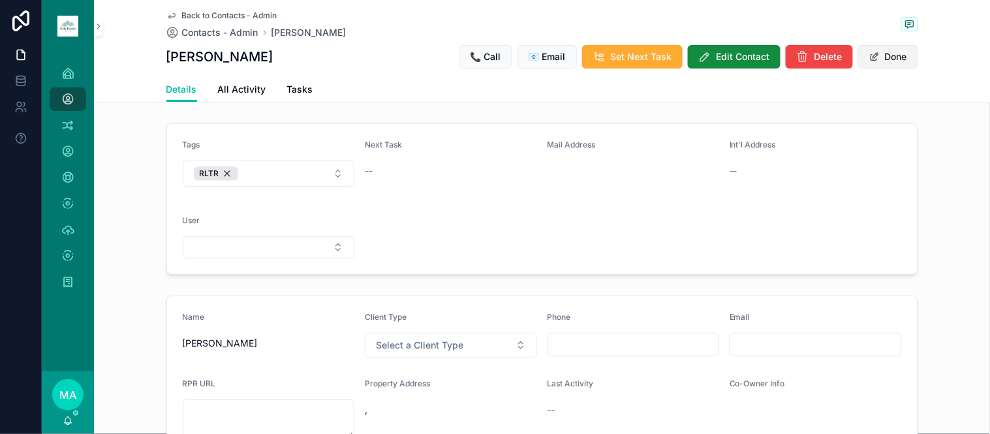
click at [889, 57] on button "Done" at bounding box center [888, 56] width 60 height 23
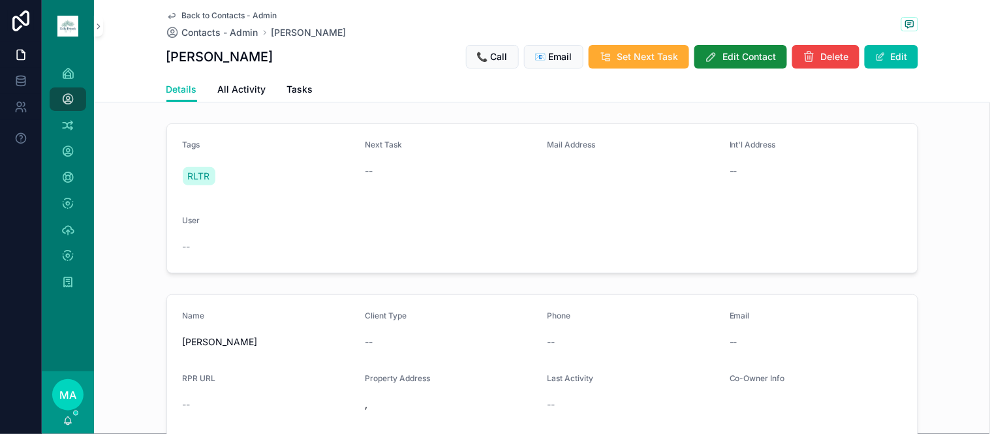
click at [202, 15] on span "Back to Contacts - Admin" at bounding box center [229, 15] width 95 height 10
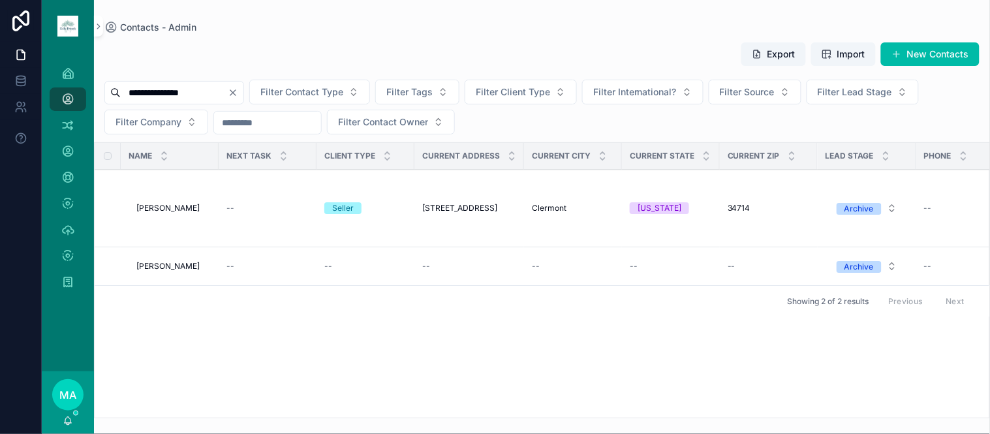
click at [335, 210] on div "Seller" at bounding box center [343, 208] width 22 height 12
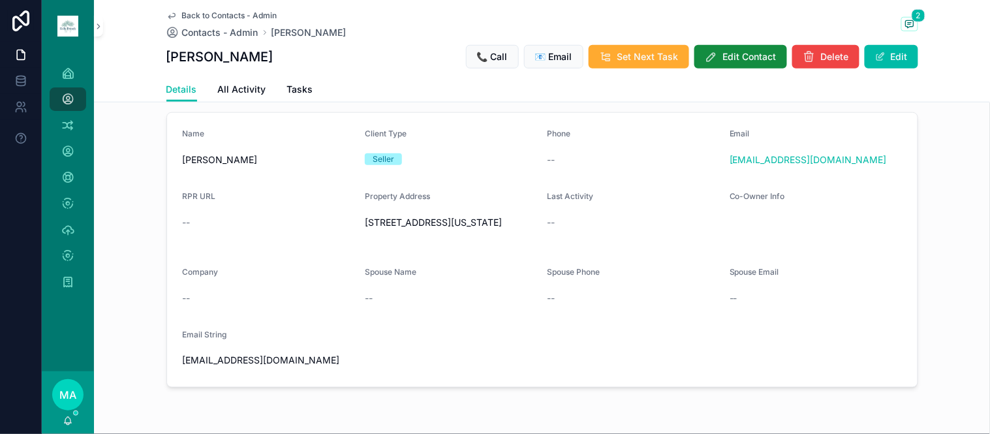
scroll to position [290, 0]
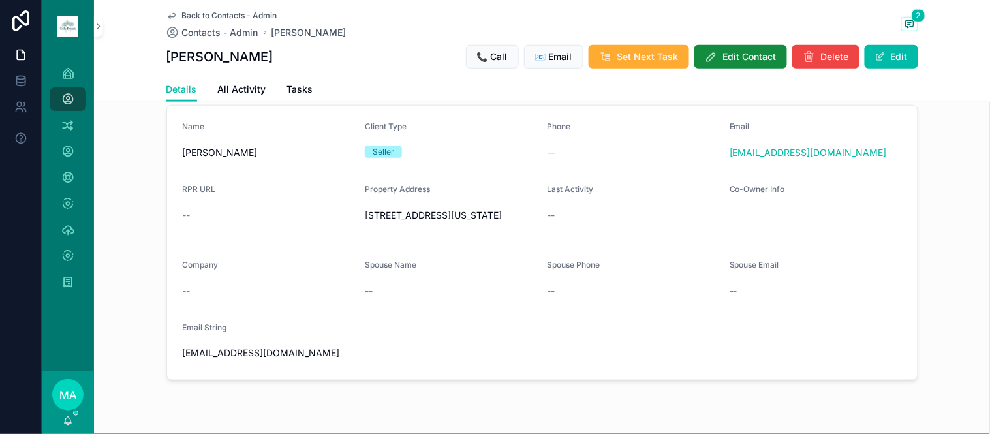
click at [187, 16] on span "Back to Contacts - Admin" at bounding box center [229, 15] width 95 height 10
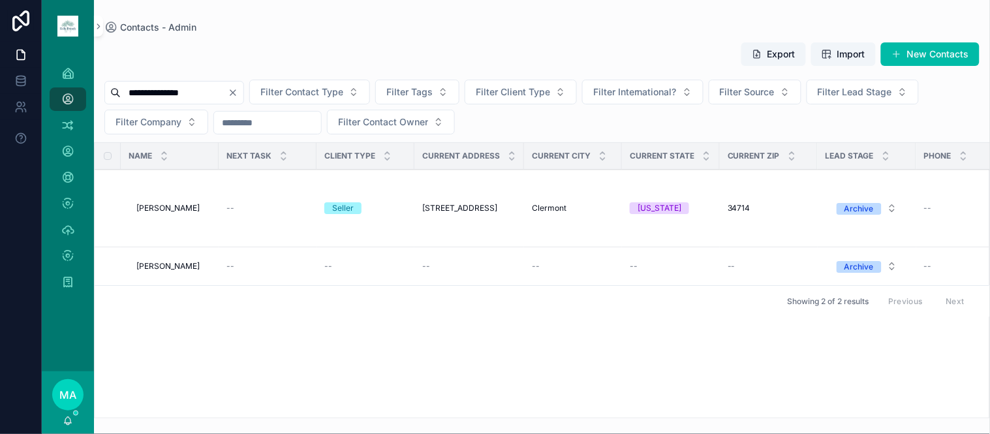
click at [238, 95] on icon "Clear" at bounding box center [233, 92] width 10 height 10
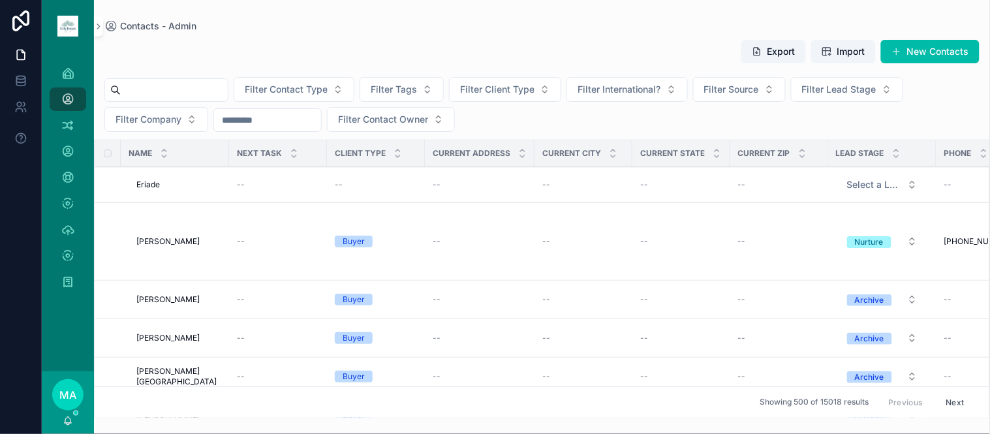
click at [193, 88] on input "scrollable content" at bounding box center [174, 90] width 107 height 18
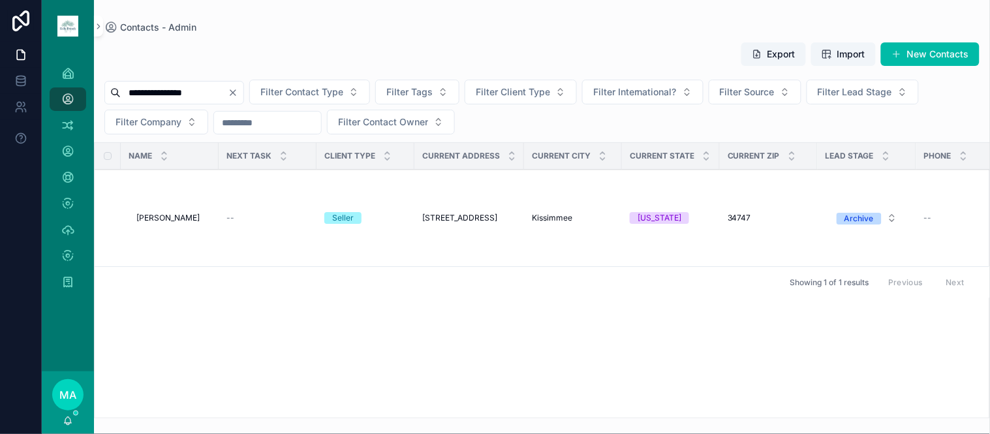
type input "**********"
click at [180, 221] on span "[PERSON_NAME]" at bounding box center [167, 218] width 63 height 10
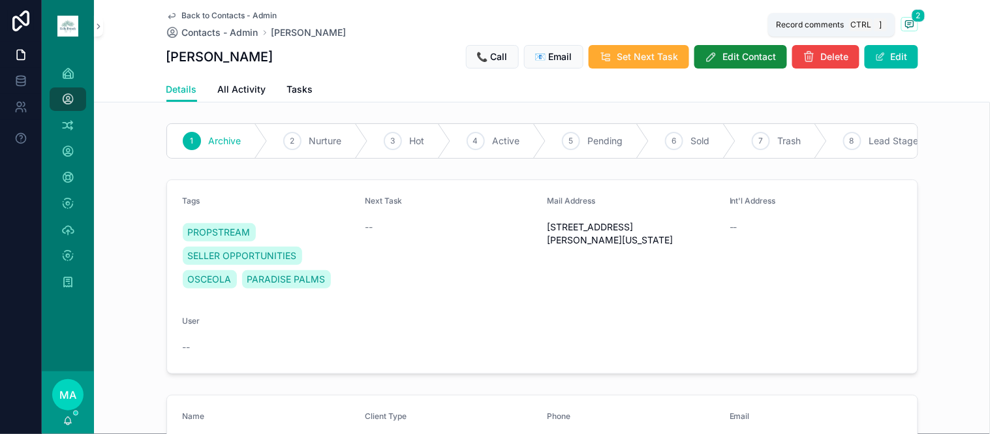
click at [909, 22] on icon "scrollable content" at bounding box center [909, 24] width 10 height 10
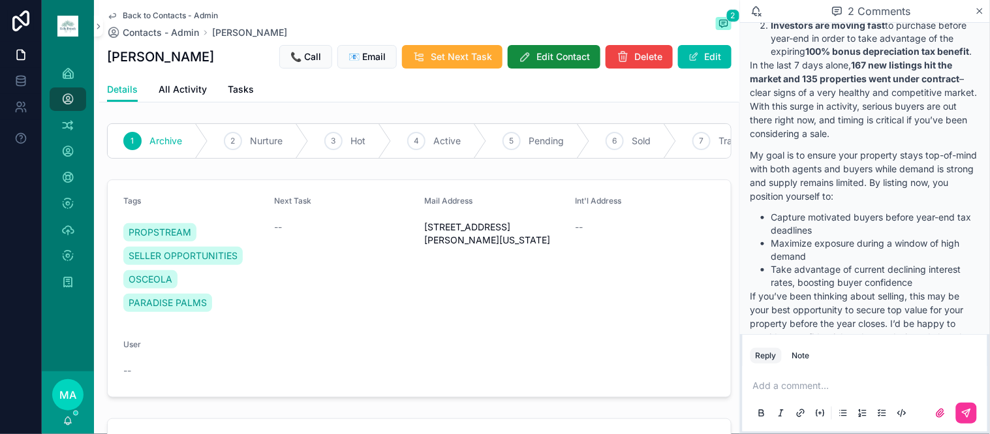
scroll to position [974, 0]
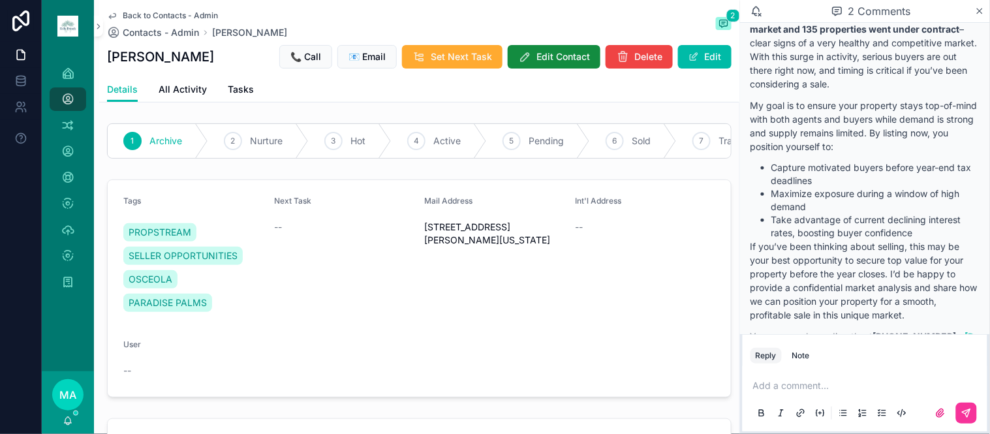
drag, startPoint x: 981, startPoint y: 9, endPoint x: 967, endPoint y: 10, distance: 13.7
click at [981, 9] on icon "scrollable content" at bounding box center [980, 11] width 10 height 10
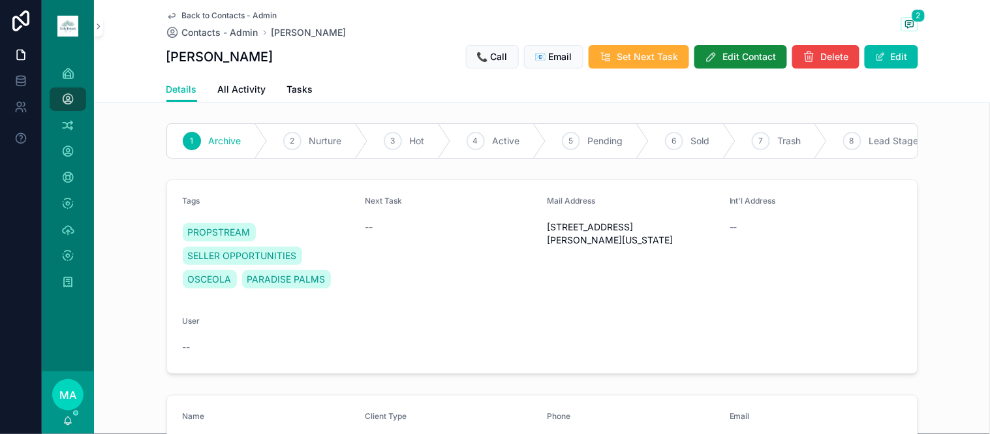
click at [218, 16] on span "Back to Contacts - Admin" at bounding box center [229, 15] width 95 height 10
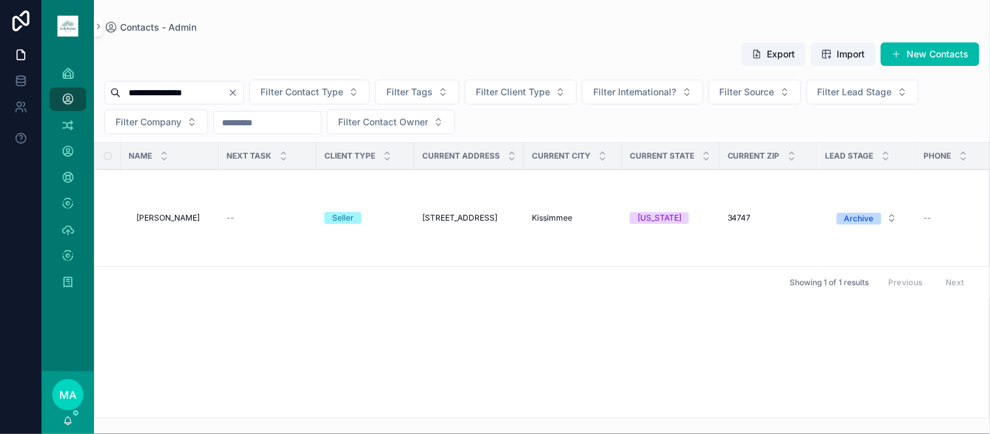
click at [238, 88] on icon "Clear" at bounding box center [233, 92] width 10 height 10
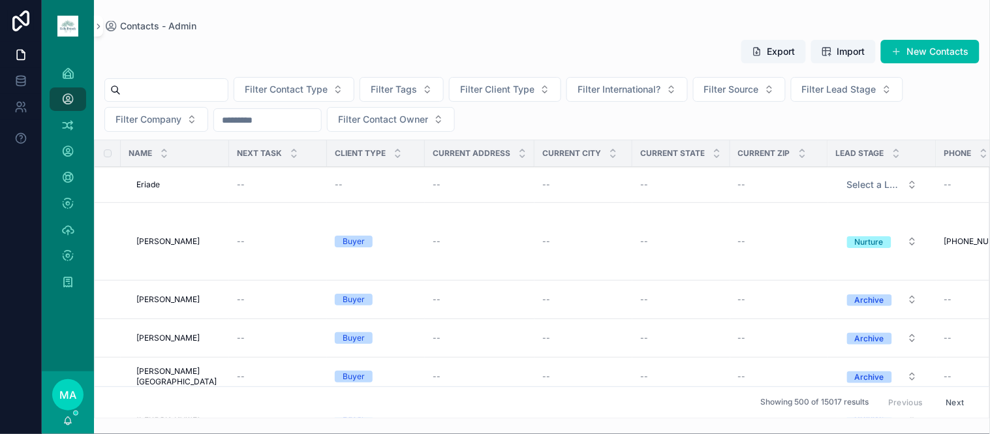
click at [212, 87] on input "scrollable content" at bounding box center [174, 90] width 107 height 18
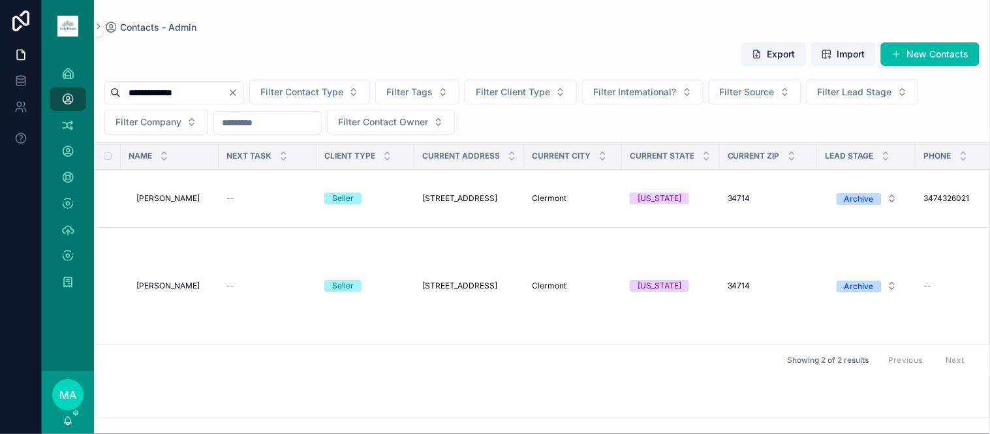
type input "**********"
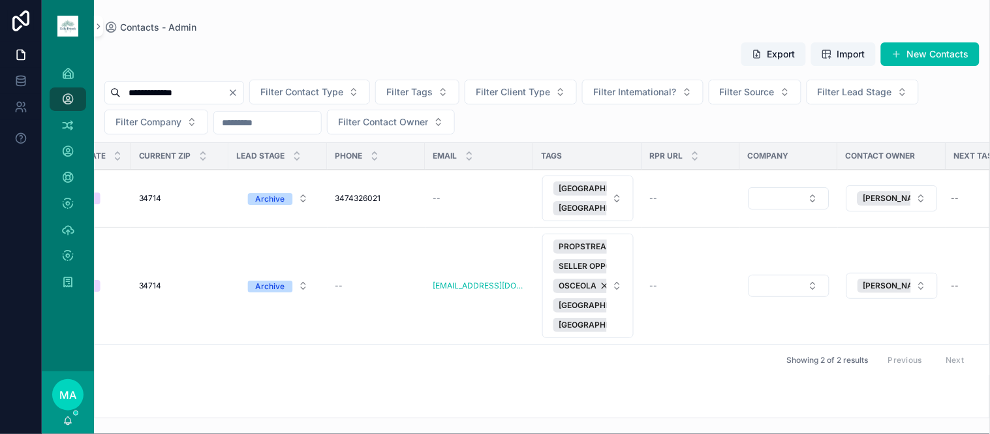
scroll to position [0, 630]
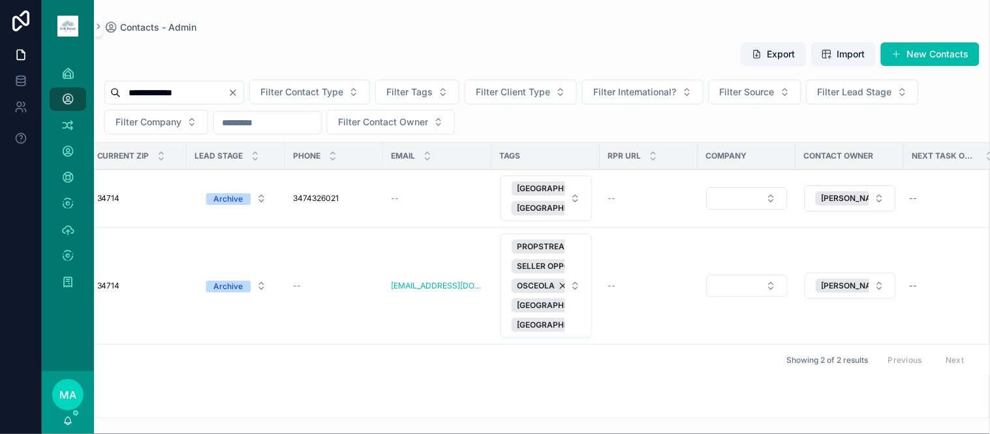
click at [0, 0] on button "Delete" at bounding box center [0, 0] width 0 height 0
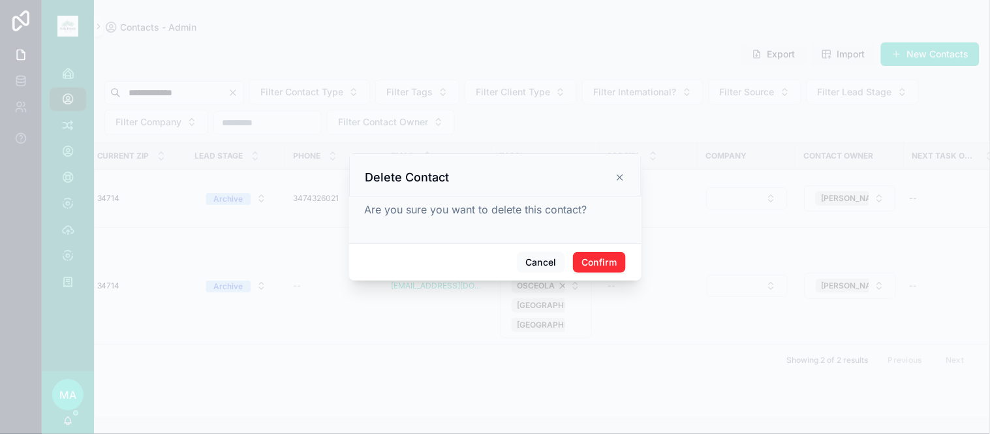
click at [616, 254] on button "Confirm" at bounding box center [599, 262] width 52 height 21
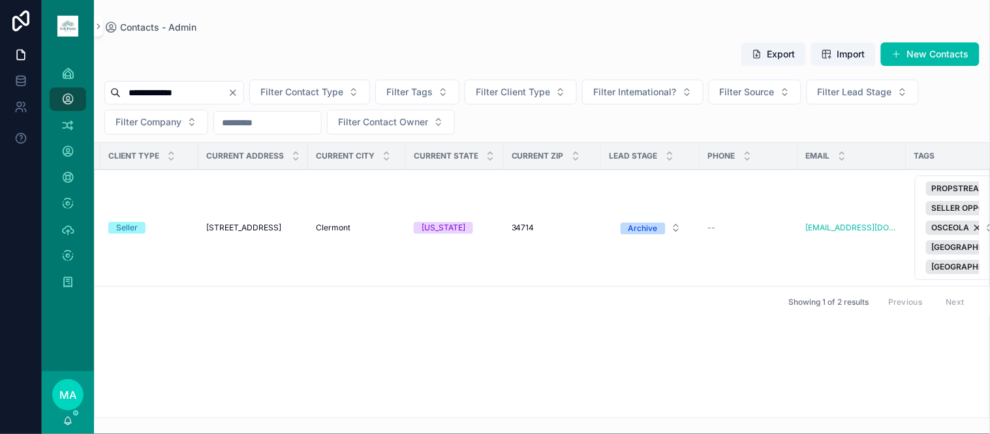
scroll to position [0, 0]
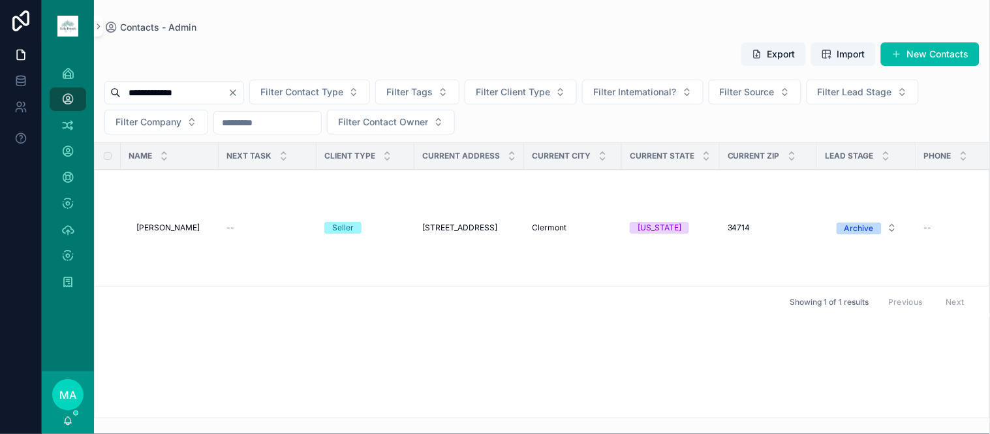
click at [170, 226] on span "[PERSON_NAME]" at bounding box center [167, 227] width 63 height 10
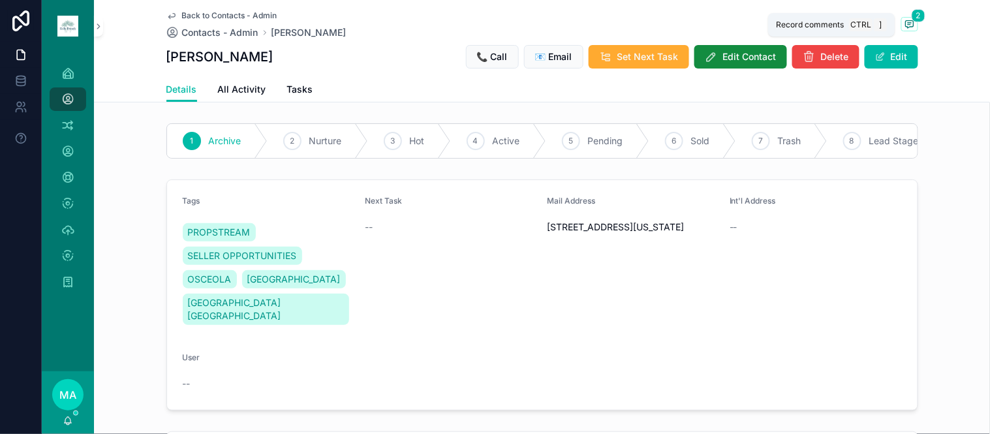
click at [906, 21] on icon "scrollable content" at bounding box center [910, 23] width 8 height 7
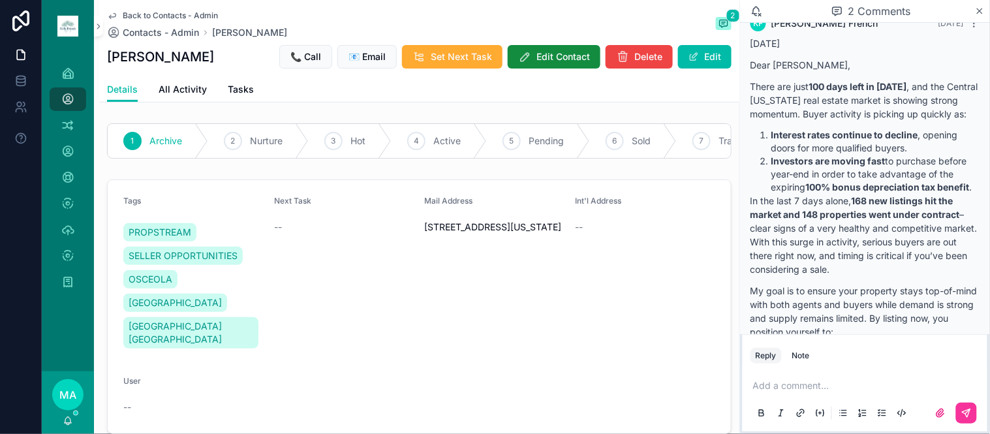
scroll to position [958, 0]
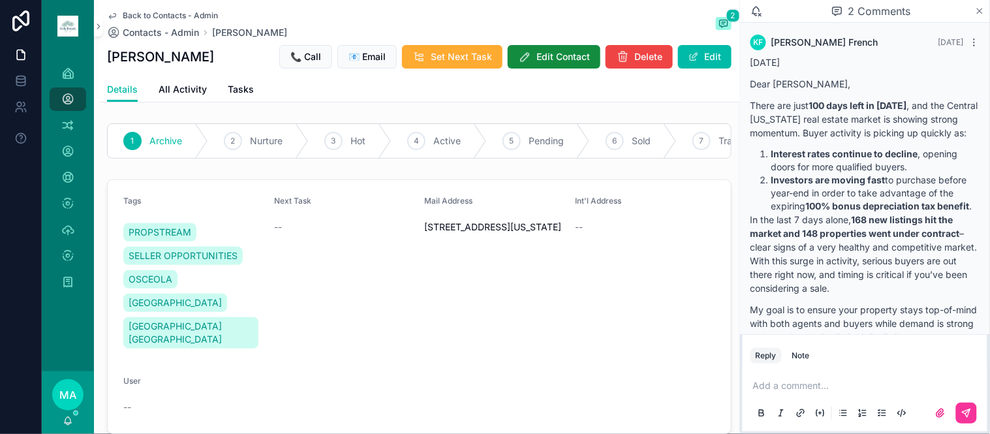
click at [980, 12] on icon "scrollable content" at bounding box center [980, 11] width 10 height 10
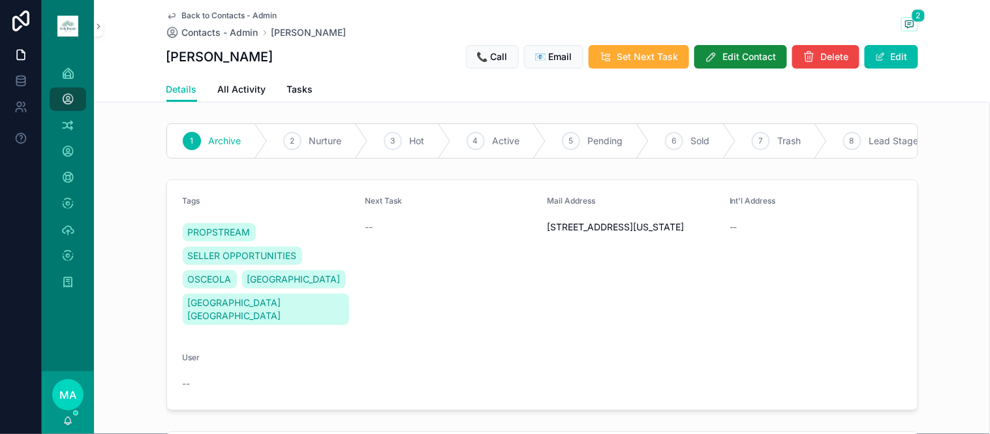
click at [199, 11] on span "Back to Contacts - Admin" at bounding box center [229, 15] width 95 height 10
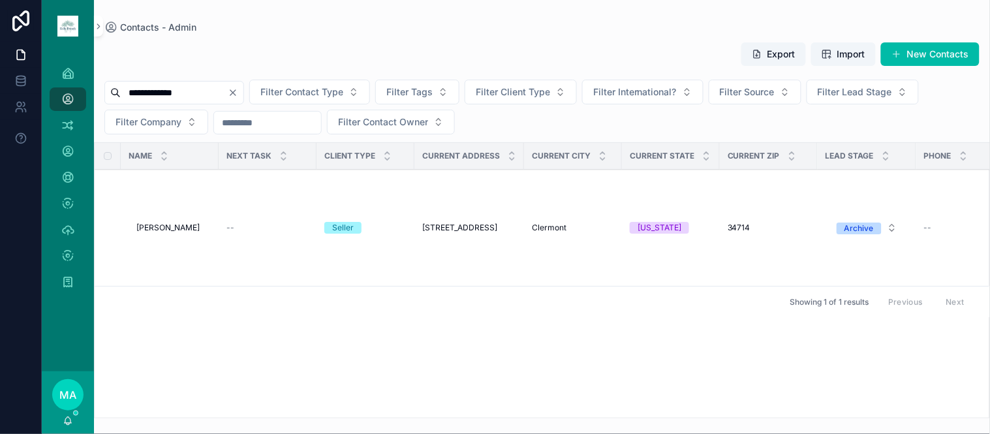
click at [238, 89] on icon "Clear" at bounding box center [233, 92] width 10 height 10
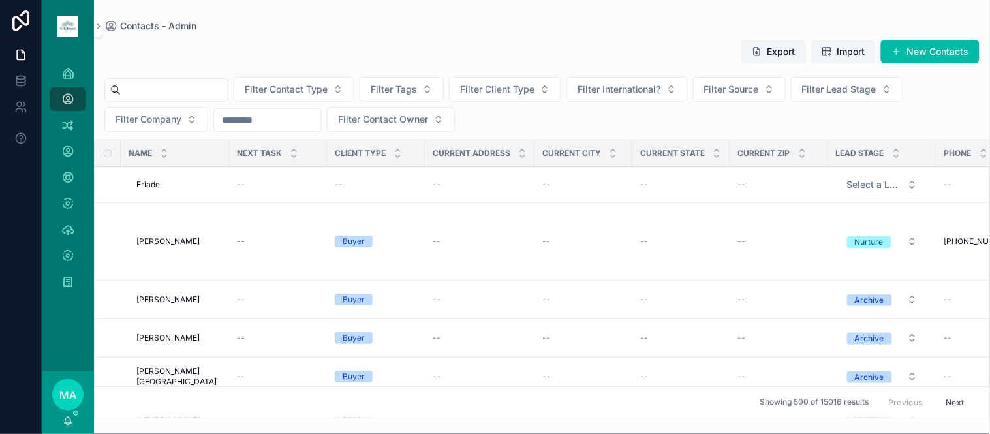
click at [155, 82] on input "scrollable content" at bounding box center [174, 90] width 107 height 18
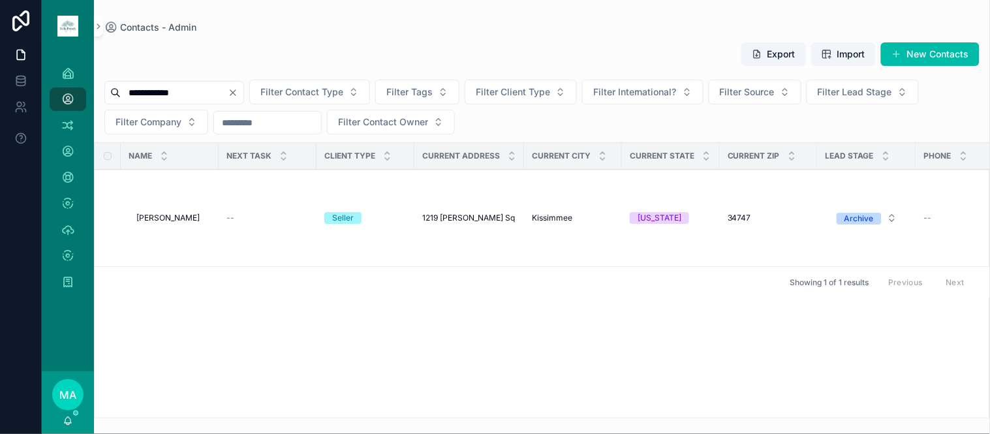
type input "**********"
click at [146, 221] on span "[PERSON_NAME]" at bounding box center [167, 218] width 63 height 10
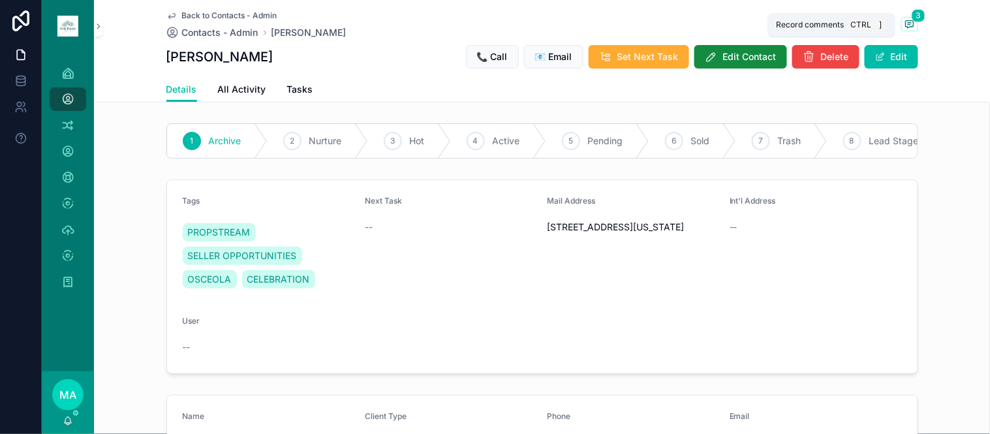
click at [901, 23] on span "scrollable content" at bounding box center [909, 24] width 17 height 14
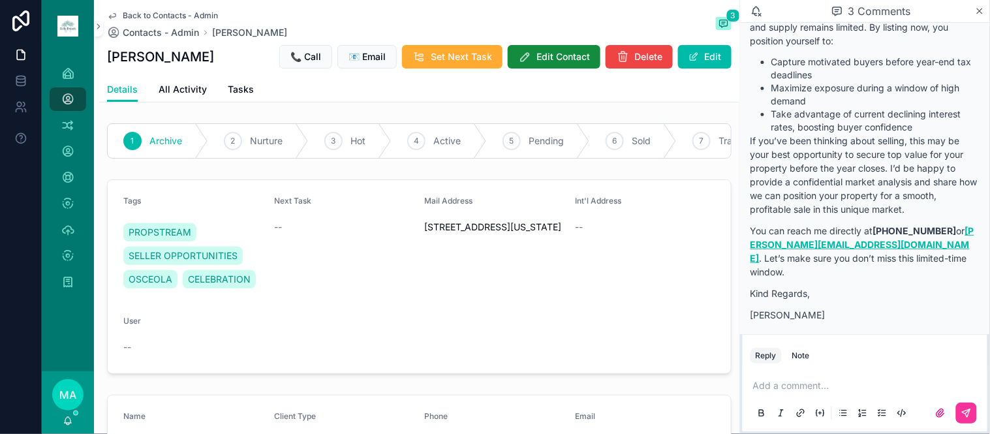
scroll to position [1660, 0]
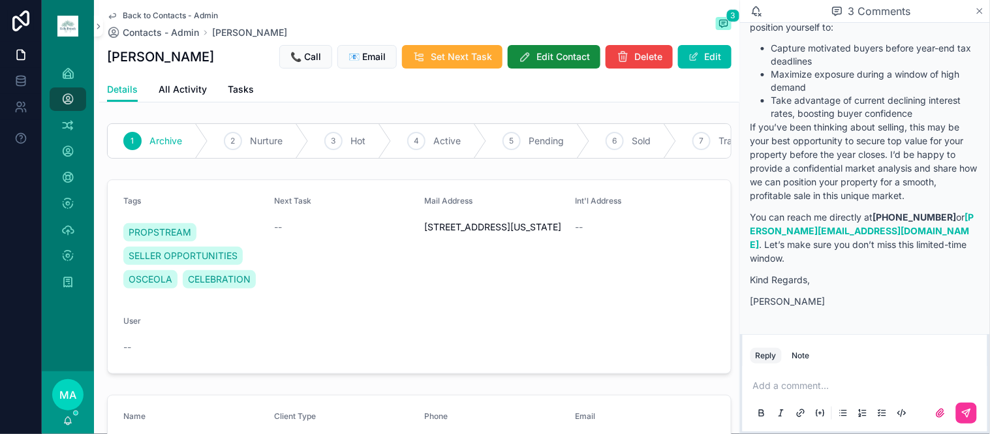
click at [982, 9] on icon "scrollable content" at bounding box center [980, 11] width 10 height 10
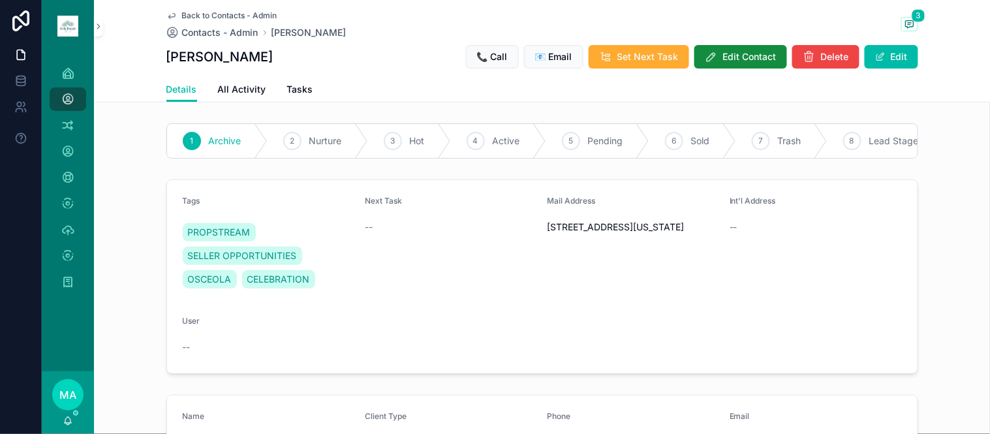
click at [233, 11] on span "Back to Contacts - Admin" at bounding box center [229, 15] width 95 height 10
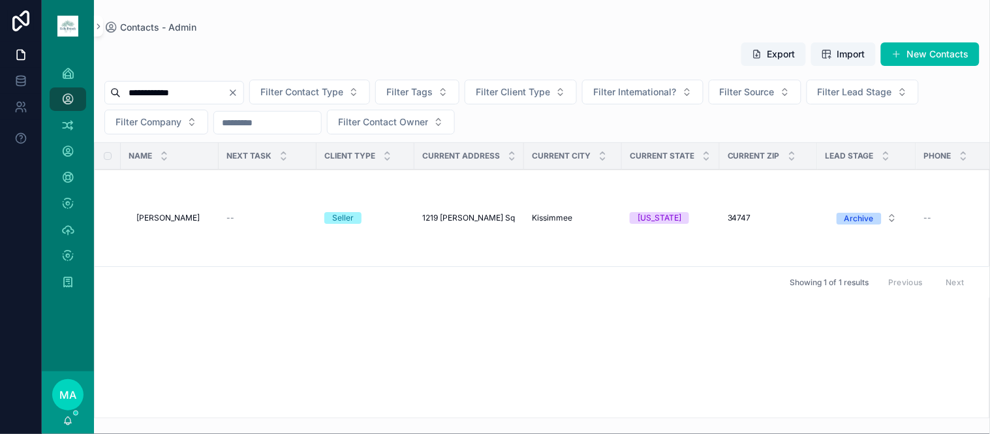
click at [238, 92] on icon "Clear" at bounding box center [233, 92] width 10 height 10
click at [228, 91] on input "scrollable content" at bounding box center [174, 93] width 107 height 18
type input "**********"
click at [157, 209] on td "[PERSON_NAME] [PERSON_NAME]" at bounding box center [170, 218] width 98 height 97
click at [162, 219] on span "[PERSON_NAME]" at bounding box center [167, 218] width 63 height 10
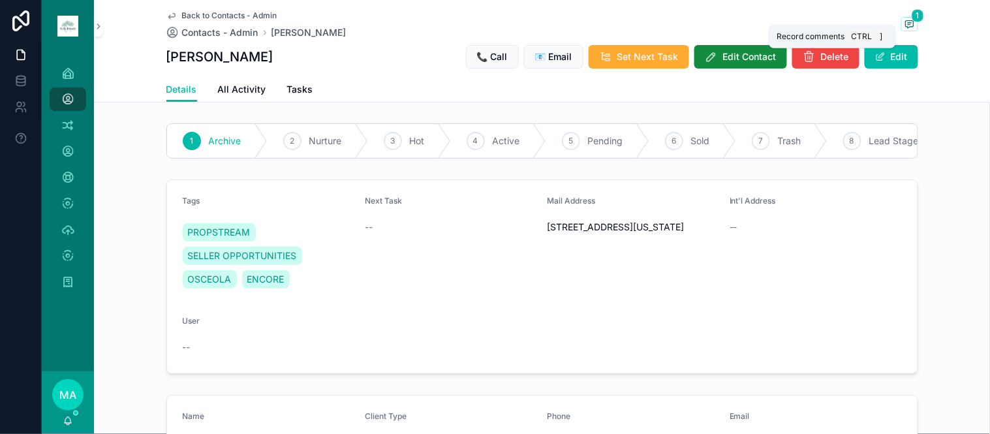
click at [907, 25] on icon "scrollable content" at bounding box center [910, 23] width 8 height 7
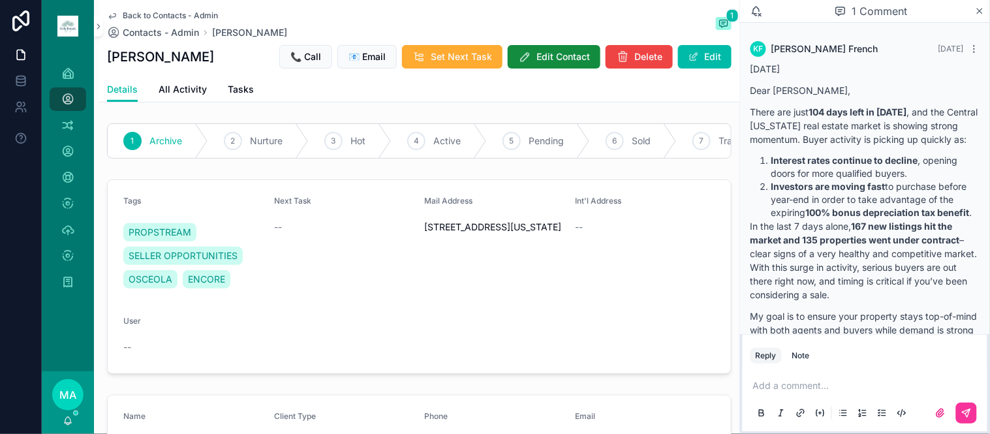
click at [151, 13] on span "Back to Contacts - Admin" at bounding box center [170, 15] width 95 height 10
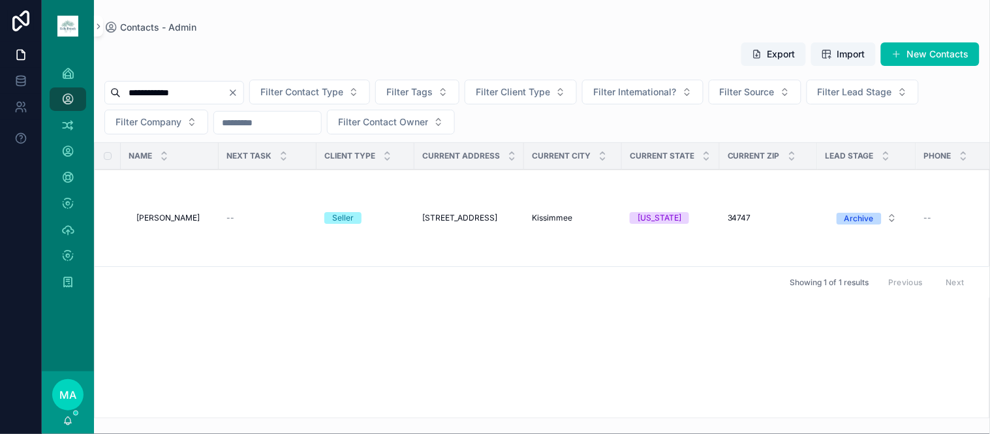
drag, startPoint x: 266, startPoint y: 95, endPoint x: 242, endPoint y: 92, distance: 23.6
click at [238, 94] on icon "Clear" at bounding box center [233, 92] width 10 height 10
click at [228, 93] on input "scrollable content" at bounding box center [174, 93] width 107 height 18
type input "**********"
click at [171, 215] on span "[PERSON_NAME]" at bounding box center [167, 218] width 63 height 10
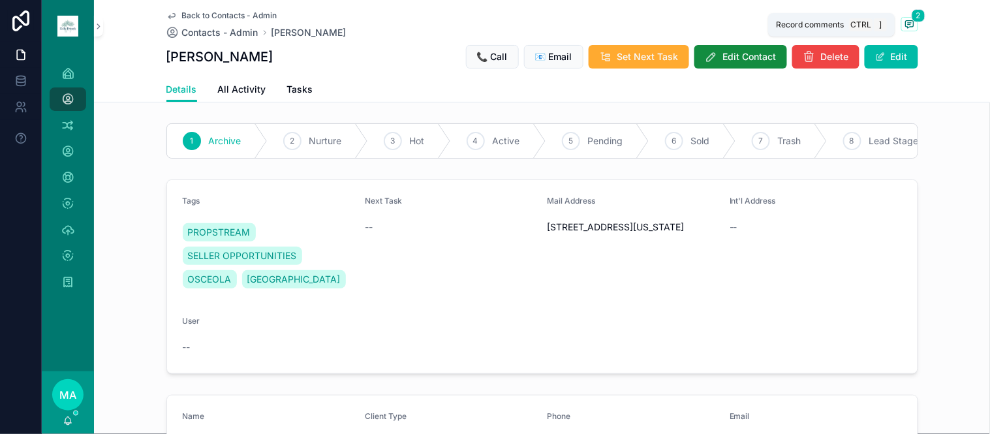
click at [906, 20] on icon "scrollable content" at bounding box center [910, 23] width 8 height 7
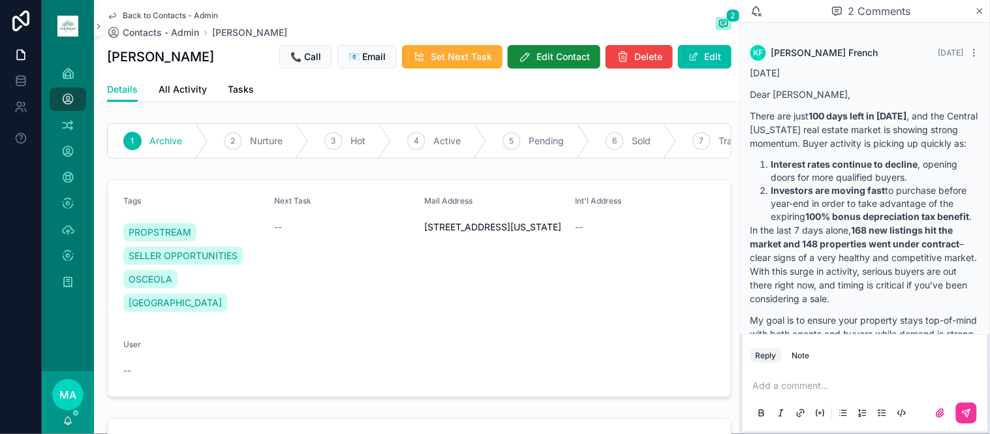
scroll to position [742, 0]
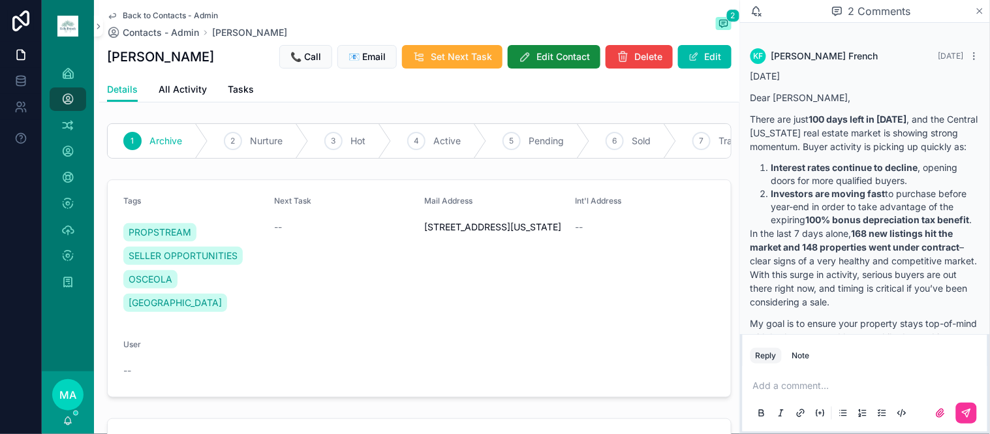
click at [982, 11] on icon "scrollable content" at bounding box center [980, 11] width 10 height 10
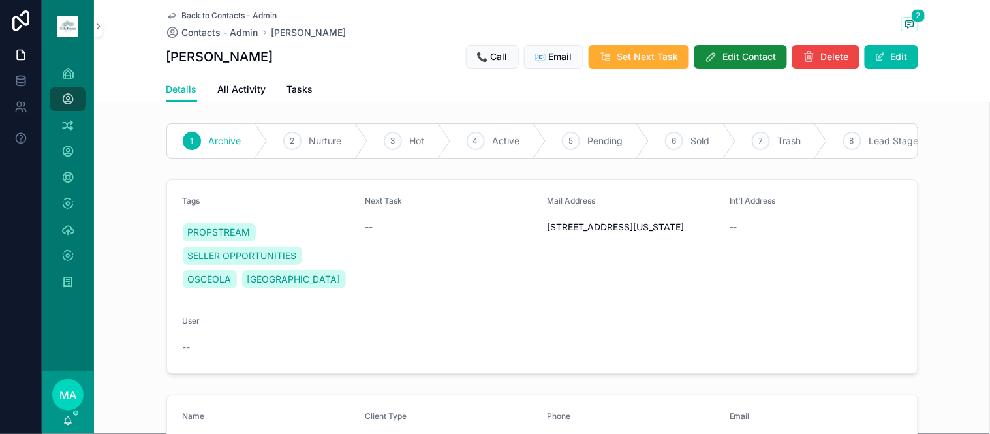
click at [225, 13] on span "Back to Contacts - Admin" at bounding box center [229, 15] width 95 height 10
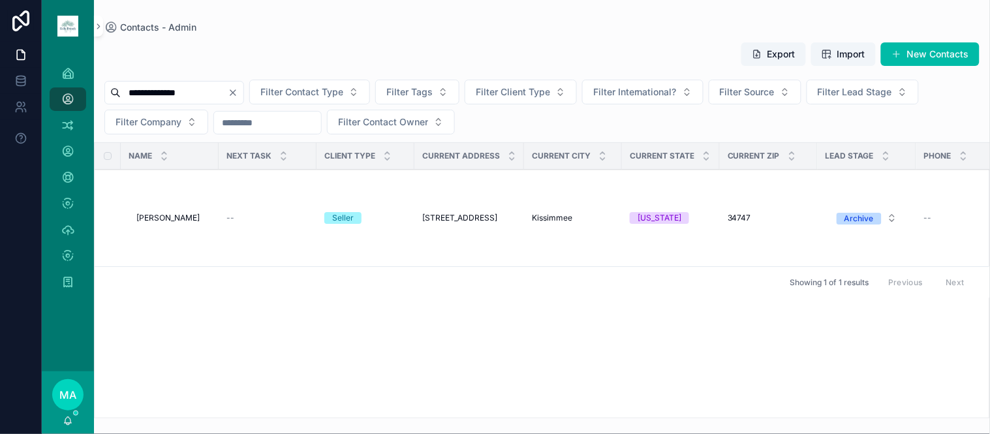
drag, startPoint x: 197, startPoint y: 89, endPoint x: 47, endPoint y: 95, distance: 150.2
click at [59, 93] on div "**********" at bounding box center [516, 217] width 948 height 434
type input "**********"
click at [178, 219] on span "[PERSON_NAME]" at bounding box center [167, 218] width 63 height 10
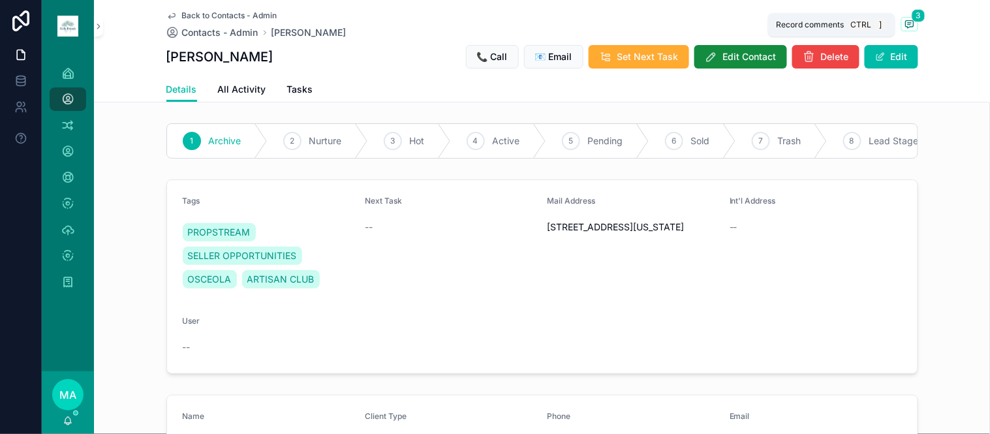
click at [909, 23] on icon "scrollable content" at bounding box center [909, 24] width 10 height 10
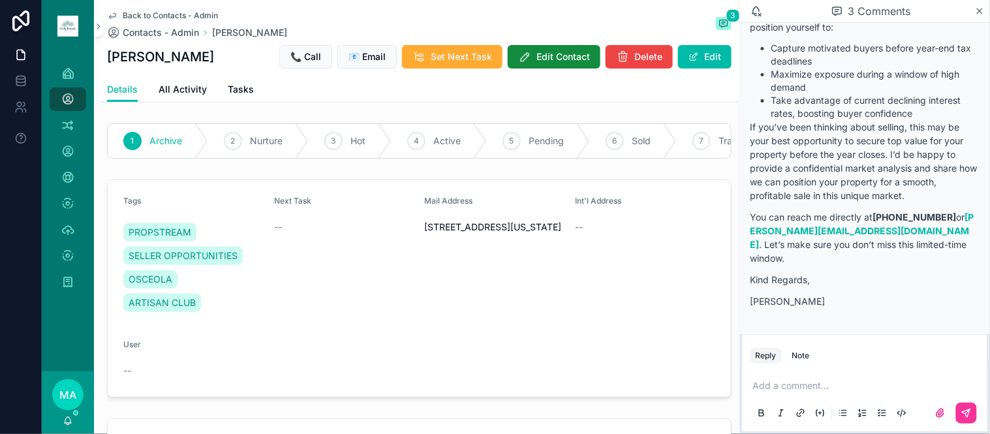
scroll to position [1371, 0]
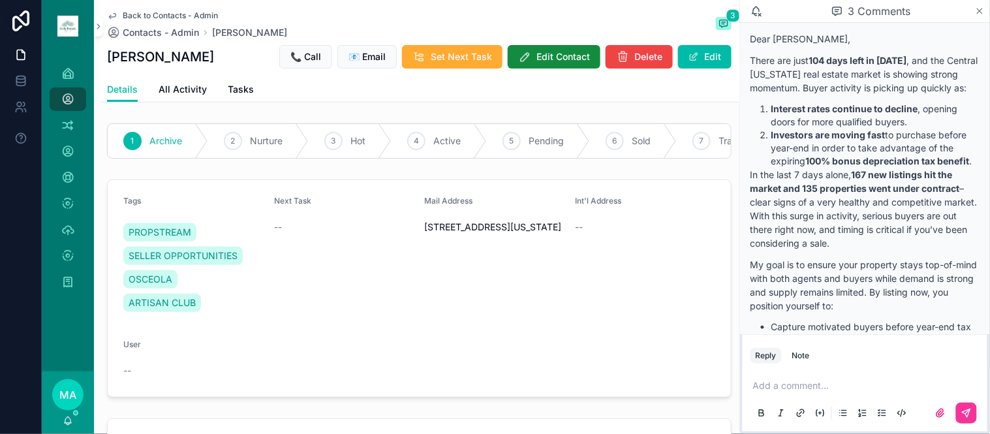
click at [982, 6] on icon "scrollable content" at bounding box center [980, 11] width 10 height 10
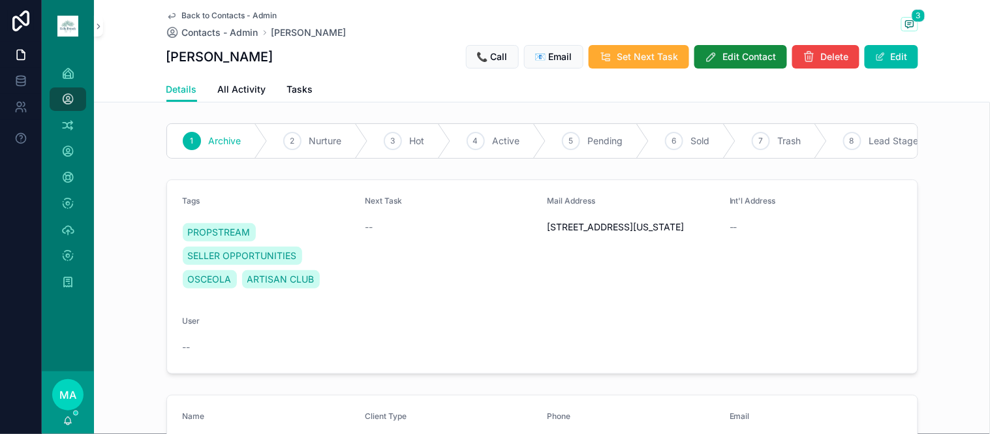
click at [196, 9] on div "Back to Contacts - Admin Contacts - Admin [PERSON_NAME] 3 [PERSON_NAME] 📞 Call …" at bounding box center [542, 38] width 752 height 77
click at [198, 13] on span "Back to Contacts - Admin" at bounding box center [229, 15] width 95 height 10
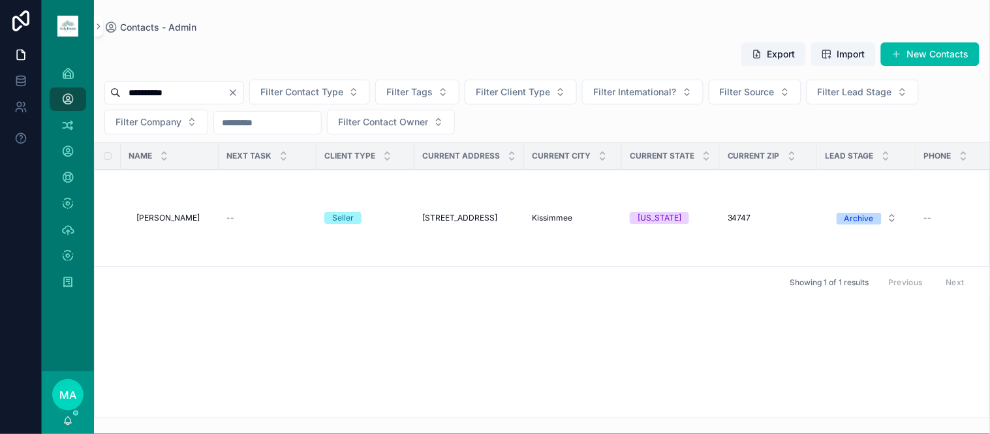
click at [236, 92] on icon "Clear" at bounding box center [232, 92] width 5 height 5
click at [209, 96] on input "scrollable content" at bounding box center [174, 93] width 107 height 18
type input "**********"
click at [176, 211] on td "[PERSON_NAME] [PERSON_NAME]" at bounding box center [170, 218] width 98 height 97
click at [183, 215] on span "[PERSON_NAME]" at bounding box center [167, 218] width 63 height 10
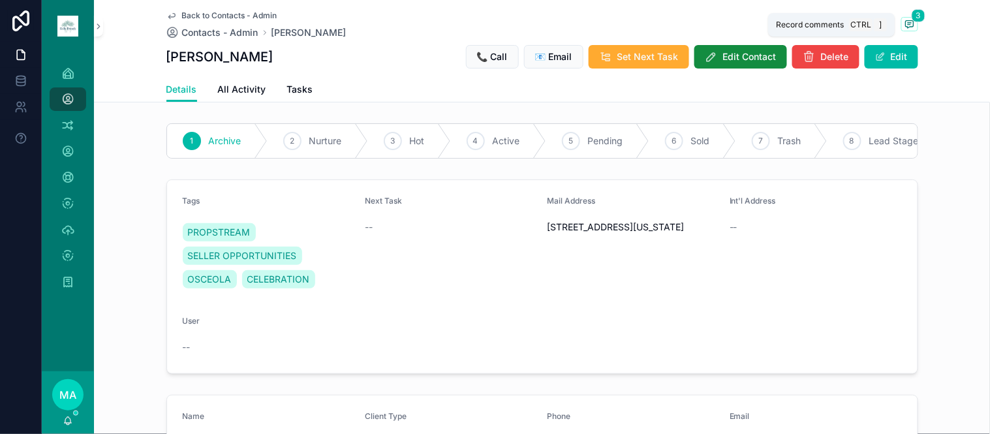
click at [909, 22] on span "scrollable content" at bounding box center [909, 24] width 17 height 14
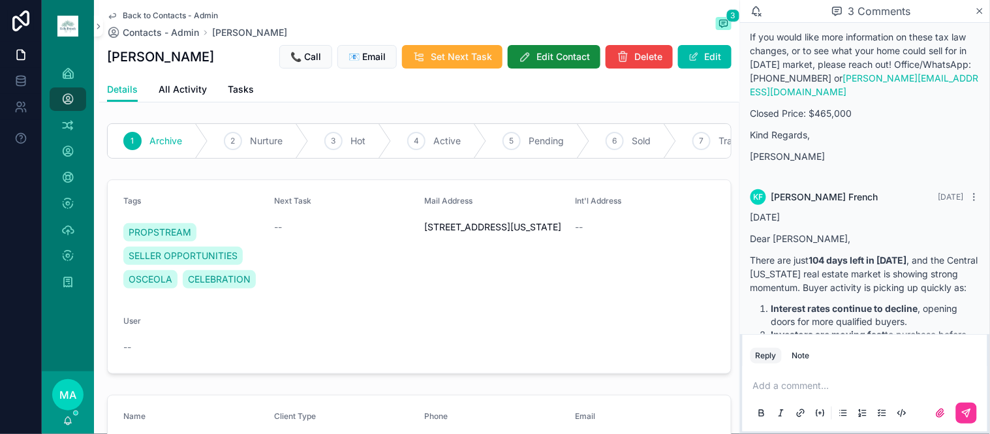
scroll to position [1153, 0]
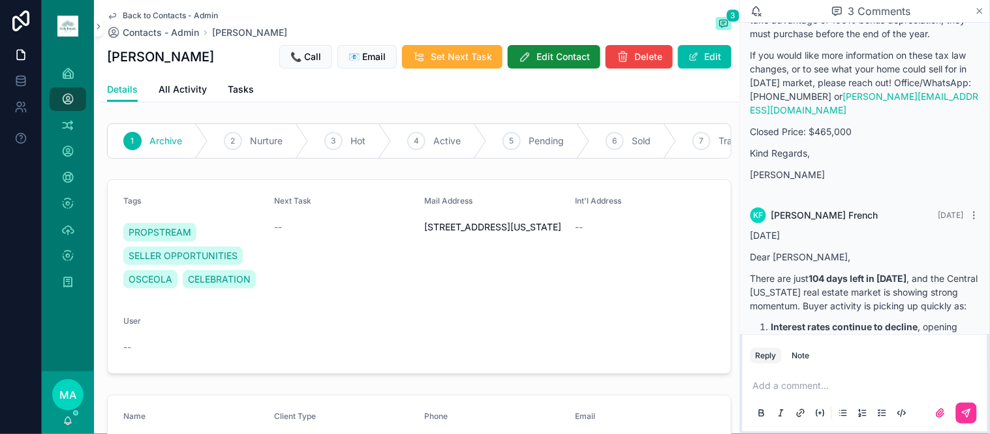
click at [977, 8] on icon "scrollable content" at bounding box center [980, 11] width 10 height 10
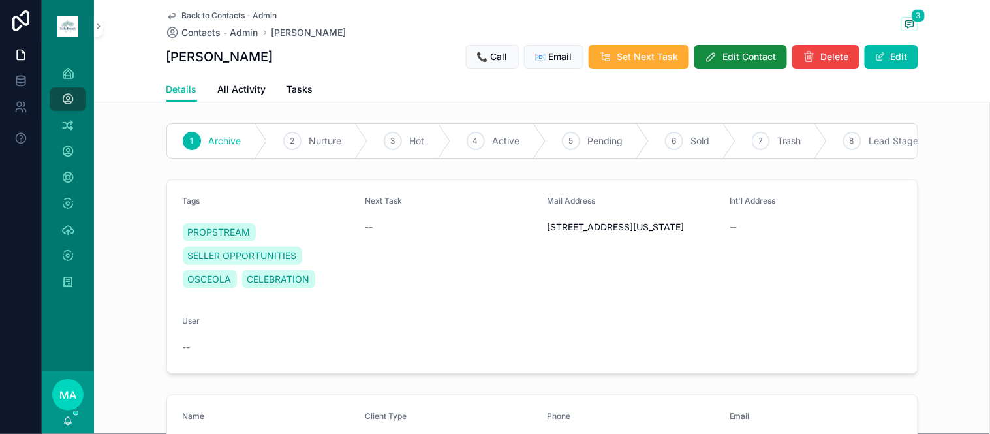
click at [223, 14] on span "Back to Contacts - Admin" at bounding box center [229, 15] width 95 height 10
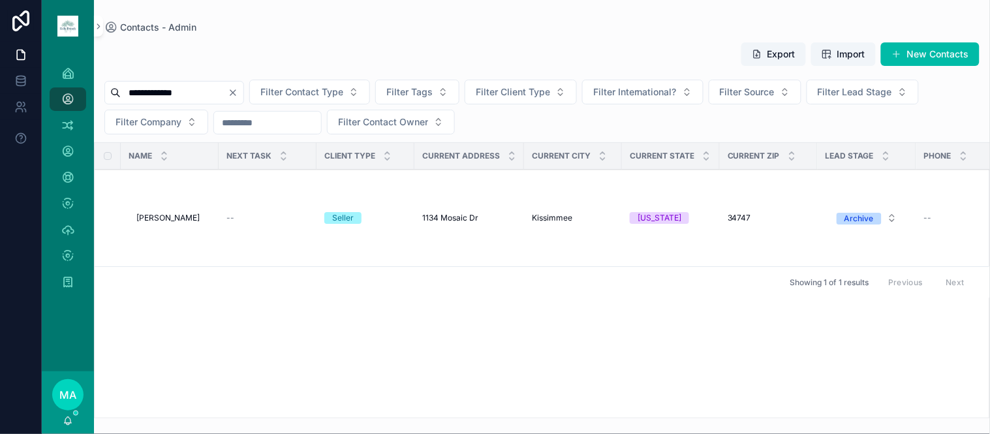
click at [238, 90] on icon "Clear" at bounding box center [233, 92] width 10 height 10
click at [228, 96] on input "scrollable content" at bounding box center [174, 93] width 107 height 18
type input "**********"
click at [160, 222] on span "[PERSON_NAME]" at bounding box center [167, 218] width 63 height 10
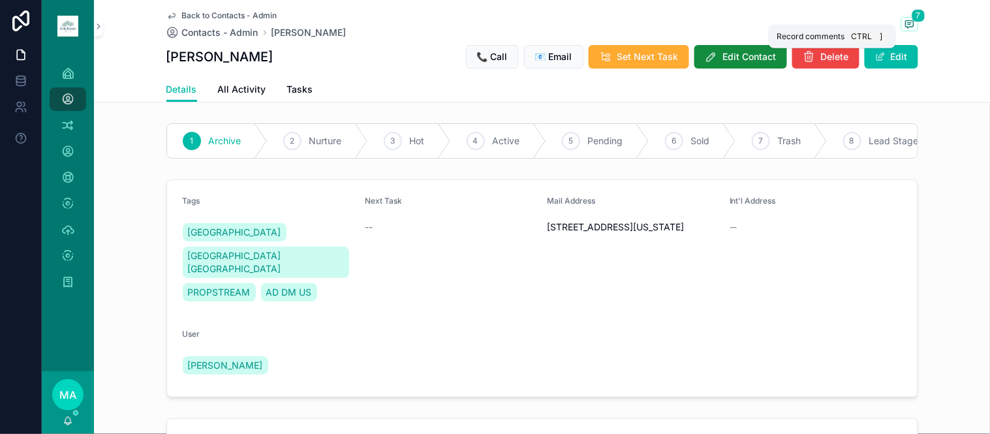
click at [911, 20] on span "7" at bounding box center [918, 15] width 14 height 13
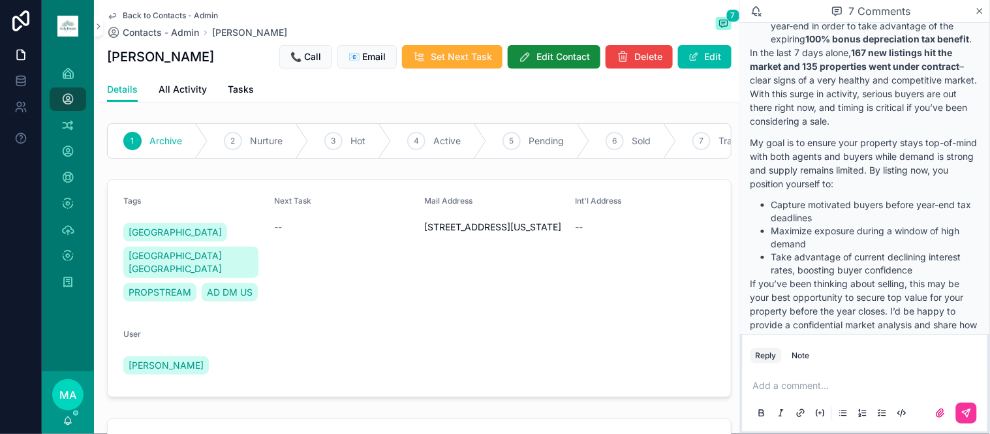
scroll to position [4536, 0]
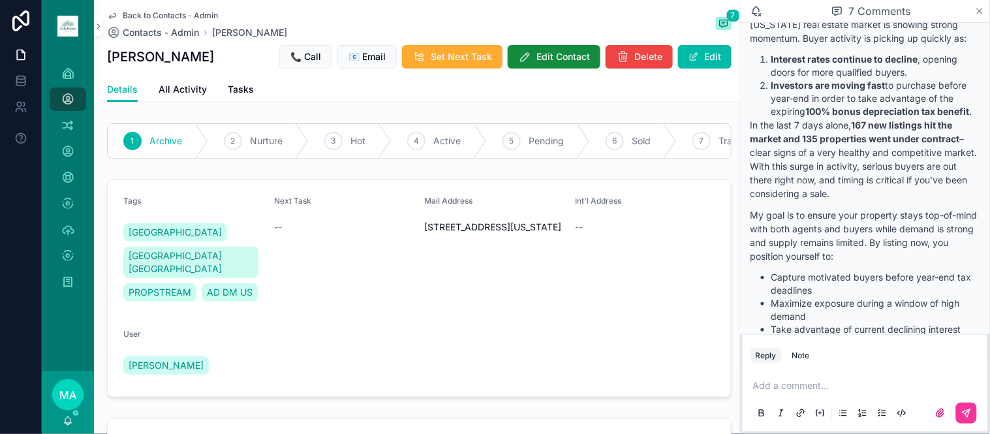
click at [980, 10] on icon "scrollable content" at bounding box center [980, 11] width 10 height 10
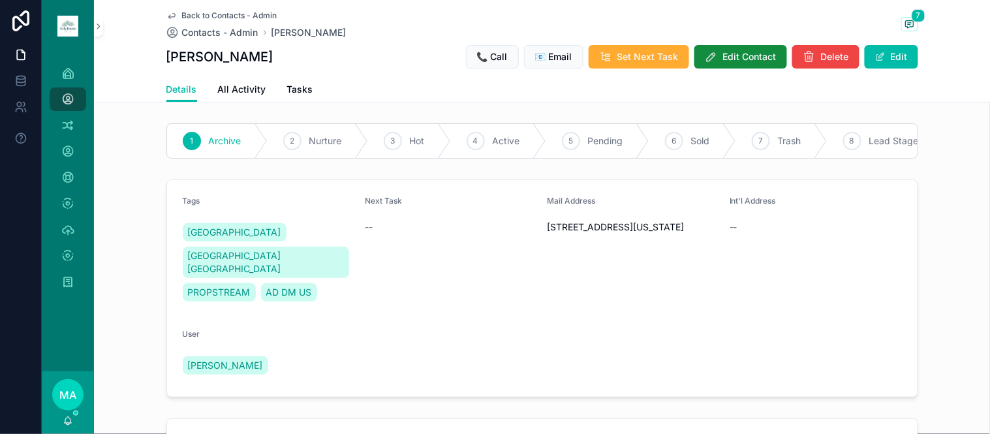
click at [219, 13] on span "Back to Contacts - Admin" at bounding box center [229, 15] width 95 height 10
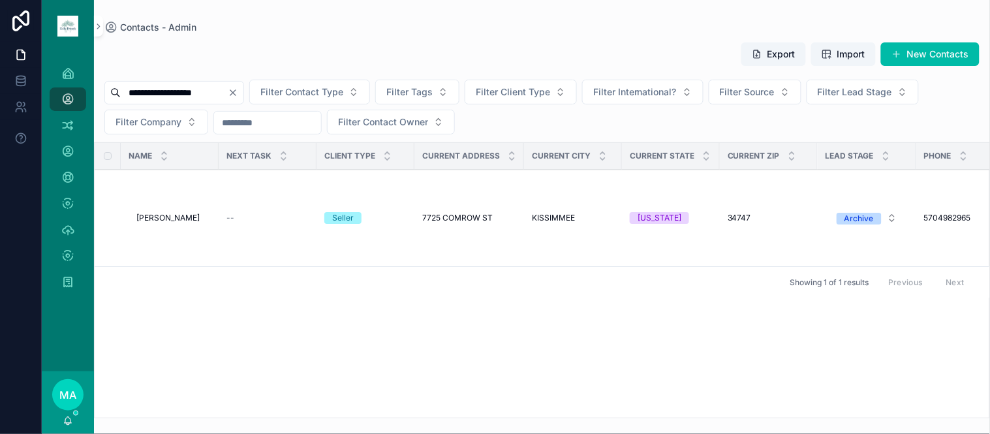
click at [238, 94] on icon "Clear" at bounding box center [233, 92] width 10 height 10
